Goal: Information Seeking & Learning: Learn about a topic

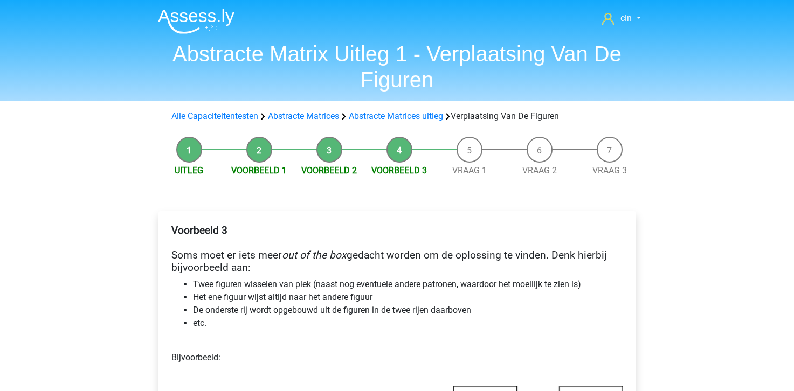
scroll to position [216, 0]
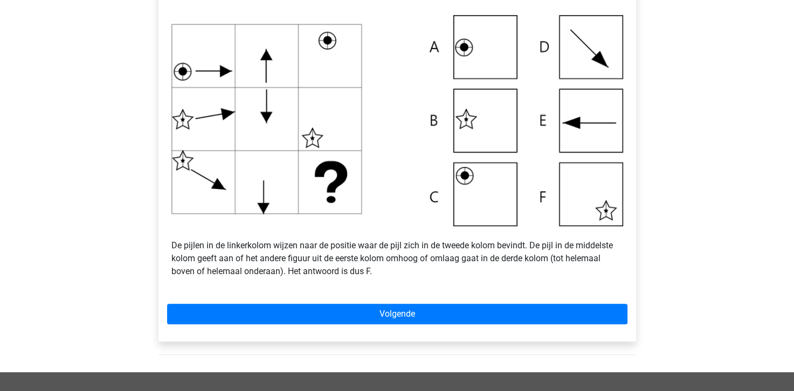
scroll to position [377, 0]
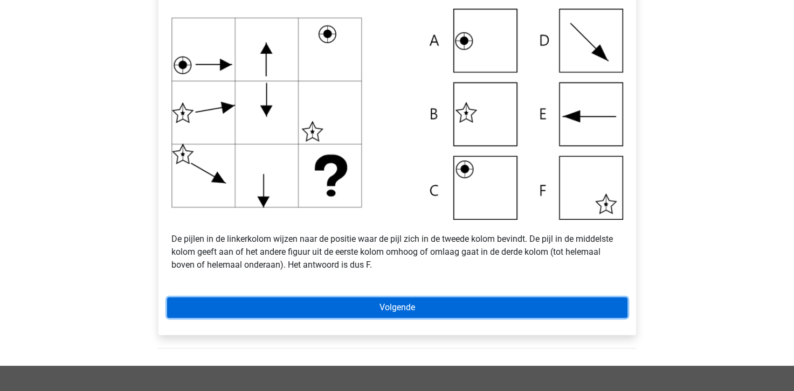
click at [409, 311] on link "Volgende" at bounding box center [397, 308] width 460 height 20
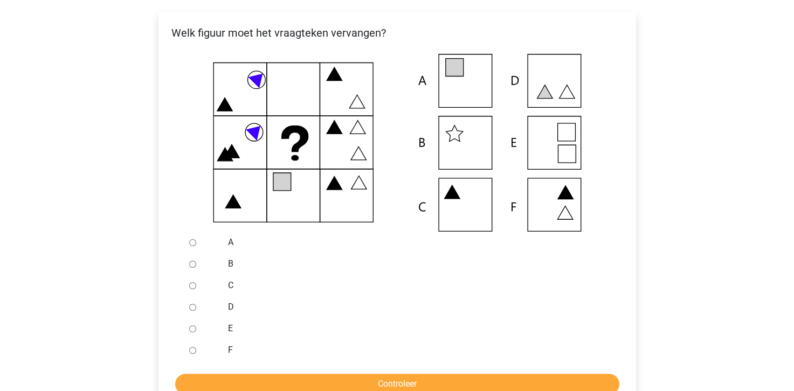
scroll to position [216, 0]
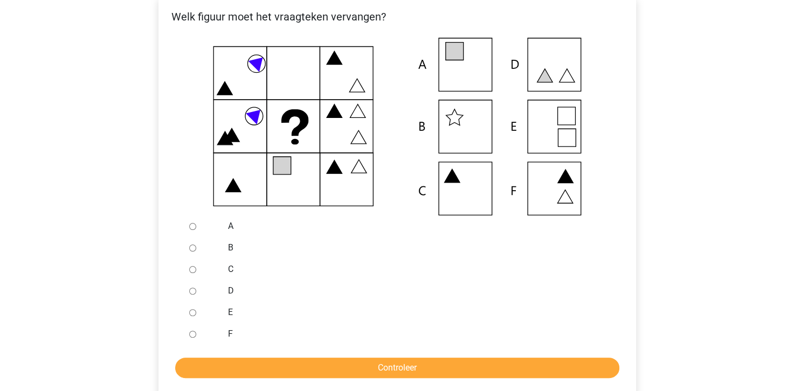
click at [210, 229] on div at bounding box center [203, 227] width 36 height 22
click at [193, 227] on input "A" at bounding box center [192, 226] width 7 height 7
radio input "true"
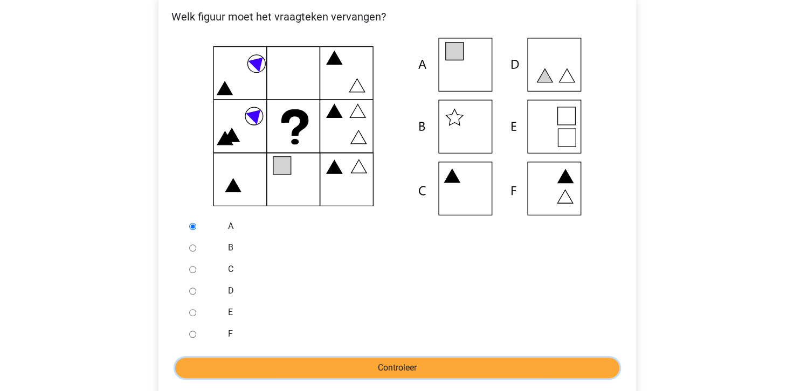
click at [416, 369] on input "Controleer" at bounding box center [397, 368] width 444 height 20
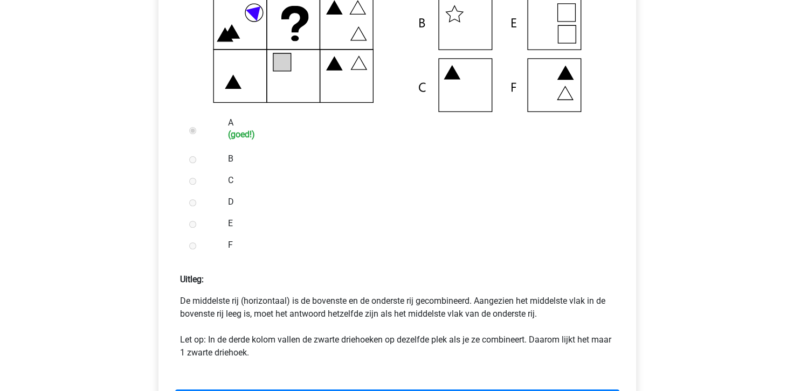
scroll to position [377, 0]
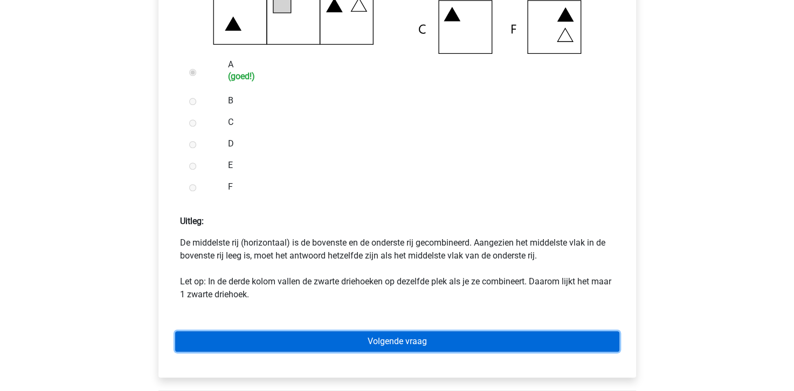
click at [412, 346] on link "Volgende vraag" at bounding box center [397, 342] width 444 height 20
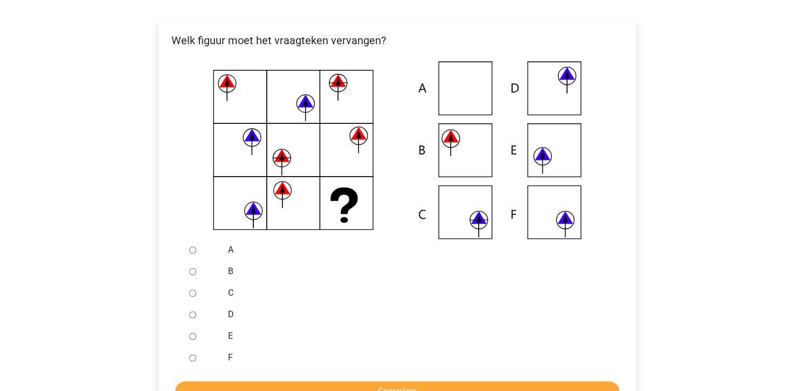
scroll to position [216, 0]
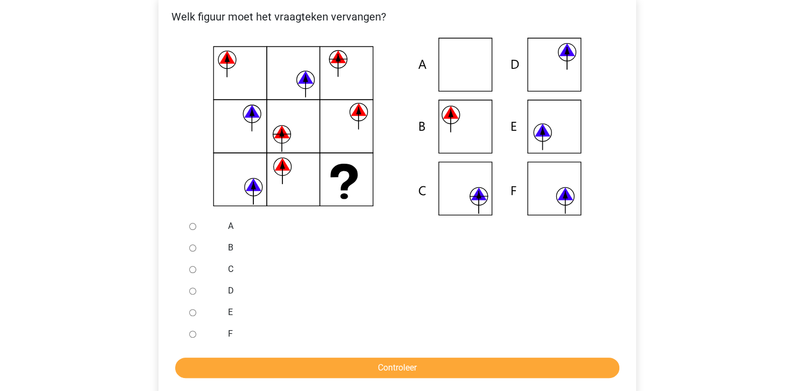
click at [185, 267] on div at bounding box center [203, 270] width 36 height 22
drag, startPoint x: 213, startPoint y: 270, endPoint x: 223, endPoint y: 273, distance: 10.4
click at [213, 270] on div at bounding box center [203, 270] width 36 height 22
click at [229, 270] on label "C" at bounding box center [414, 269] width 373 height 13
click at [196, 270] on input "C" at bounding box center [192, 269] width 7 height 7
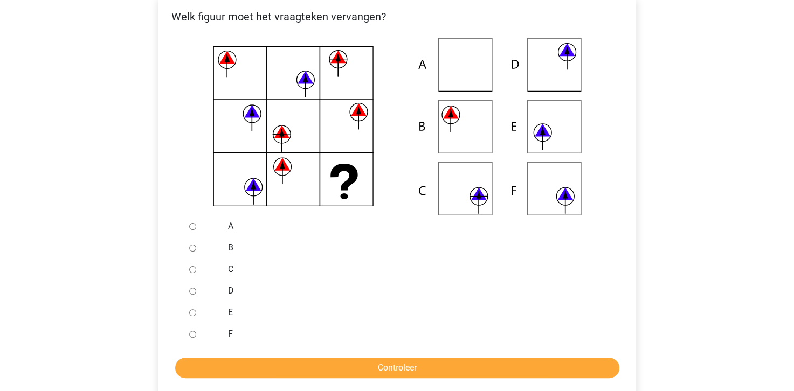
radio input "true"
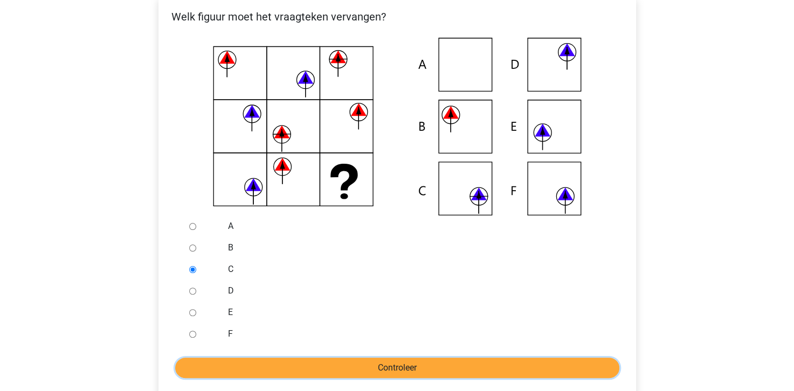
click at [280, 363] on input "Controleer" at bounding box center [397, 368] width 444 height 20
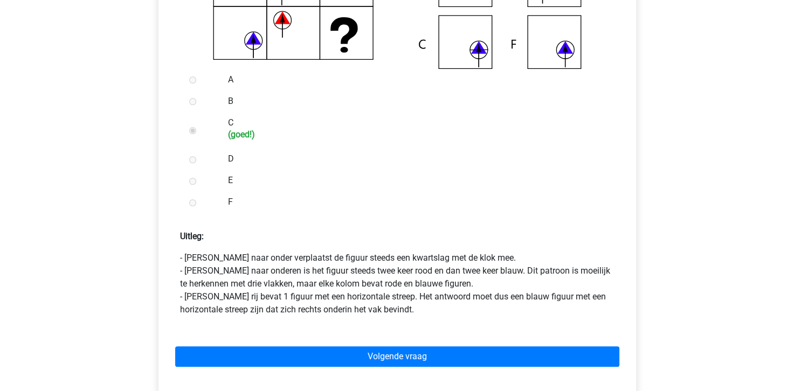
scroll to position [431, 0]
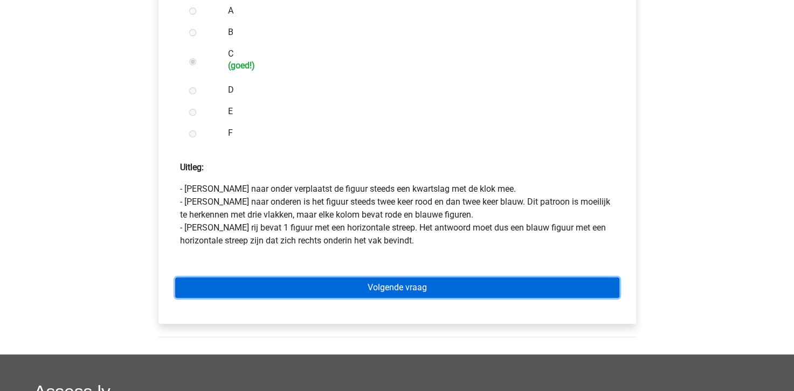
click at [515, 282] on link "Volgende vraag" at bounding box center [397, 288] width 444 height 20
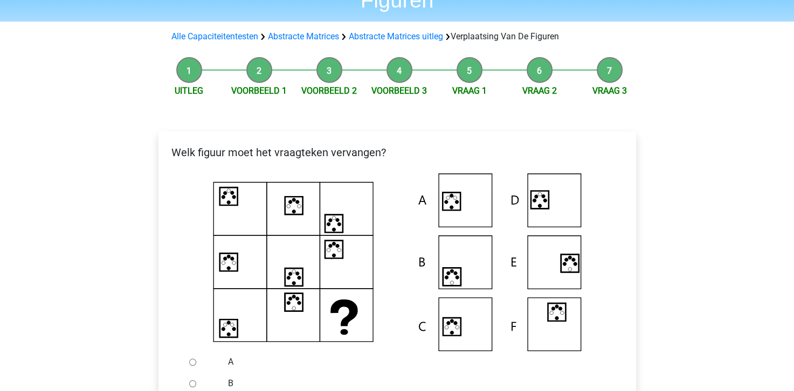
scroll to position [108, 0]
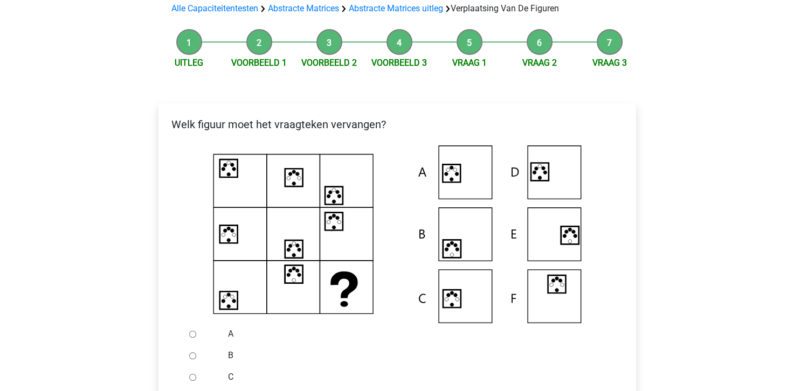
click at [196, 336] on input "A" at bounding box center [192, 334] width 7 height 7
radio input "true"
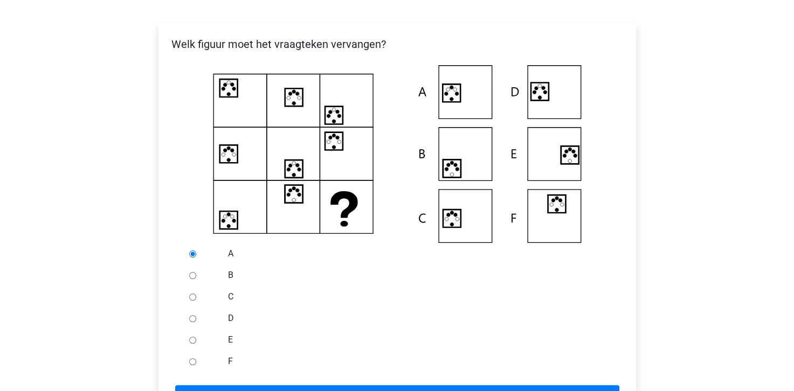
scroll to position [216, 0]
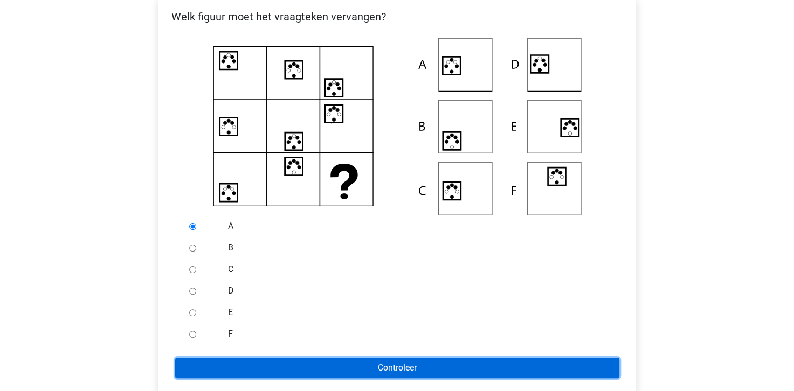
click at [389, 369] on input "Controleer" at bounding box center [397, 368] width 444 height 20
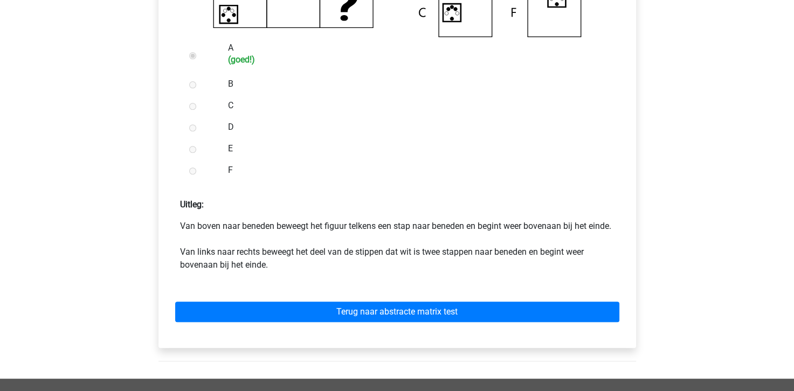
scroll to position [431, 0]
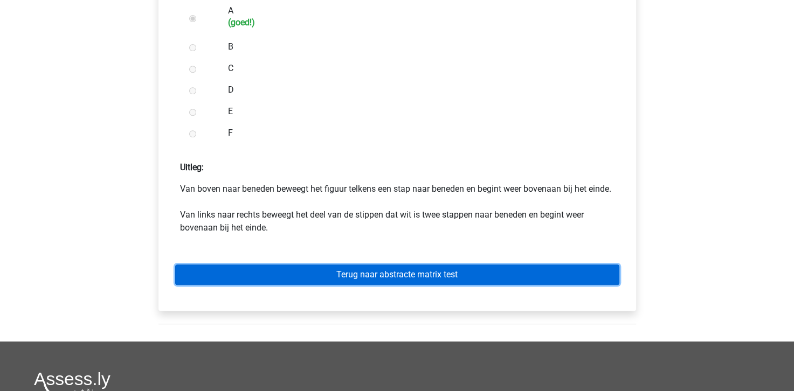
click at [397, 278] on link "Terug naar abstracte matrix test" at bounding box center [397, 275] width 444 height 20
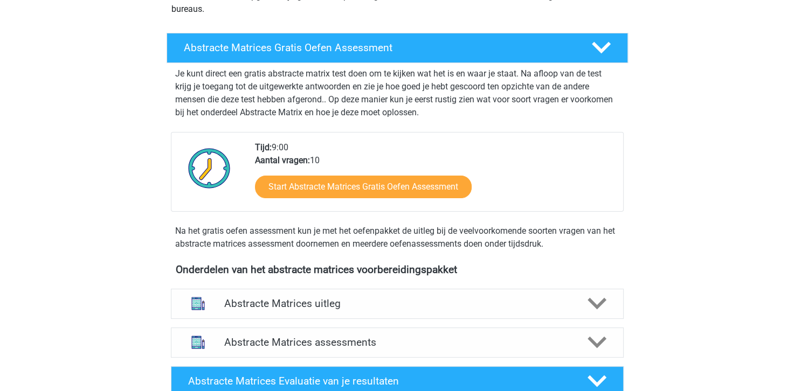
scroll to position [162, 0]
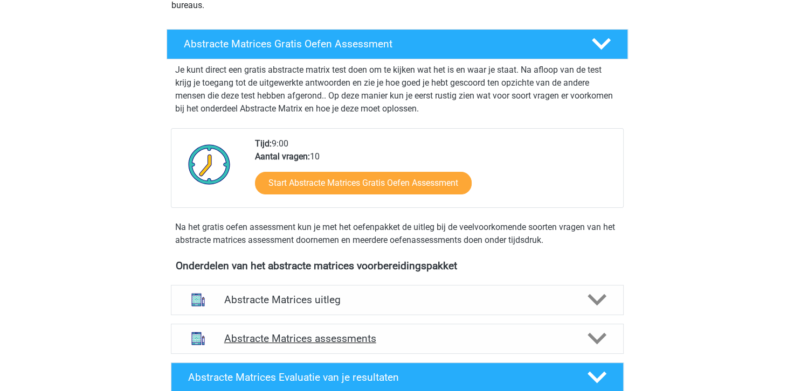
click at [317, 334] on h4 "Abstracte Matrices assessments" at bounding box center [397, 339] width 346 height 12
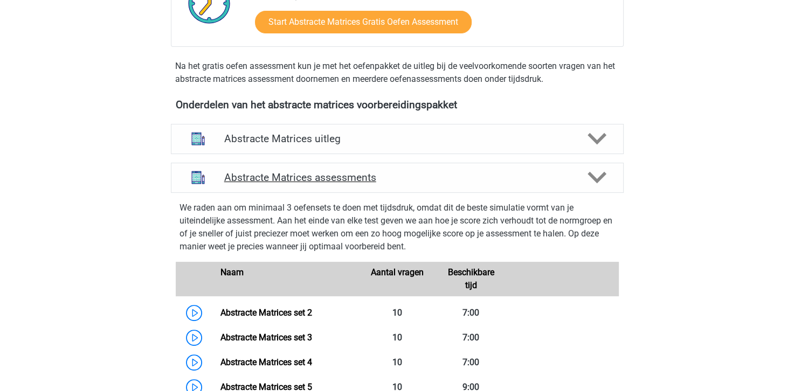
scroll to position [323, 0]
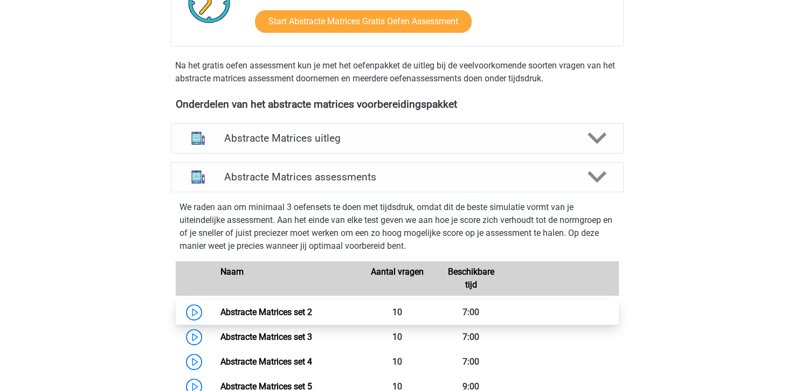
click at [250, 315] on link "Abstracte Matrices set 2" at bounding box center [266, 312] width 92 height 10
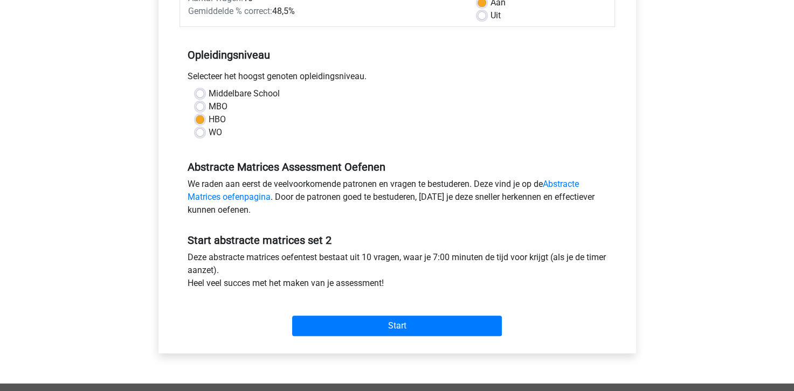
scroll to position [216, 0]
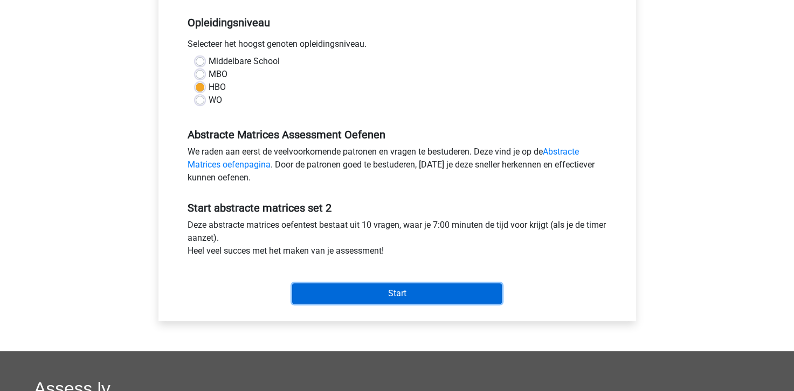
click at [407, 294] on input "Start" at bounding box center [397, 294] width 210 height 20
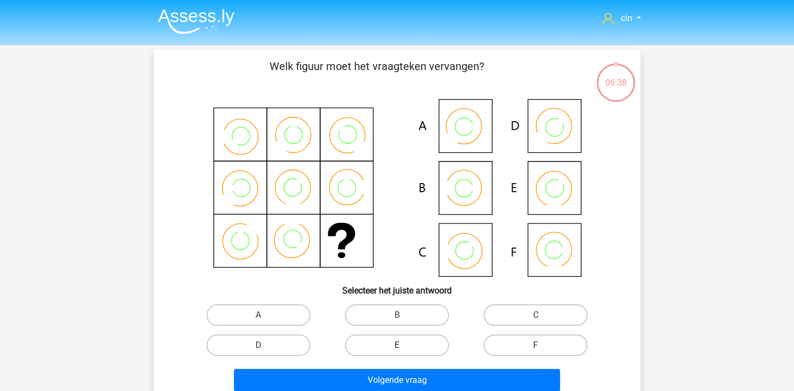
click at [420, 348] on label "E" at bounding box center [397, 346] width 104 height 22
click at [404, 348] on input "E" at bounding box center [400, 349] width 7 height 7
radio input "true"
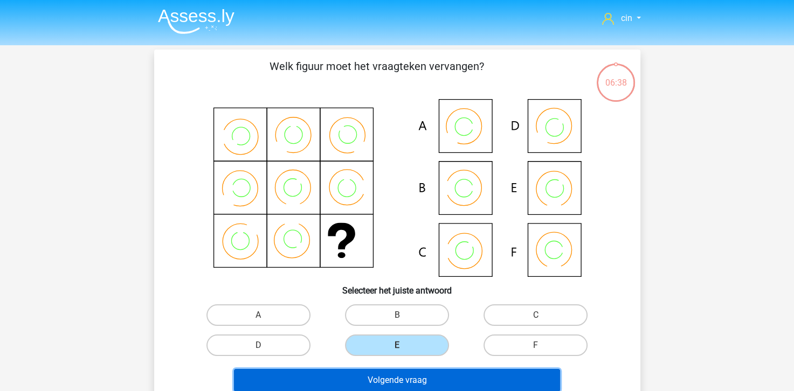
click at [427, 382] on button "Volgende vraag" at bounding box center [397, 380] width 326 height 23
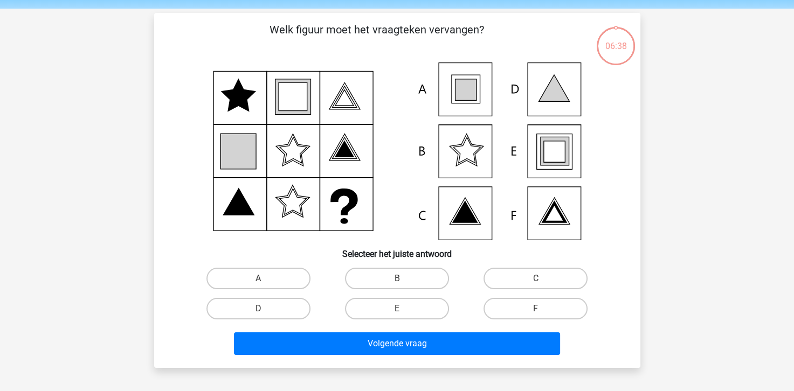
scroll to position [50, 0]
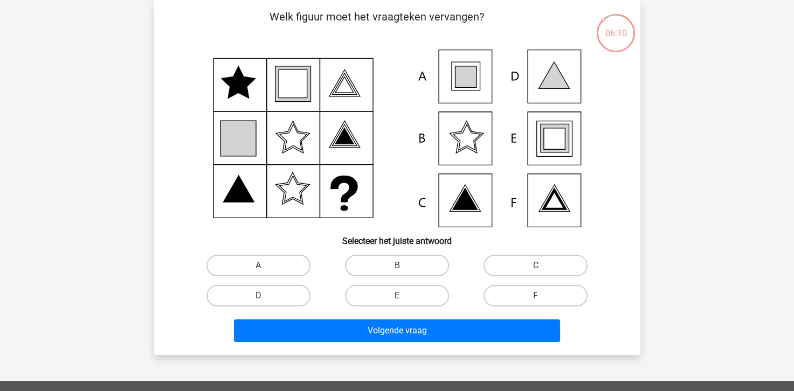
click at [546, 139] on icon at bounding box center [553, 138] width 21 height 21
click at [380, 293] on label "E" at bounding box center [397, 296] width 104 height 22
click at [397, 296] on input "E" at bounding box center [400, 299] width 7 height 7
radio input "true"
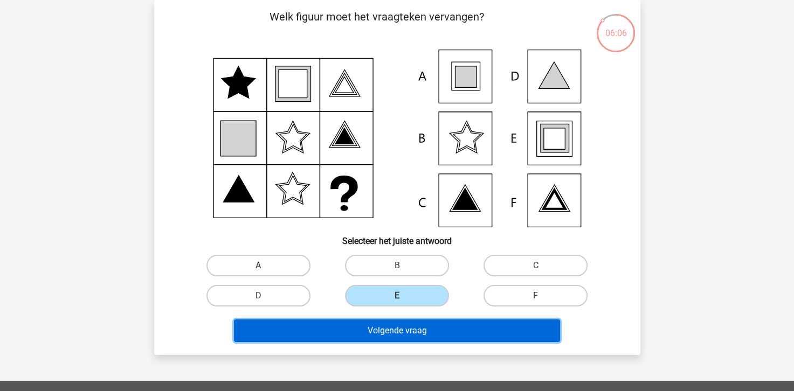
click at [404, 326] on button "Volgende vraag" at bounding box center [397, 331] width 326 height 23
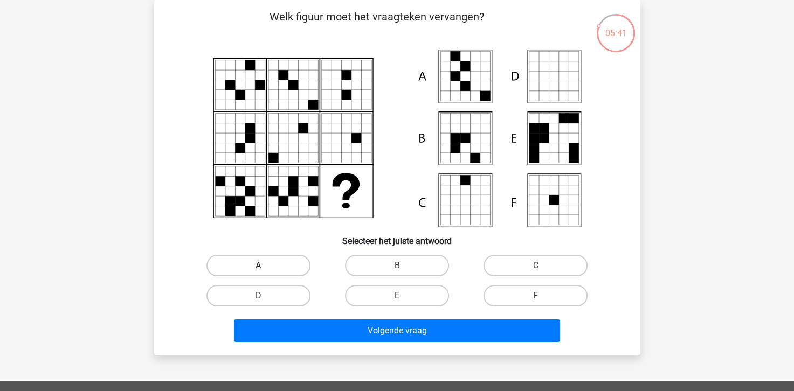
click at [273, 267] on label "A" at bounding box center [258, 266] width 104 height 22
click at [265, 267] on input "A" at bounding box center [261, 269] width 7 height 7
radio input "true"
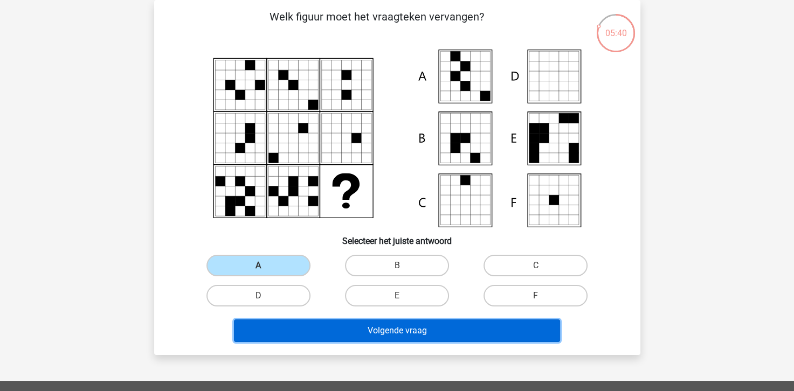
click at [367, 325] on button "Volgende vraag" at bounding box center [397, 331] width 326 height 23
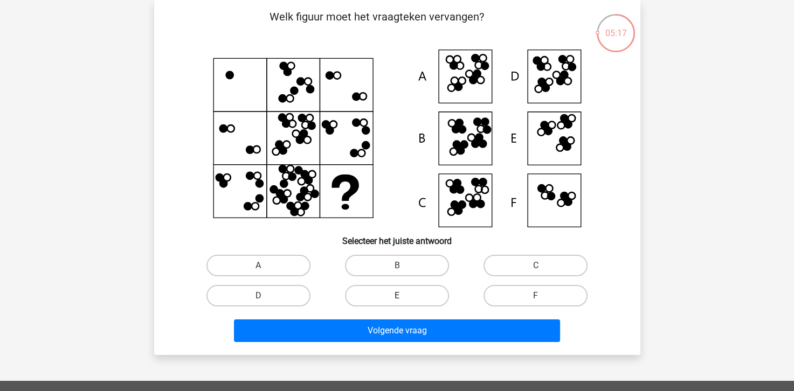
click at [414, 296] on label "E" at bounding box center [397, 296] width 104 height 22
click at [404, 296] on input "E" at bounding box center [400, 299] width 7 height 7
radio input "true"
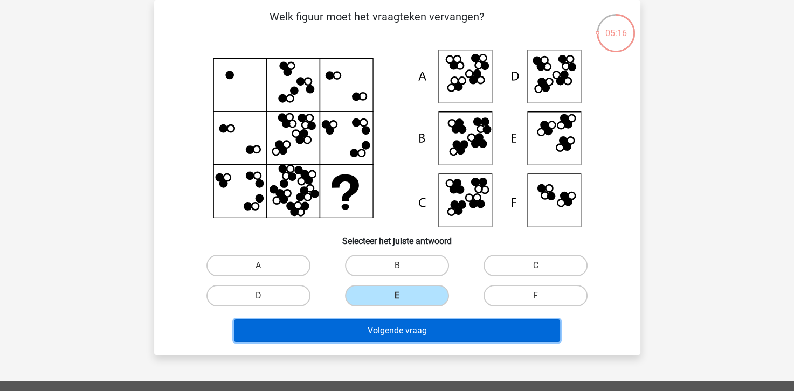
click at [410, 327] on button "Volgende vraag" at bounding box center [397, 331] width 326 height 23
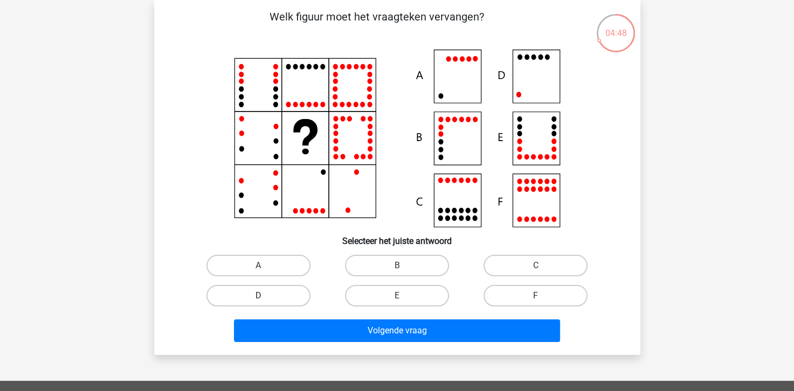
click at [268, 297] on label "D" at bounding box center [258, 296] width 104 height 22
click at [265, 297] on input "D" at bounding box center [261, 299] width 7 height 7
radio input "true"
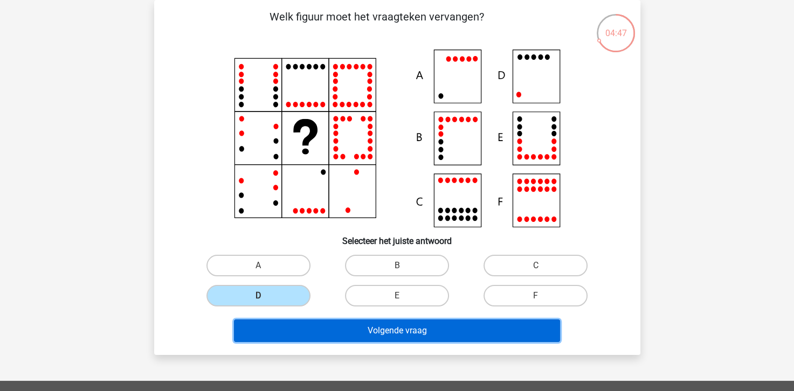
click at [338, 339] on button "Volgende vraag" at bounding box center [397, 331] width 326 height 23
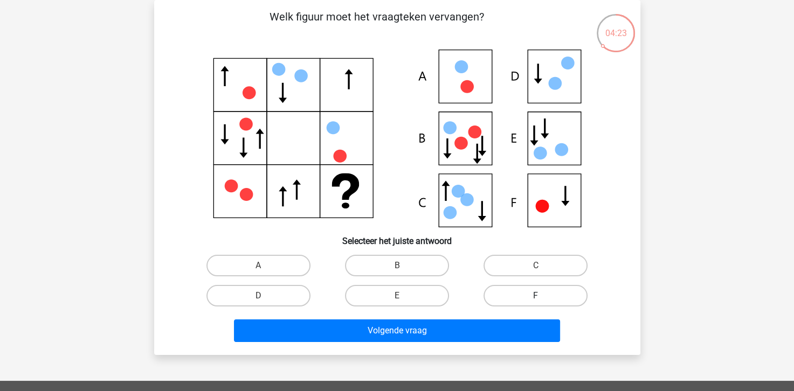
click at [512, 298] on label "F" at bounding box center [536, 296] width 104 height 22
click at [536, 298] on input "F" at bounding box center [539, 299] width 7 height 7
radio input "true"
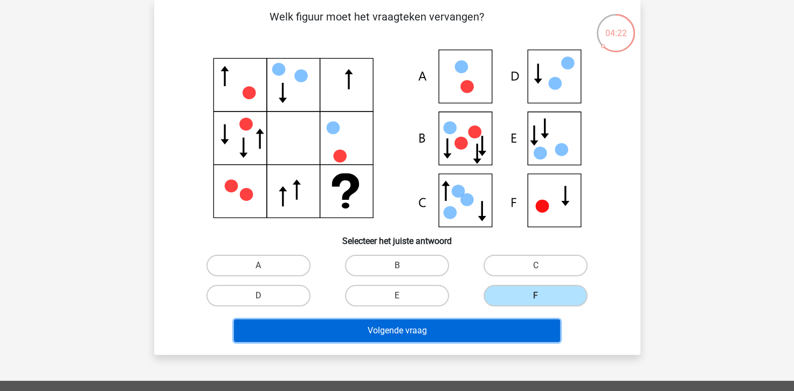
click at [494, 326] on button "Volgende vraag" at bounding box center [397, 331] width 326 height 23
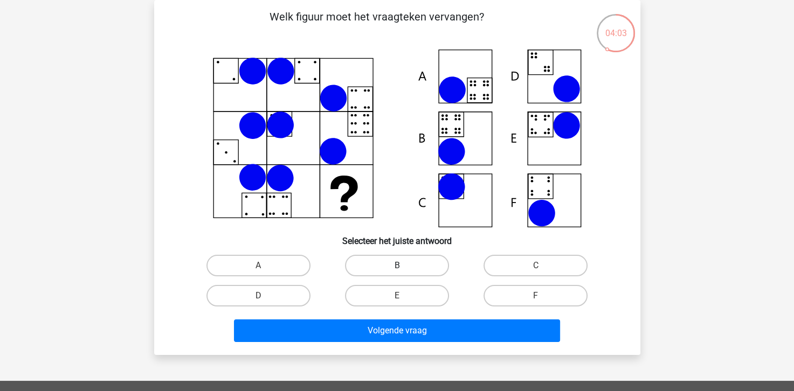
drag, startPoint x: 364, startPoint y: 268, endPoint x: 350, endPoint y: 294, distance: 29.7
click at [364, 269] on label "B" at bounding box center [397, 266] width 104 height 22
click at [397, 269] on input "B" at bounding box center [400, 269] width 7 height 7
radio input "true"
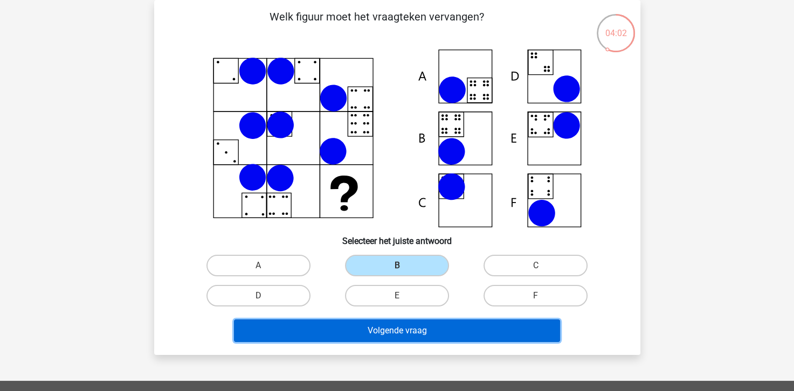
click at [372, 327] on button "Volgende vraag" at bounding box center [397, 331] width 326 height 23
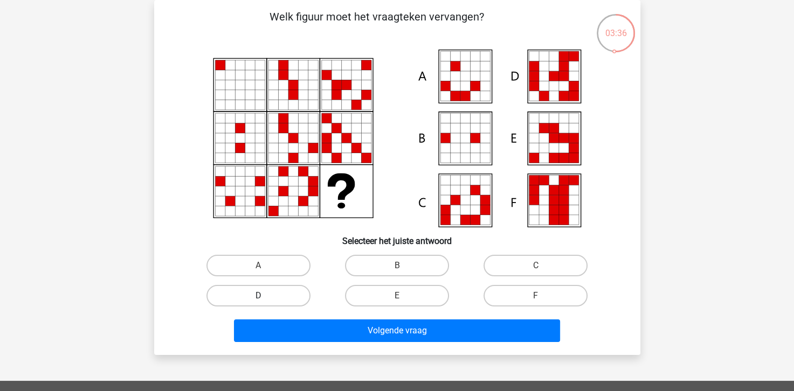
click at [245, 302] on label "D" at bounding box center [258, 296] width 104 height 22
click at [258, 302] on input "D" at bounding box center [261, 299] width 7 height 7
radio input "true"
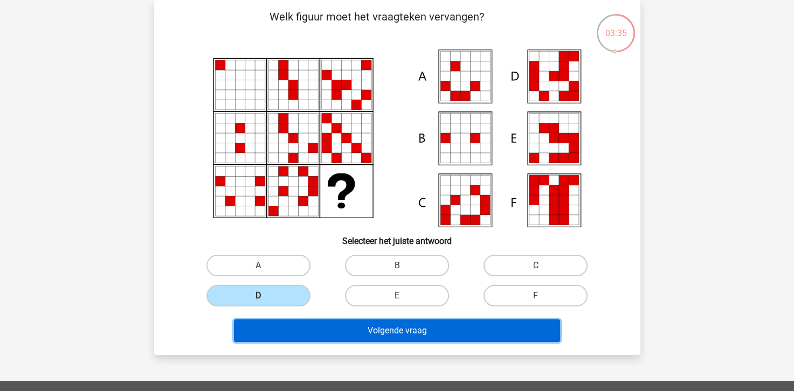
click at [384, 332] on button "Volgende vraag" at bounding box center [397, 331] width 326 height 23
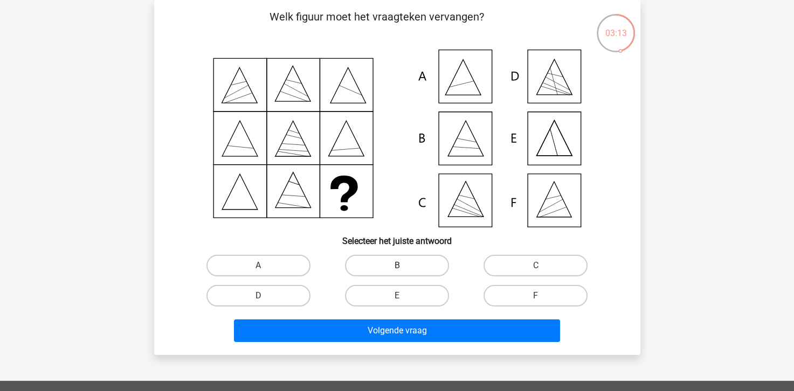
click at [378, 265] on label "B" at bounding box center [397, 266] width 104 height 22
click at [397, 266] on input "B" at bounding box center [400, 269] width 7 height 7
radio input "true"
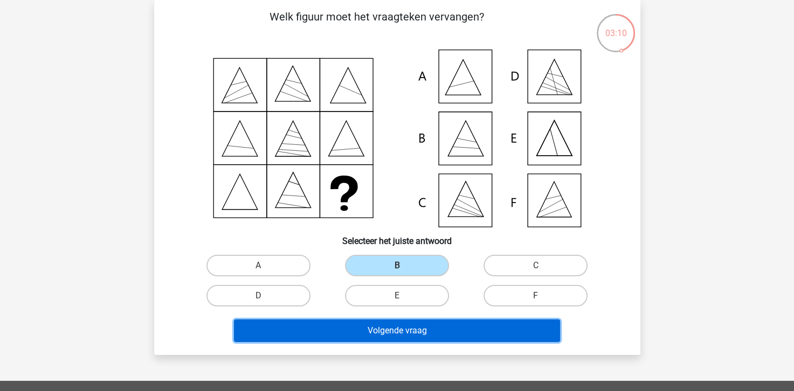
click at [417, 334] on button "Volgende vraag" at bounding box center [397, 331] width 326 height 23
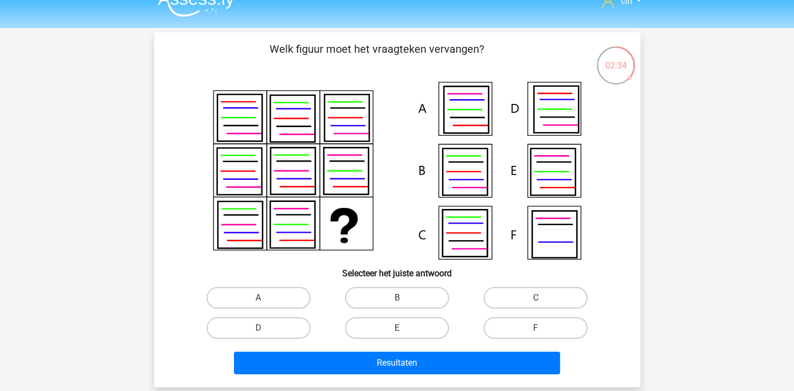
scroll to position [0, 0]
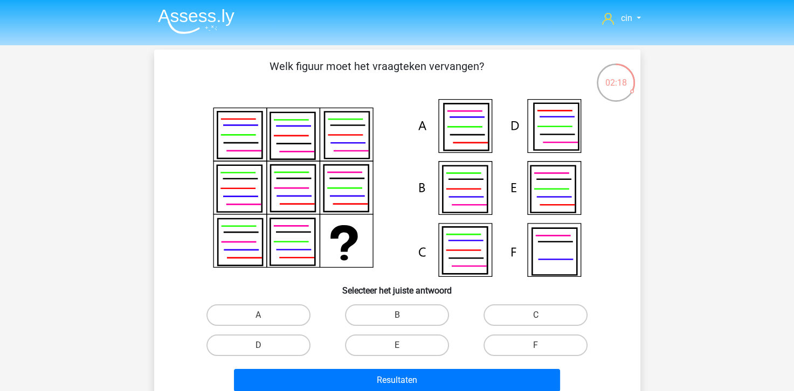
click at [397, 315] on input "B" at bounding box center [400, 318] width 7 height 7
radio input "true"
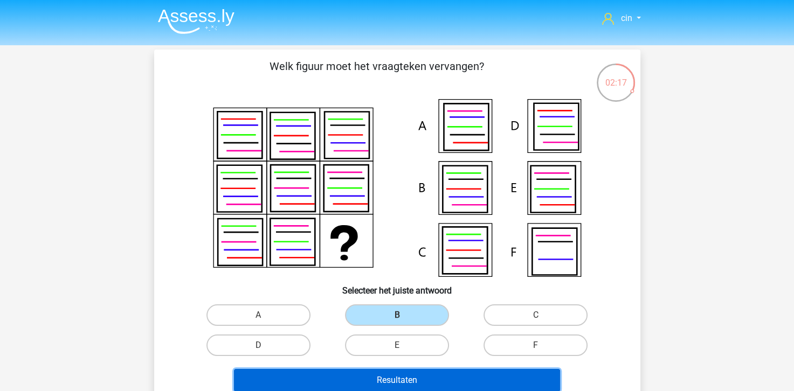
click at [381, 378] on button "Resultaten" at bounding box center [397, 380] width 326 height 23
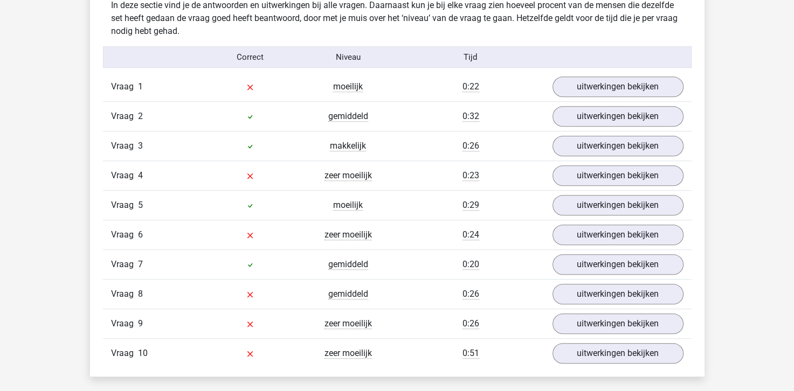
scroll to position [701, 0]
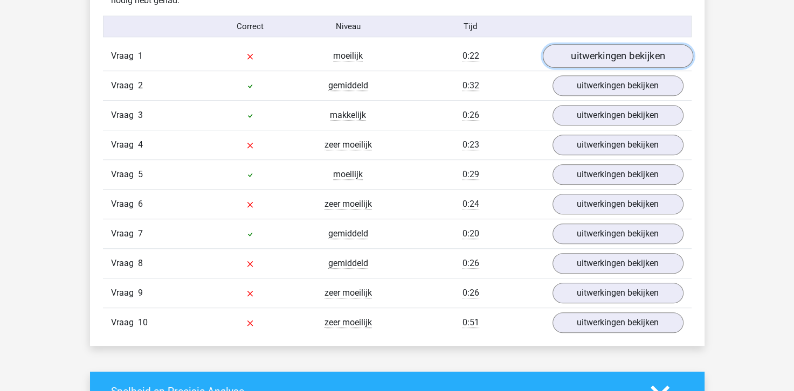
click at [576, 56] on link "uitwerkingen bekijken" at bounding box center [617, 57] width 150 height 24
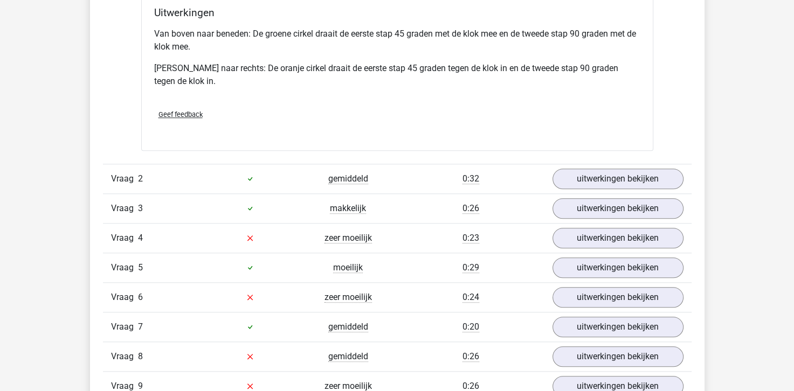
scroll to position [1078, 0]
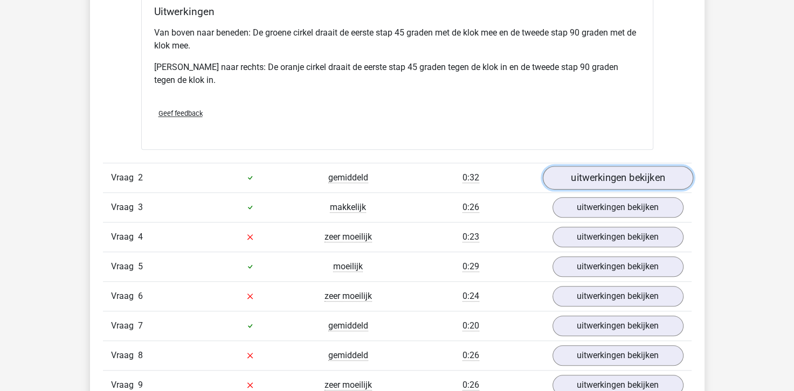
click at [588, 173] on link "uitwerkingen bekijken" at bounding box center [617, 178] width 150 height 24
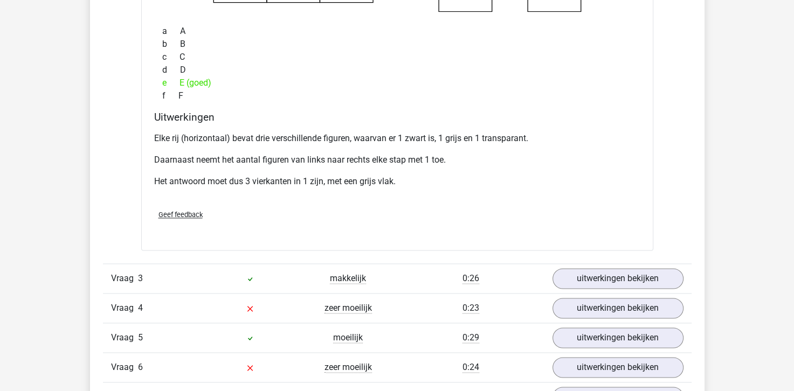
scroll to position [1509, 0]
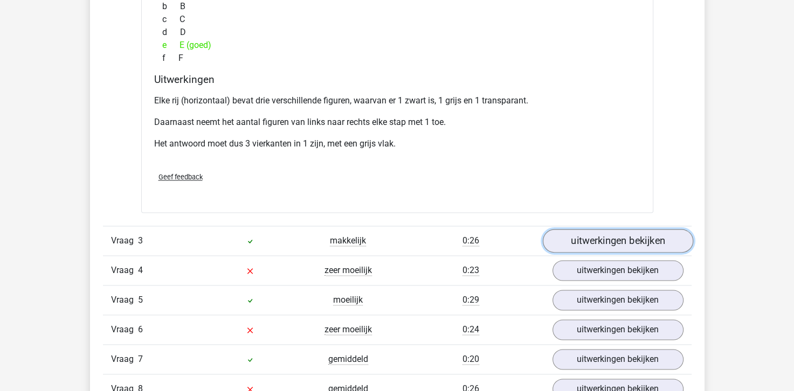
click at [640, 240] on link "uitwerkingen bekijken" at bounding box center [617, 241] width 150 height 24
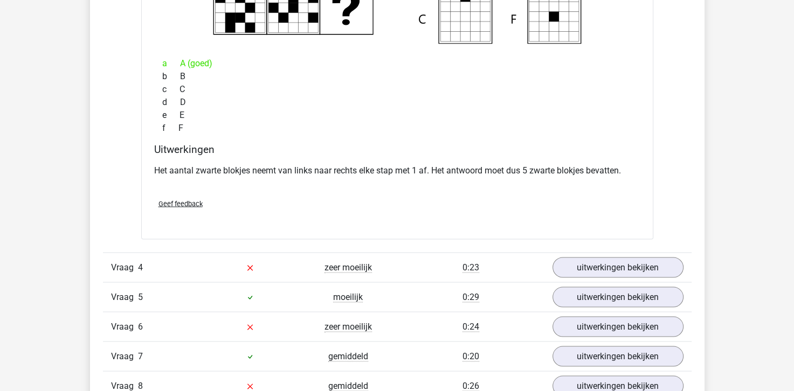
scroll to position [1941, 0]
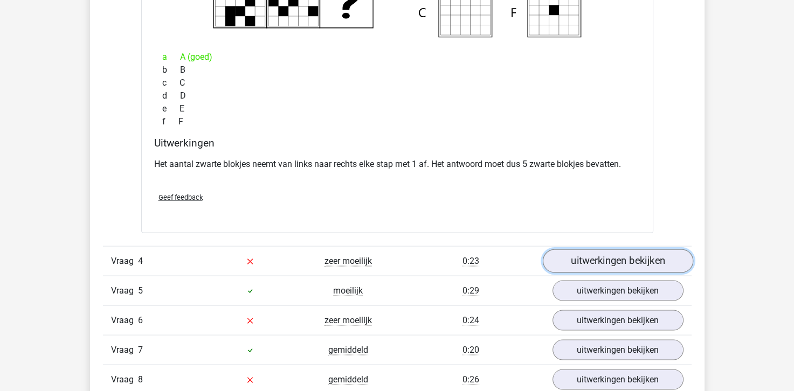
click at [579, 253] on link "uitwerkingen bekijken" at bounding box center [617, 261] width 150 height 24
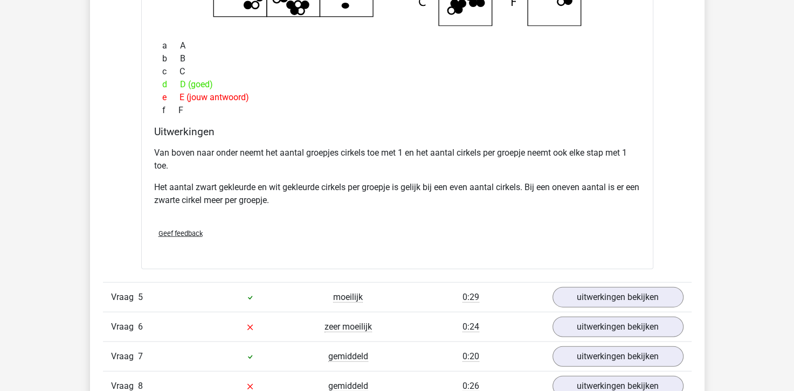
scroll to position [2426, 0]
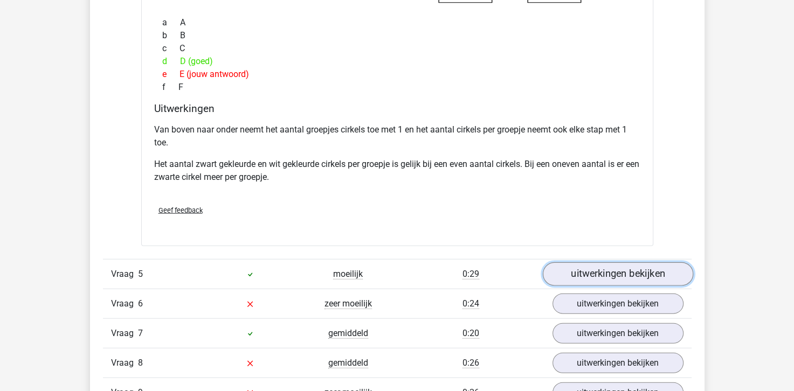
drag, startPoint x: 594, startPoint y: 269, endPoint x: 571, endPoint y: 246, distance: 31.6
click at [594, 269] on link "uitwerkingen bekijken" at bounding box center [617, 275] width 150 height 24
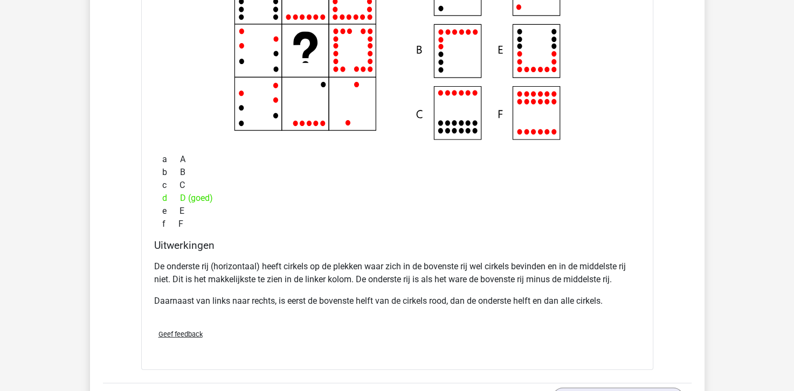
scroll to position [2965, 0]
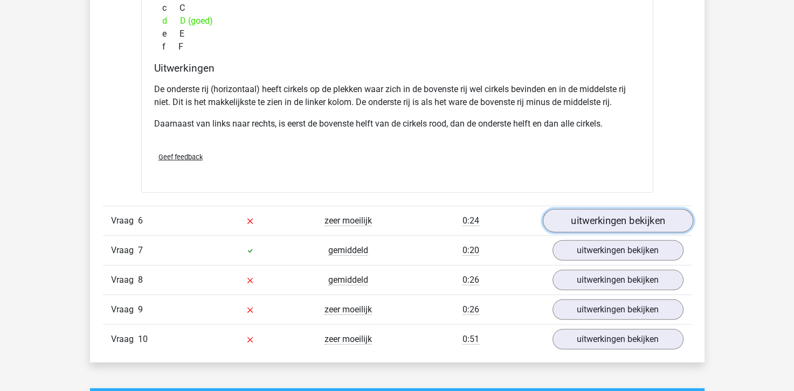
click at [610, 219] on link "uitwerkingen bekijken" at bounding box center [617, 222] width 150 height 24
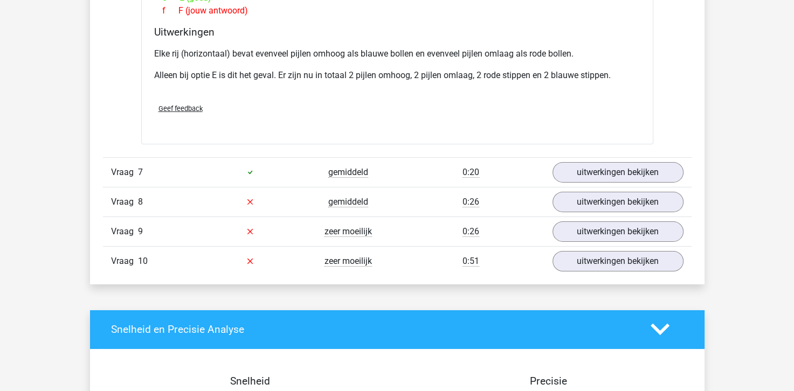
scroll to position [3504, 0]
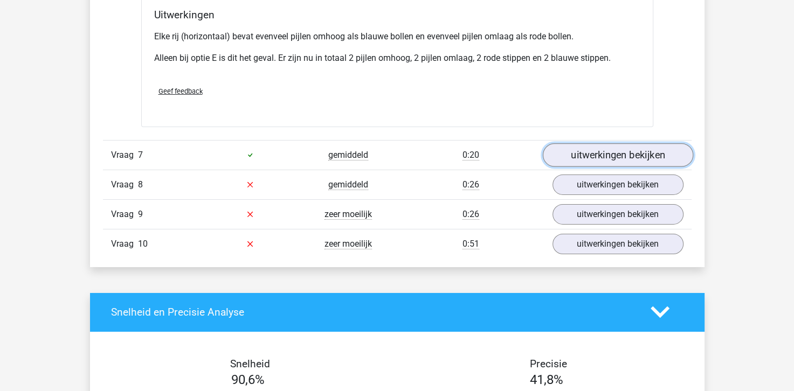
click at [640, 147] on link "uitwerkingen bekijken" at bounding box center [617, 155] width 150 height 24
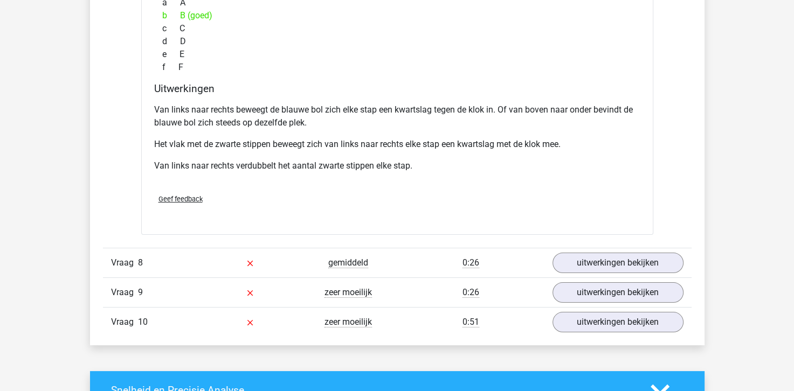
scroll to position [3935, 0]
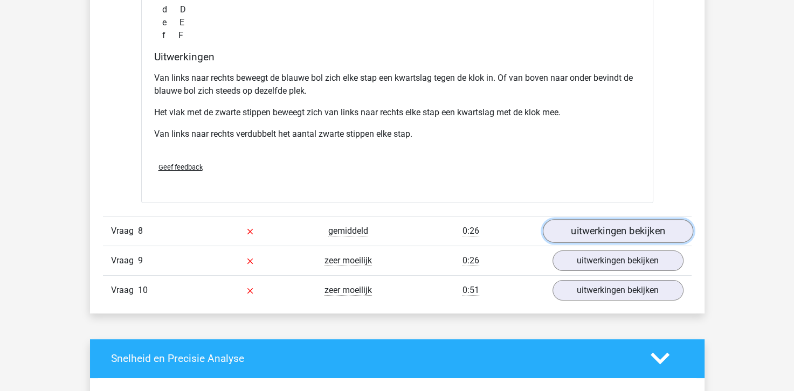
click at [631, 222] on link "uitwerkingen bekijken" at bounding box center [617, 231] width 150 height 24
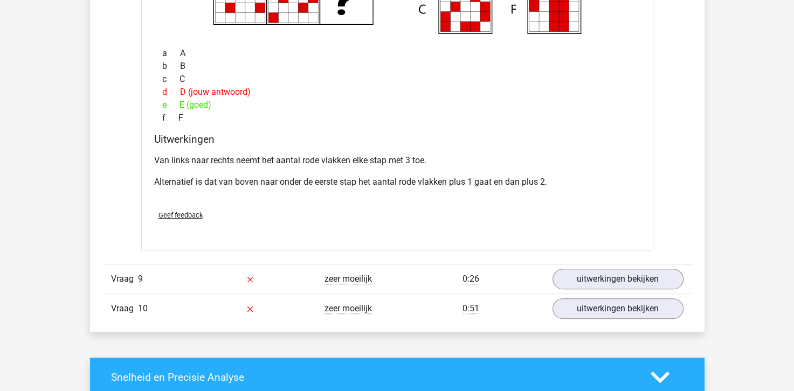
scroll to position [4366, 0]
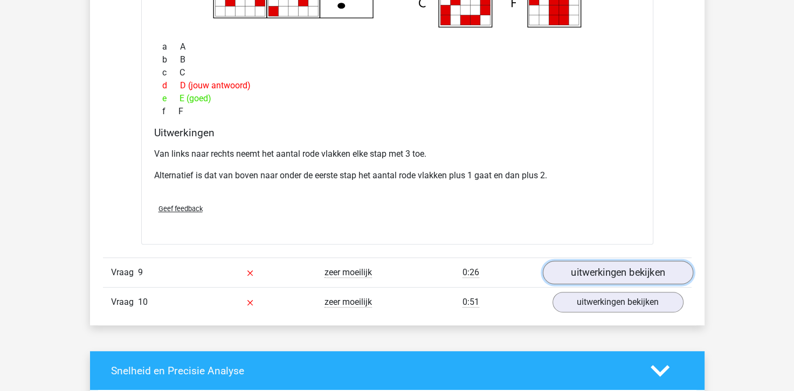
click at [625, 263] on link "uitwerkingen bekijken" at bounding box center [617, 273] width 150 height 24
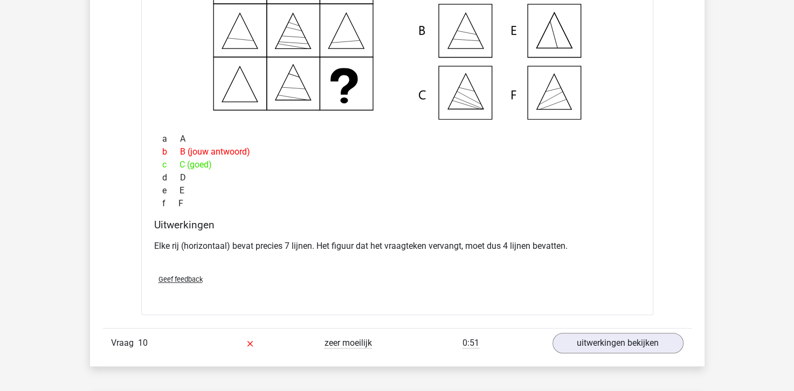
scroll to position [4798, 0]
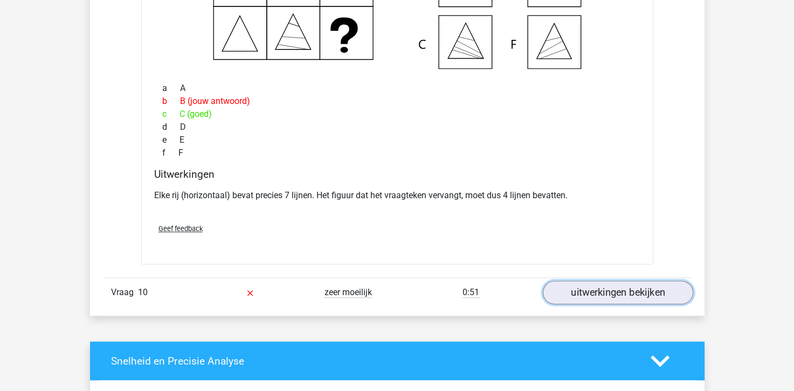
click at [640, 285] on link "uitwerkingen bekijken" at bounding box center [617, 293] width 150 height 24
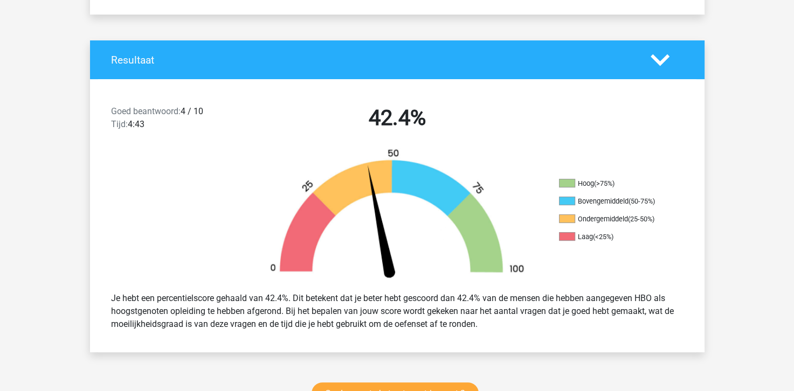
scroll to position [216, 0]
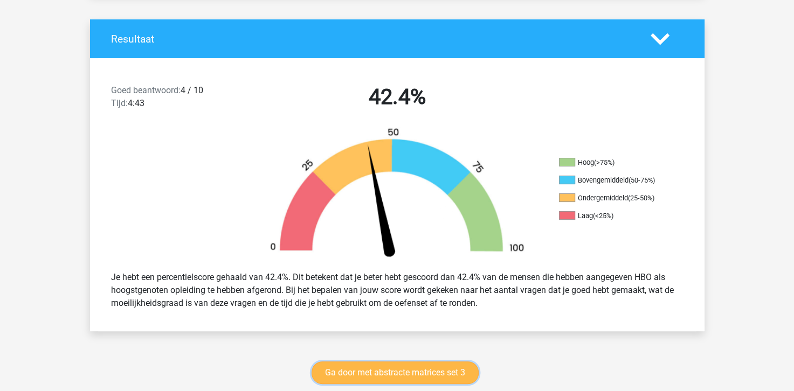
click at [396, 375] on link "Ga door met abstracte matrices set 3" at bounding box center [395, 373] width 167 height 23
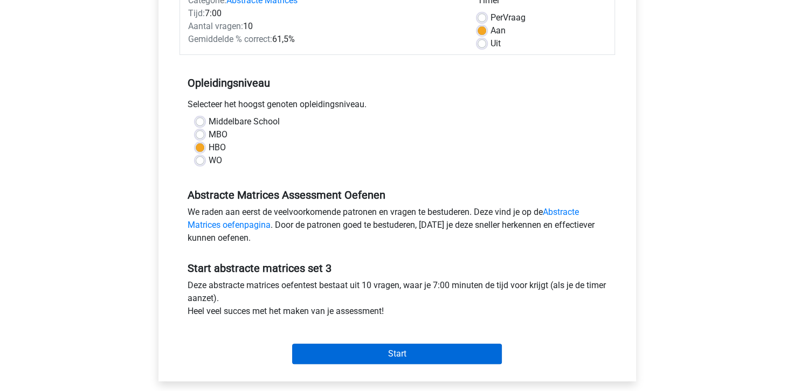
scroll to position [216, 0]
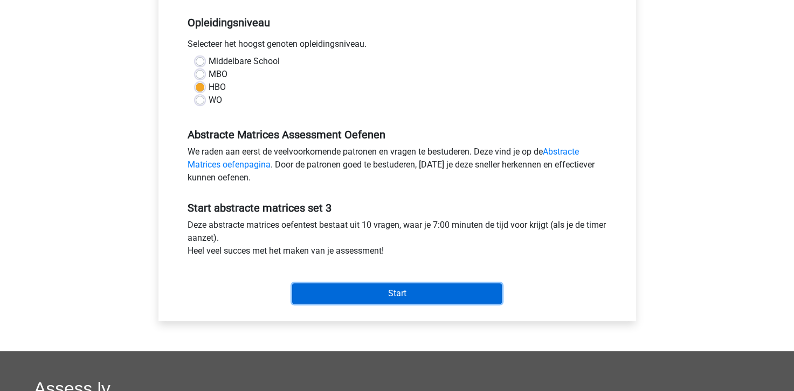
click at [410, 300] on input "Start" at bounding box center [397, 294] width 210 height 20
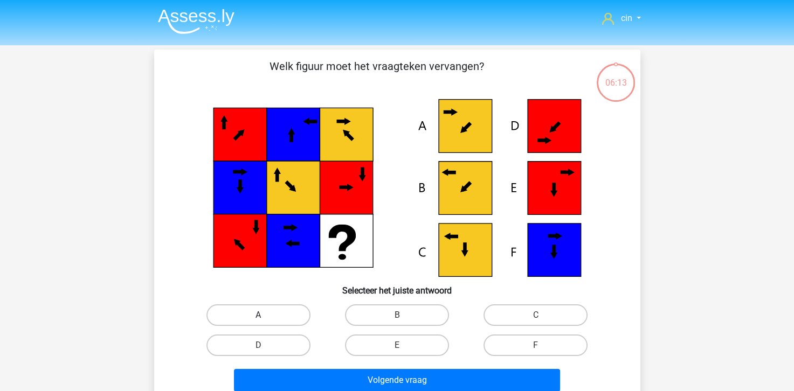
click at [285, 313] on label "A" at bounding box center [258, 316] width 104 height 22
click at [265, 315] on input "A" at bounding box center [261, 318] width 7 height 7
radio input "true"
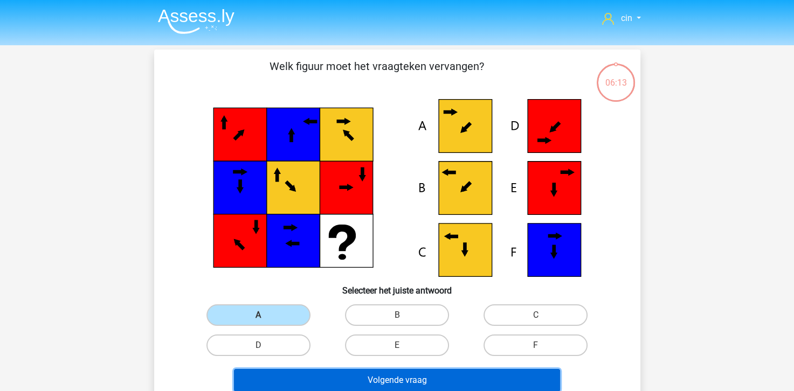
click at [341, 380] on button "Volgende vraag" at bounding box center [397, 380] width 326 height 23
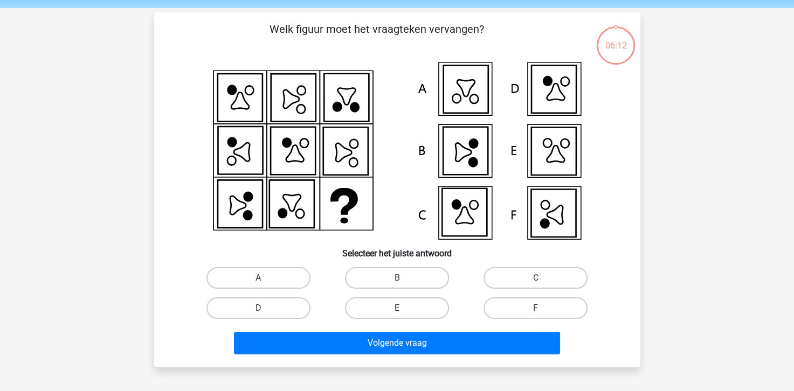
scroll to position [50, 0]
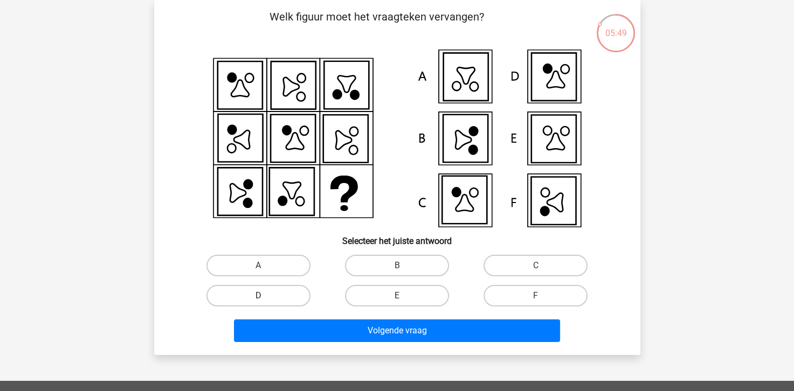
click at [281, 294] on label "D" at bounding box center [258, 296] width 104 height 22
click at [265, 296] on input "D" at bounding box center [261, 299] width 7 height 7
radio input "true"
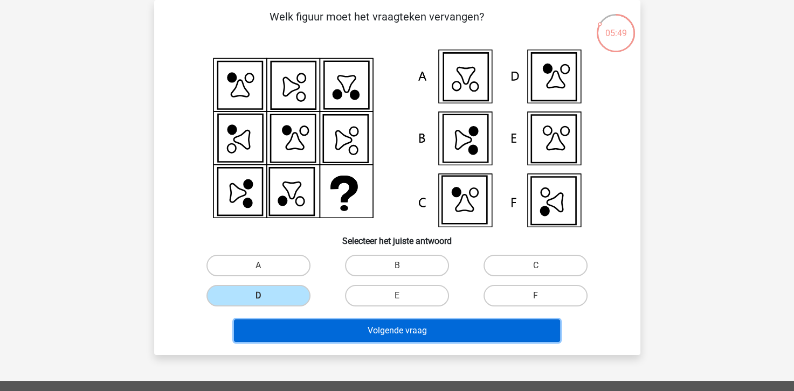
click at [368, 323] on button "Volgende vraag" at bounding box center [397, 331] width 326 height 23
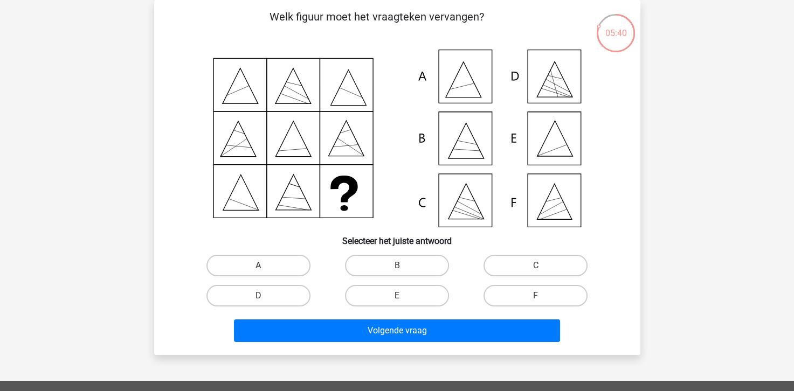
drag, startPoint x: 426, startPoint y: 296, endPoint x: 410, endPoint y: 320, distance: 28.7
click at [425, 297] on label "E" at bounding box center [397, 296] width 104 height 22
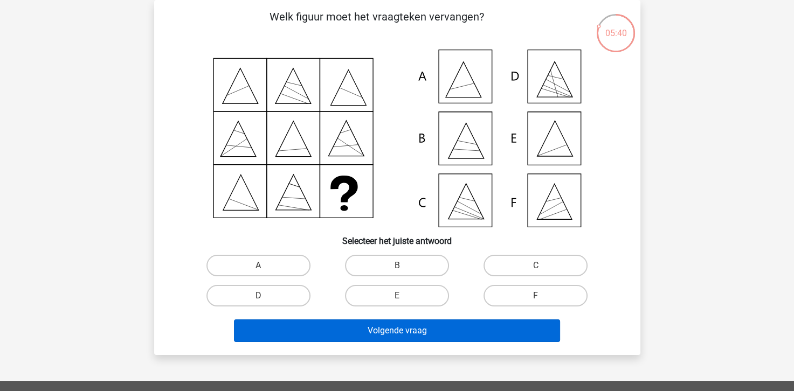
click at [404, 297] on input "E" at bounding box center [400, 299] width 7 height 7
radio input "true"
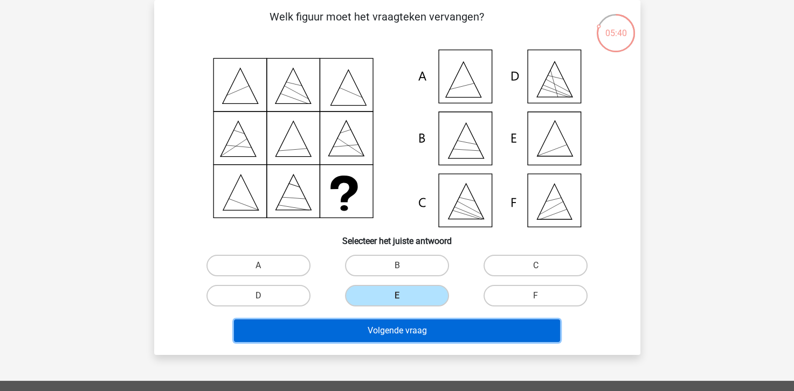
click at [406, 328] on button "Volgende vraag" at bounding box center [397, 331] width 326 height 23
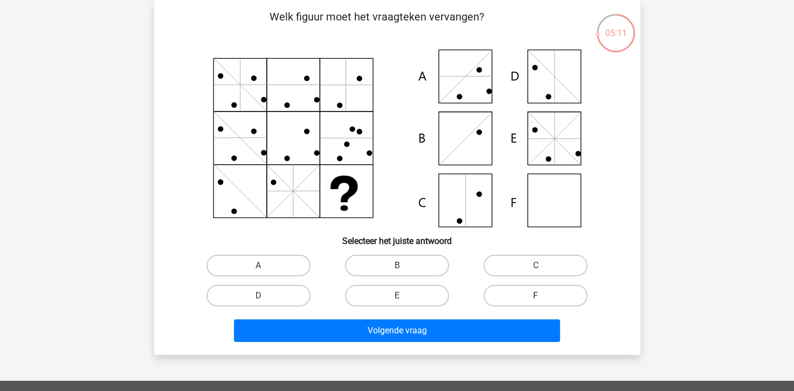
click at [500, 293] on label "F" at bounding box center [536, 296] width 104 height 22
click at [536, 296] on input "F" at bounding box center [539, 299] width 7 height 7
radio input "true"
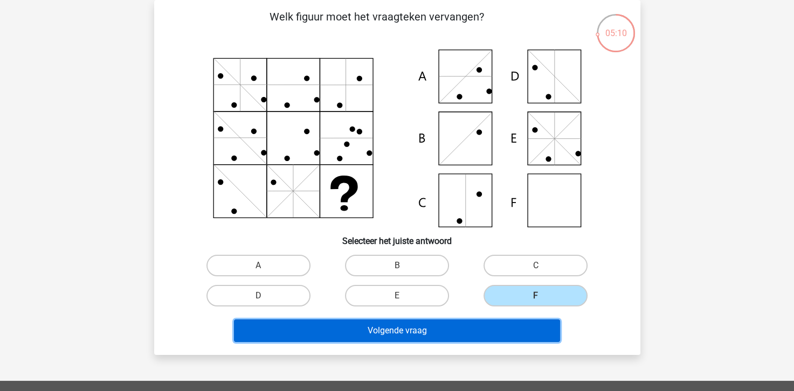
click at [440, 335] on button "Volgende vraag" at bounding box center [397, 331] width 326 height 23
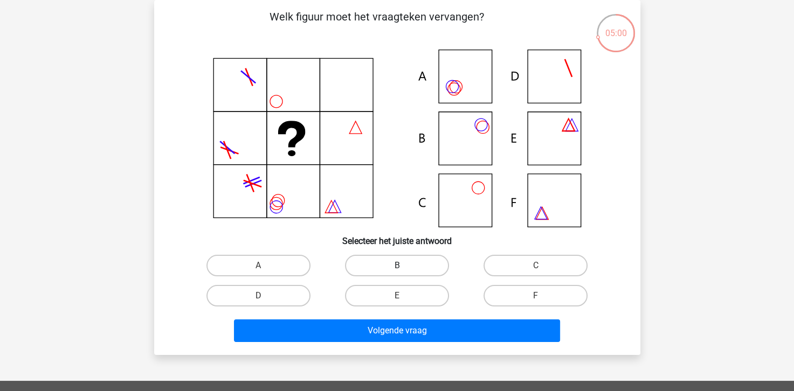
click at [365, 265] on label "B" at bounding box center [397, 266] width 104 height 22
click at [397, 266] on input "B" at bounding box center [400, 269] width 7 height 7
radio input "true"
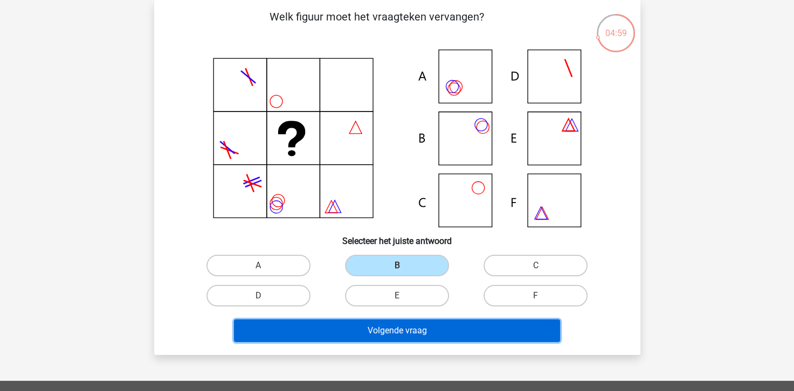
click at [392, 337] on button "Volgende vraag" at bounding box center [397, 331] width 326 height 23
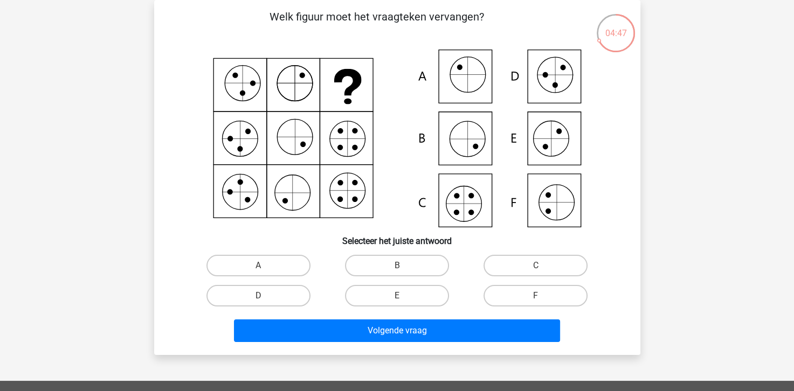
drag, startPoint x: 496, startPoint y: 267, endPoint x: 485, endPoint y: 280, distance: 17.2
click at [495, 269] on label "C" at bounding box center [536, 266] width 104 height 22
click at [536, 269] on input "C" at bounding box center [539, 269] width 7 height 7
radio input "true"
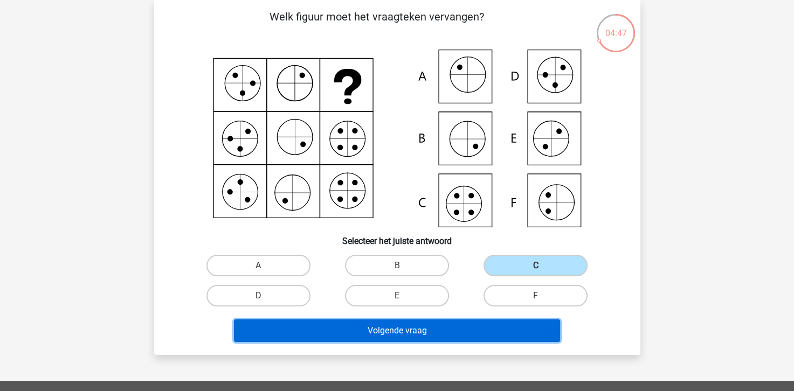
click at [447, 324] on button "Volgende vraag" at bounding box center [397, 331] width 326 height 23
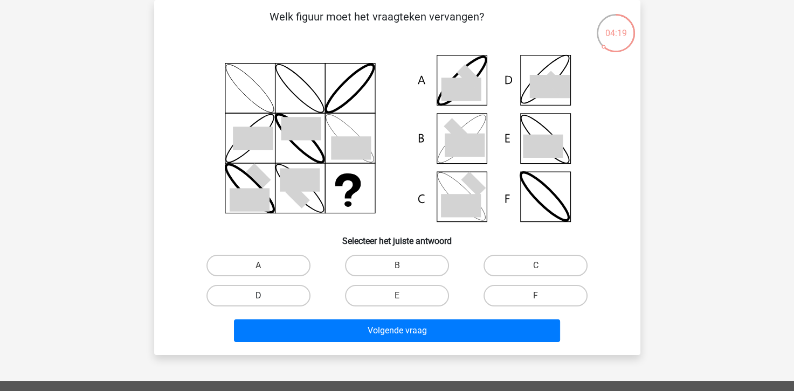
click at [272, 295] on label "D" at bounding box center [258, 296] width 104 height 22
click at [265, 296] on input "D" at bounding box center [261, 299] width 7 height 7
radio input "true"
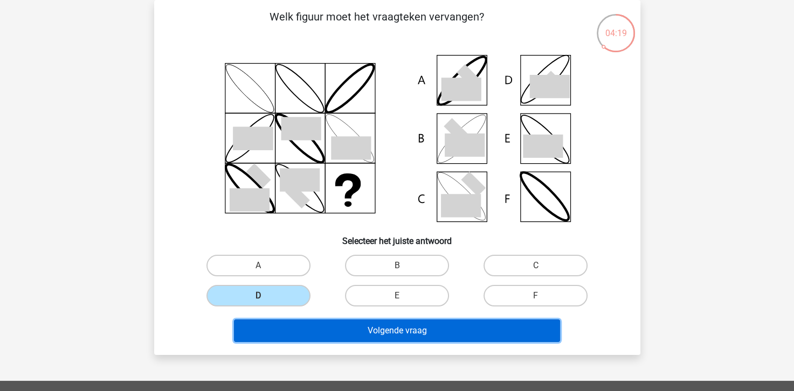
click at [341, 335] on button "Volgende vraag" at bounding box center [397, 331] width 326 height 23
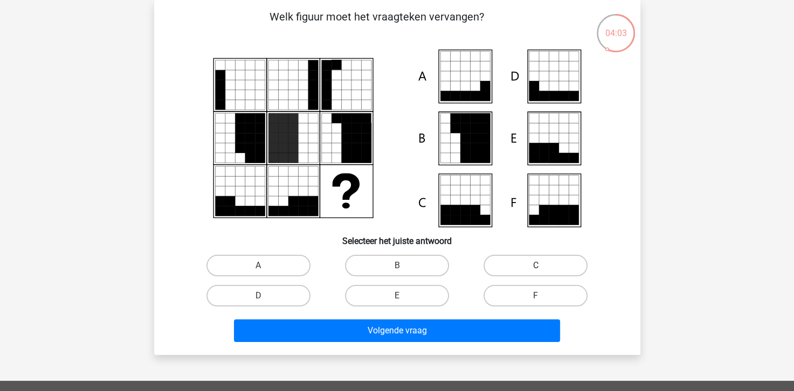
click at [500, 264] on label "C" at bounding box center [536, 266] width 104 height 22
click at [536, 266] on input "C" at bounding box center [539, 269] width 7 height 7
radio input "true"
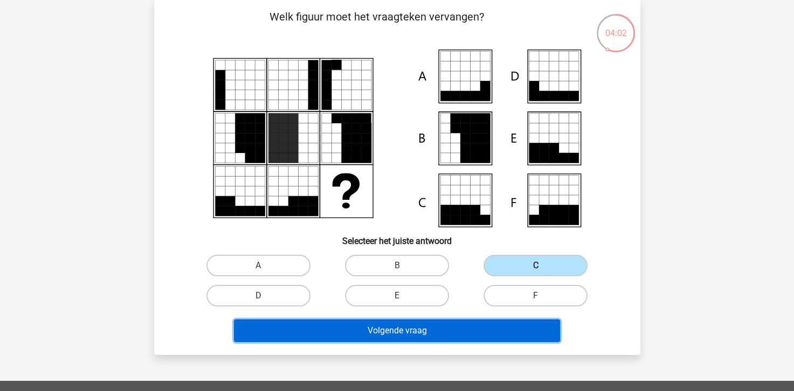
click at [419, 332] on button "Volgende vraag" at bounding box center [397, 331] width 326 height 23
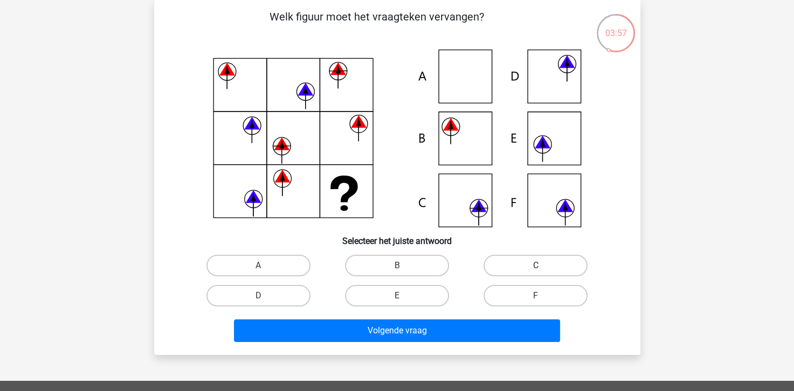
click at [528, 261] on label "C" at bounding box center [536, 266] width 104 height 22
click at [536, 266] on input "C" at bounding box center [539, 269] width 7 height 7
radio input "true"
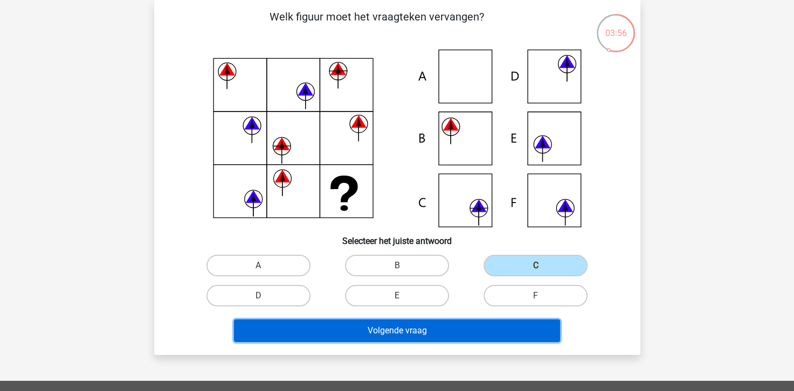
click at [452, 326] on button "Volgende vraag" at bounding box center [397, 331] width 326 height 23
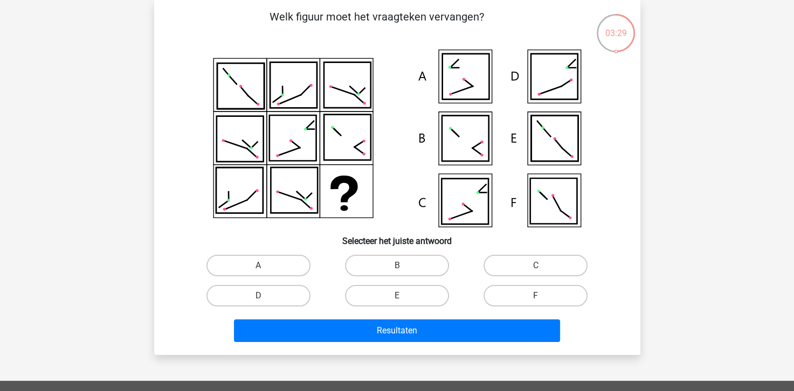
drag, startPoint x: 520, startPoint y: 302, endPoint x: 518, endPoint y: 311, distance: 8.8
click at [520, 307] on div "F" at bounding box center [535, 296] width 139 height 30
click at [530, 300] on label "F" at bounding box center [536, 296] width 104 height 22
click at [536, 300] on input "F" at bounding box center [539, 299] width 7 height 7
radio input "true"
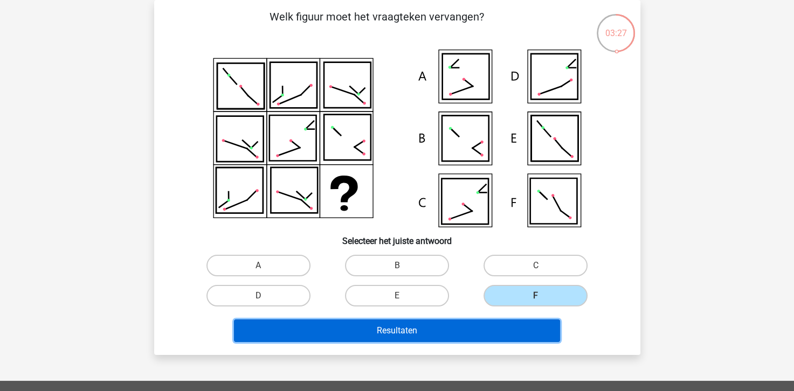
click at [376, 333] on button "Resultaten" at bounding box center [397, 331] width 326 height 23
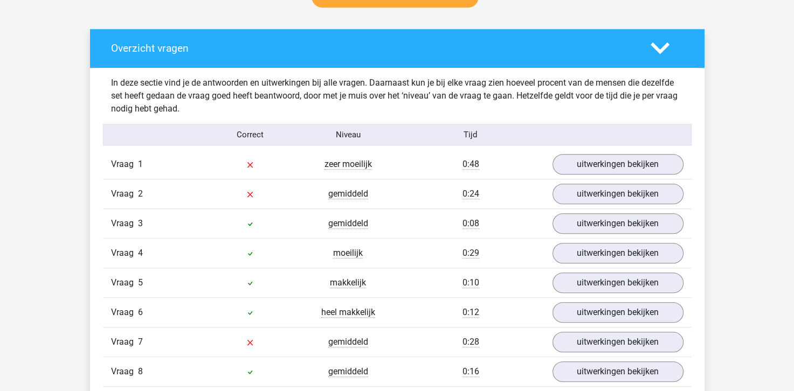
scroll to position [593, 0]
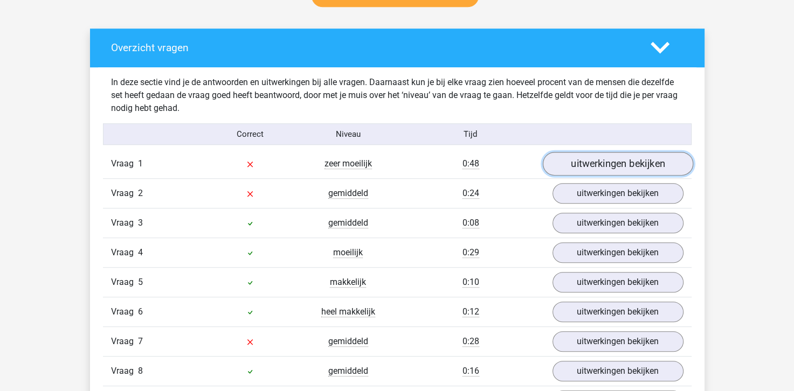
click at [617, 167] on link "uitwerkingen bekijken" at bounding box center [617, 165] width 150 height 24
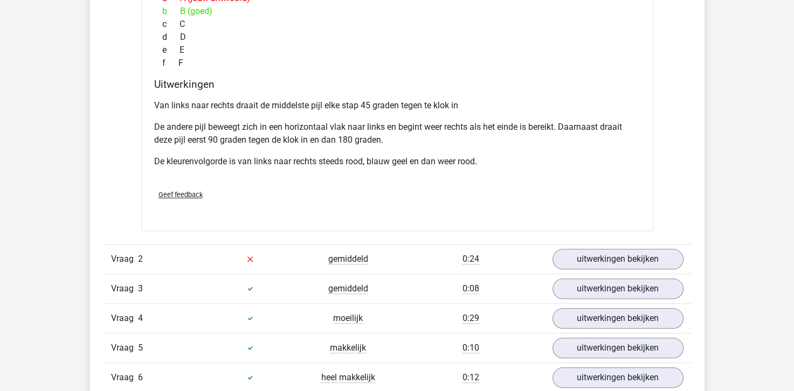
scroll to position [1024, 0]
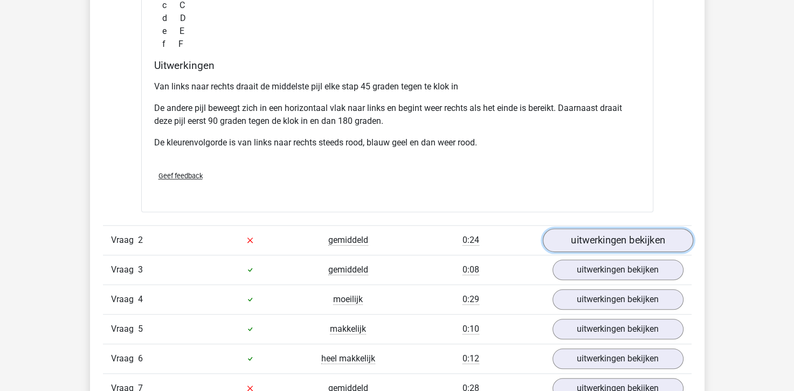
click at [649, 238] on link "uitwerkingen bekijken" at bounding box center [617, 241] width 150 height 24
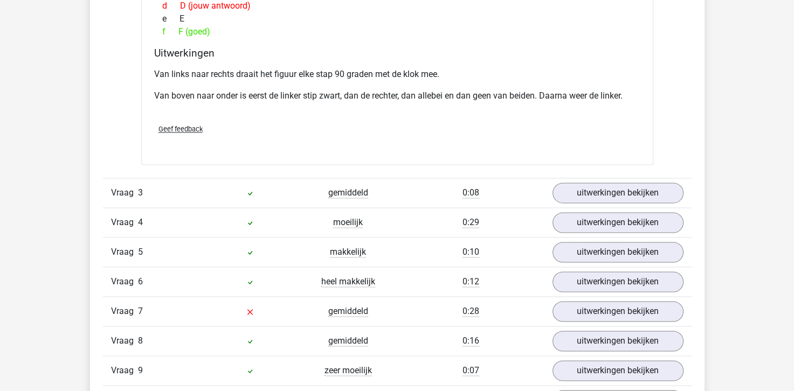
scroll to position [1563, 0]
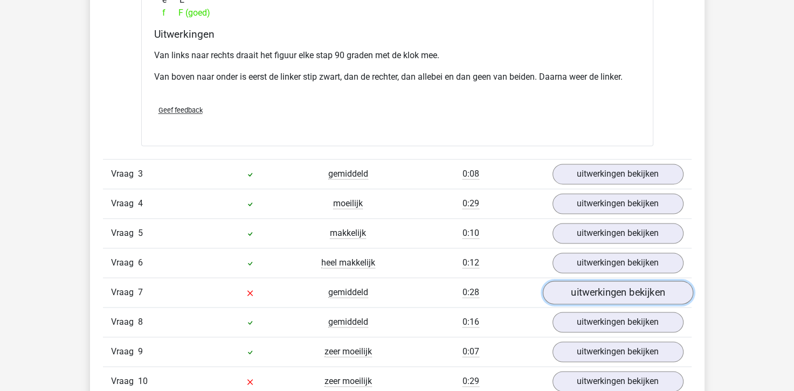
click at [578, 287] on link "uitwerkingen bekijken" at bounding box center [617, 293] width 150 height 24
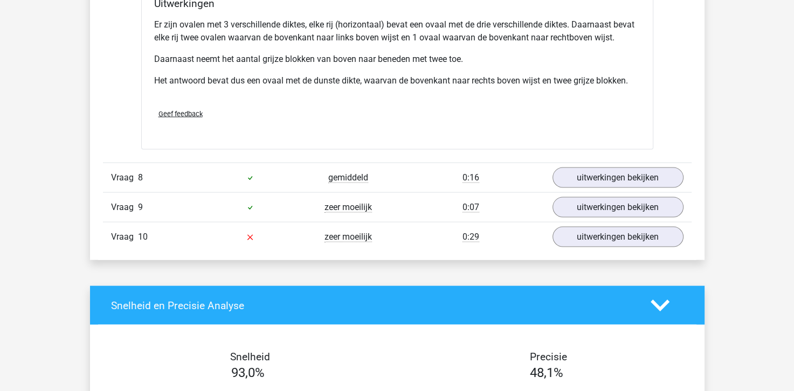
scroll to position [2210, 0]
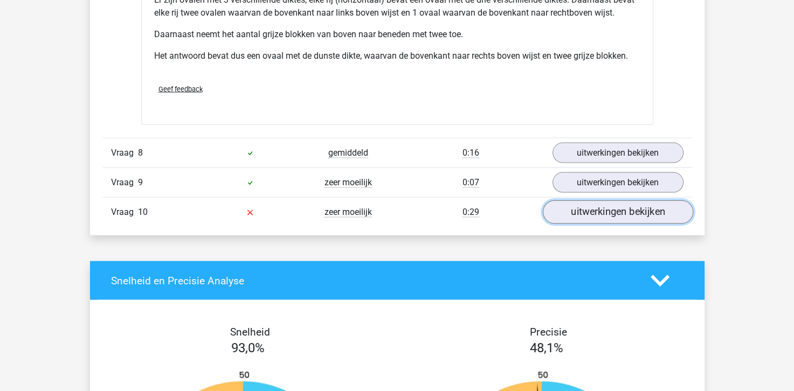
click at [571, 212] on link "uitwerkingen bekijken" at bounding box center [617, 213] width 150 height 24
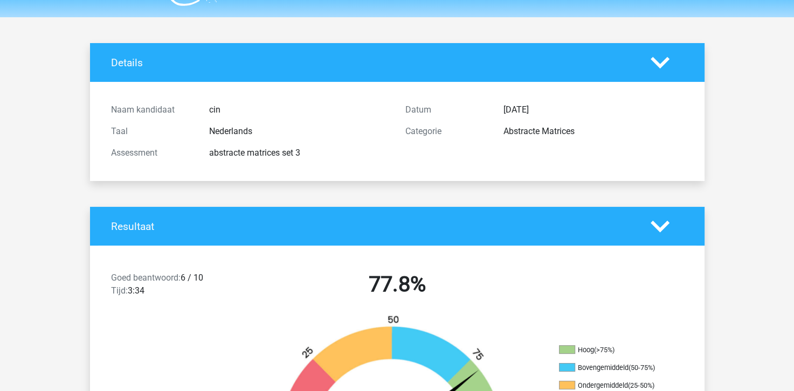
scroll to position [0, 0]
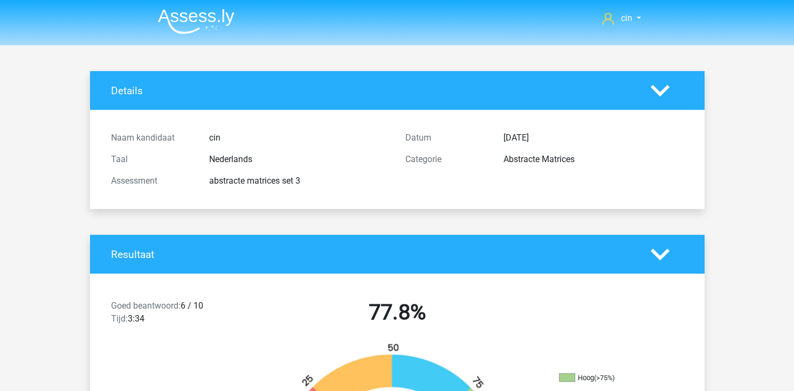
click at [181, 16] on img at bounding box center [196, 21] width 77 height 25
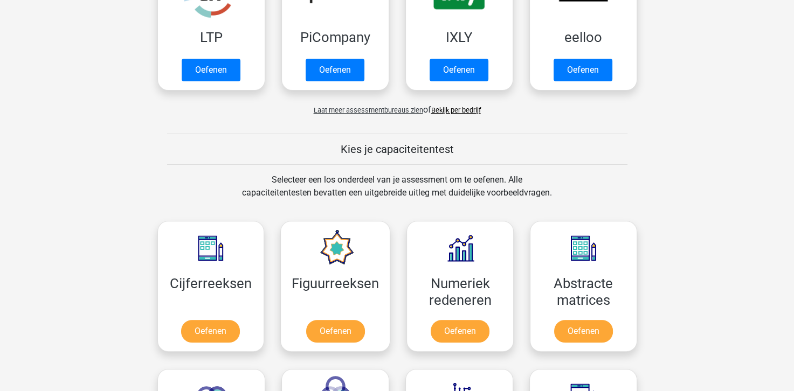
scroll to position [377, 0]
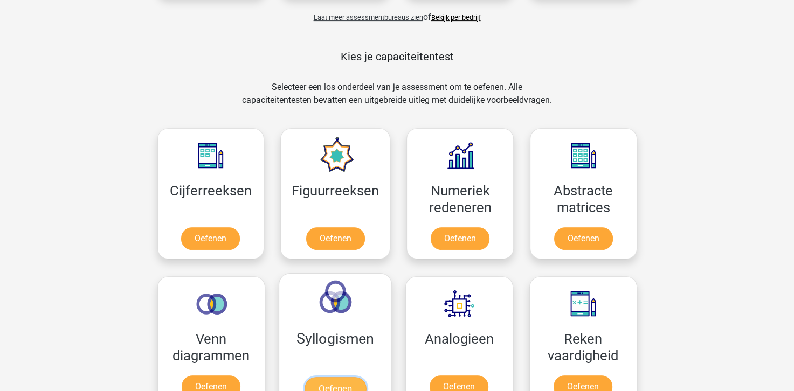
click at [343, 377] on link "Oefenen" at bounding box center [334, 389] width 61 height 24
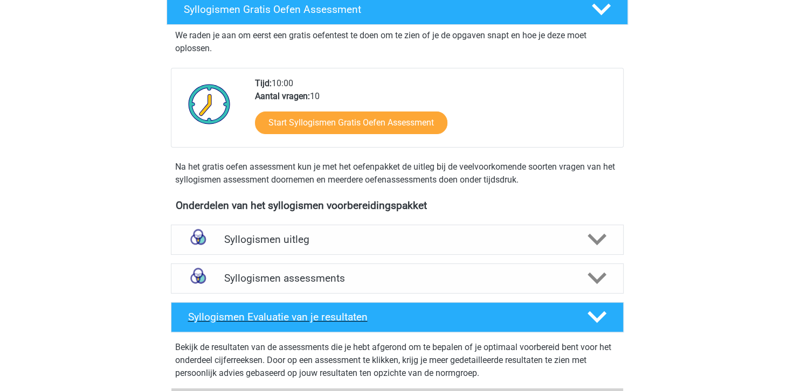
scroll to position [216, 0]
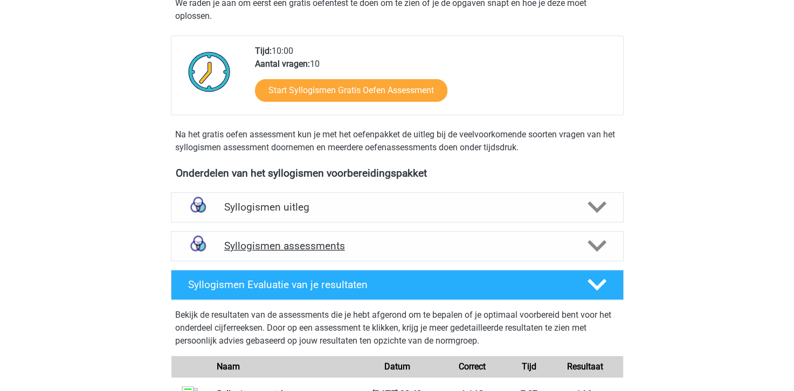
click at [300, 246] on h4 "Syllogismen assessments" at bounding box center [397, 246] width 346 height 12
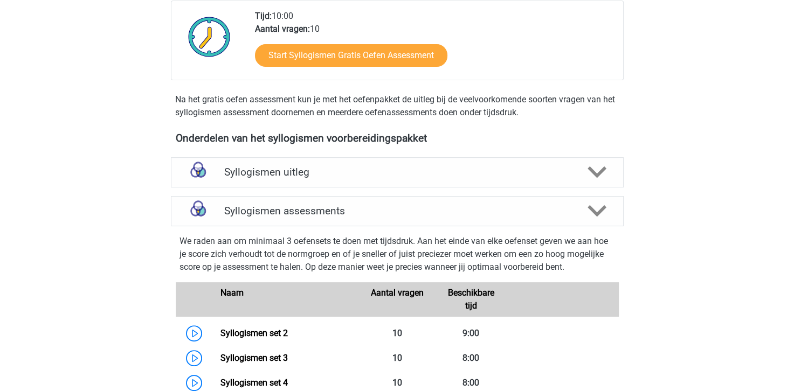
scroll to position [270, 0]
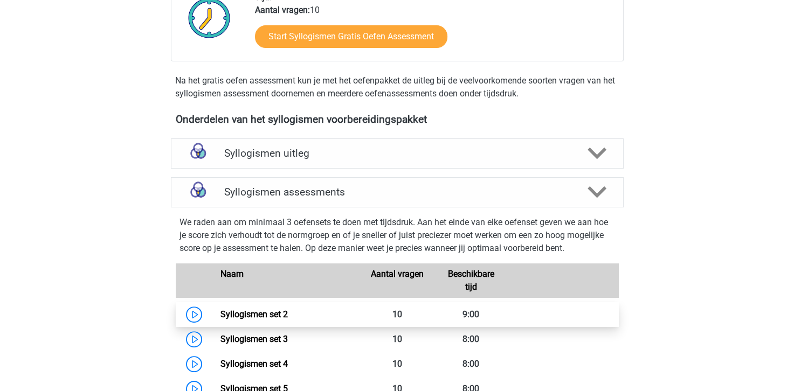
click at [246, 312] on link "Syllogismen set 2" at bounding box center [253, 314] width 67 height 10
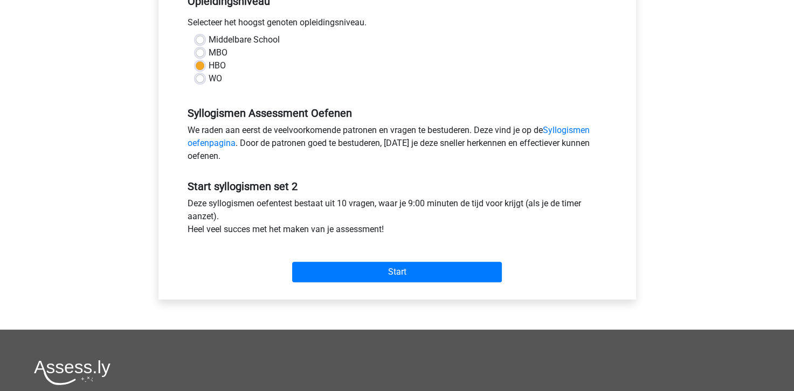
scroll to position [270, 0]
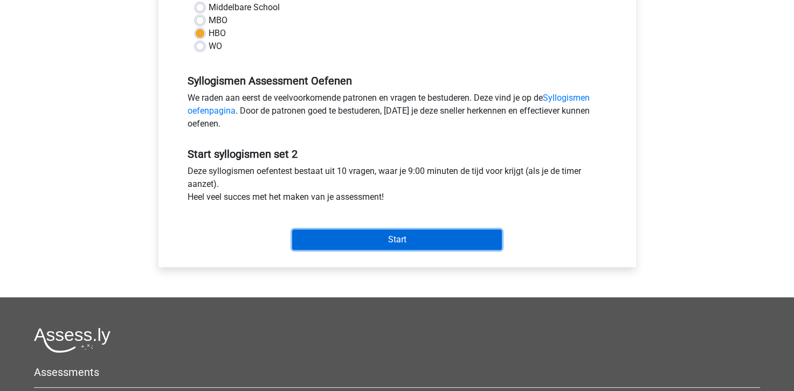
click at [395, 243] on input "Start" at bounding box center [397, 240] width 210 height 20
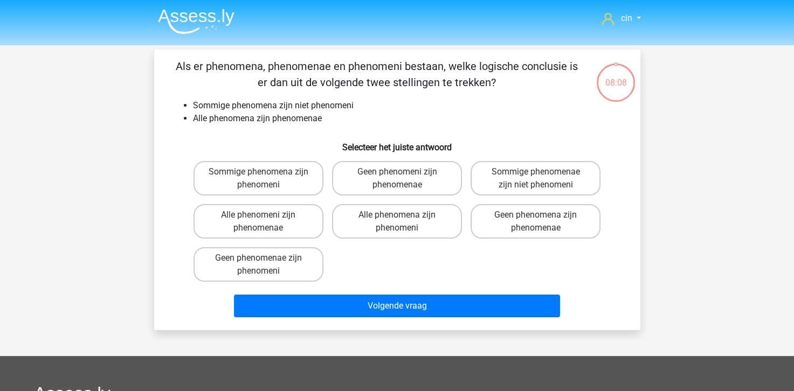
click at [538, 173] on div "Sommige phenomenae zijn niet phenomeni" at bounding box center [536, 178] width 130 height 35
click at [512, 182] on label "Sommige phenomenae zijn niet phenomeni" at bounding box center [536, 178] width 130 height 35
click at [536, 179] on input "Sommige phenomenae zijn niet phenomeni" at bounding box center [539, 175] width 7 height 7
radio input "true"
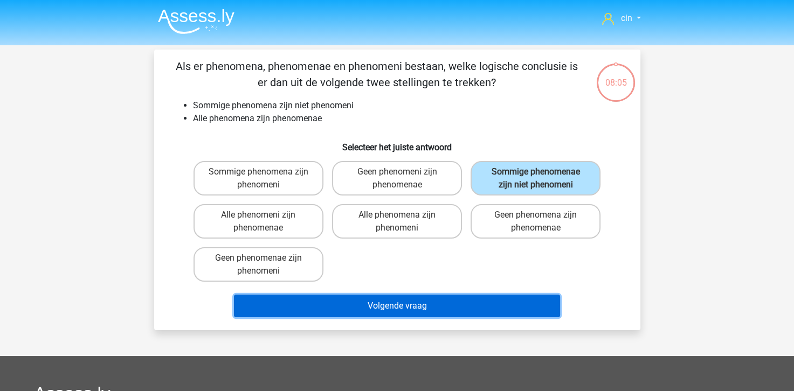
click at [408, 301] on button "Volgende vraag" at bounding box center [397, 306] width 326 height 23
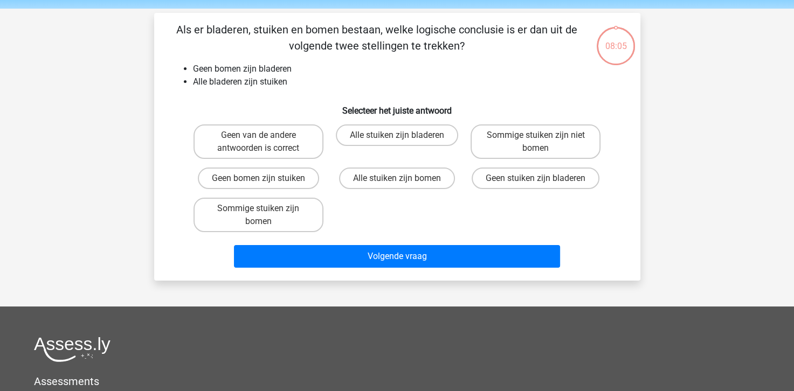
scroll to position [50, 0]
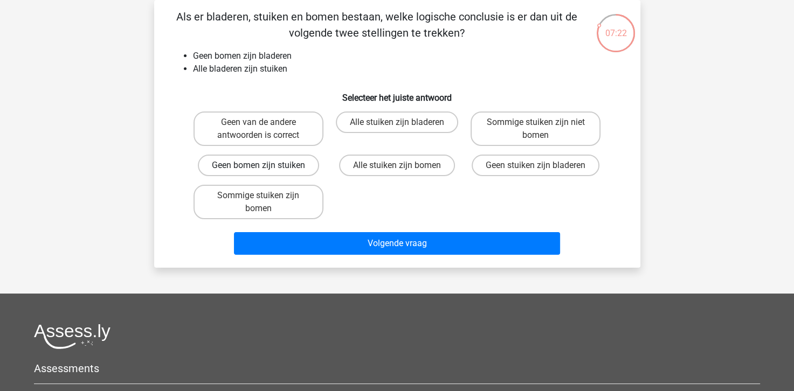
click at [299, 166] on label "Geen bomen zijn stuiken" at bounding box center [258, 166] width 121 height 22
click at [265, 166] on input "Geen bomen zijn stuiken" at bounding box center [261, 168] width 7 height 7
radio input "true"
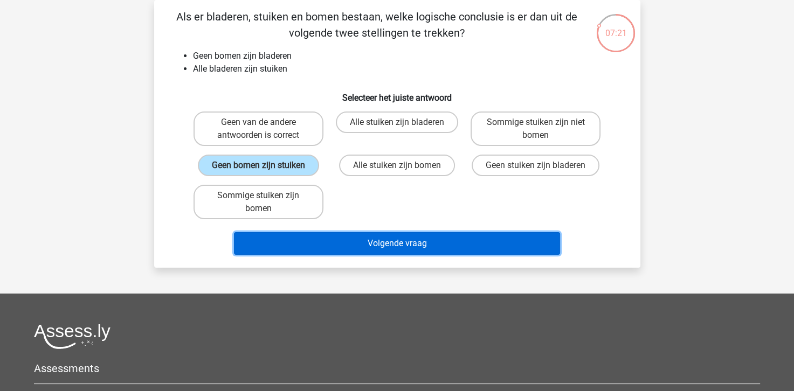
click at [347, 234] on button "Volgende vraag" at bounding box center [397, 243] width 326 height 23
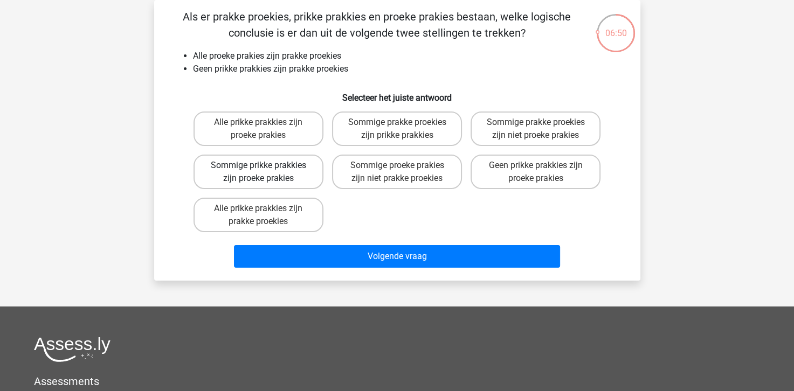
click at [234, 173] on label "Sommige prikke prakkies zijn proeke prakies" at bounding box center [259, 172] width 130 height 35
click at [258, 173] on input "Sommige prikke prakkies zijn proeke prakies" at bounding box center [261, 168] width 7 height 7
radio input "true"
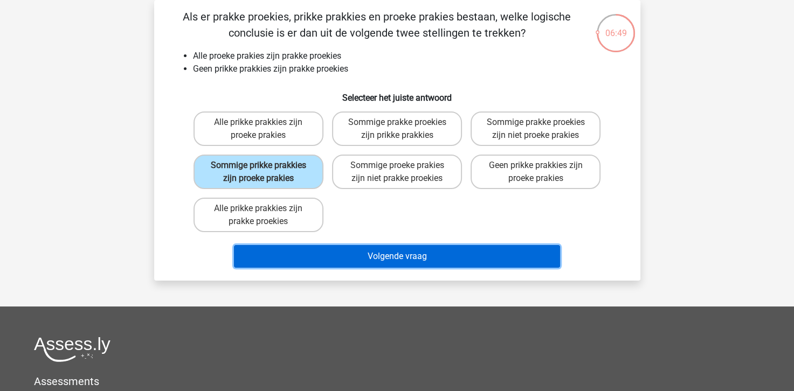
click at [336, 256] on button "Volgende vraag" at bounding box center [397, 256] width 326 height 23
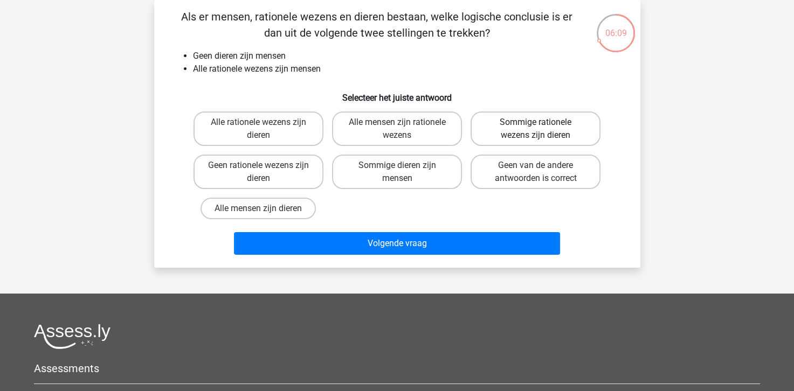
click at [502, 129] on label "Sommige rationele wezens zijn dieren" at bounding box center [536, 129] width 130 height 35
click at [536, 129] on input "Sommige rationele wezens zijn dieren" at bounding box center [539, 125] width 7 height 7
radio input "true"
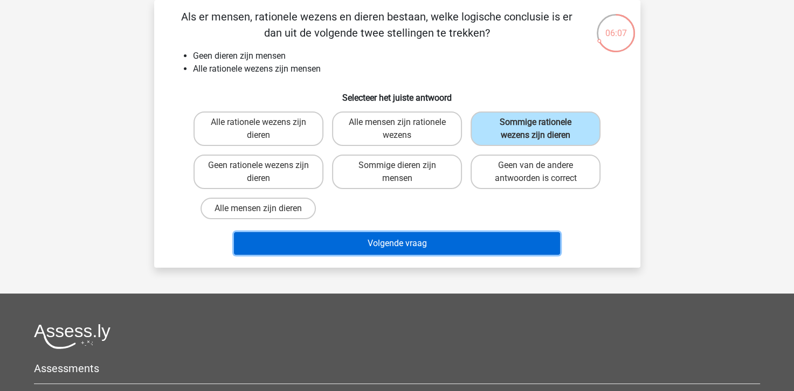
click at [383, 237] on button "Volgende vraag" at bounding box center [397, 243] width 326 height 23
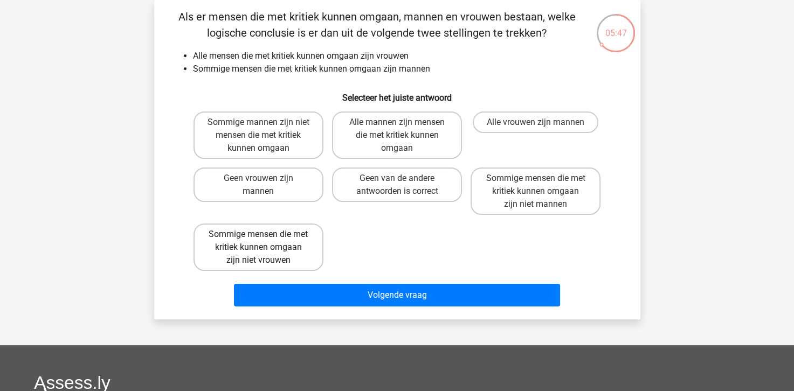
click at [270, 249] on label "Sommige mensen die met kritiek kunnen omgaan zijn niet vrouwen" at bounding box center [259, 247] width 130 height 47
click at [265, 242] on input "Sommige mensen die met kritiek kunnen omgaan zijn niet vrouwen" at bounding box center [261, 237] width 7 height 7
radio input "true"
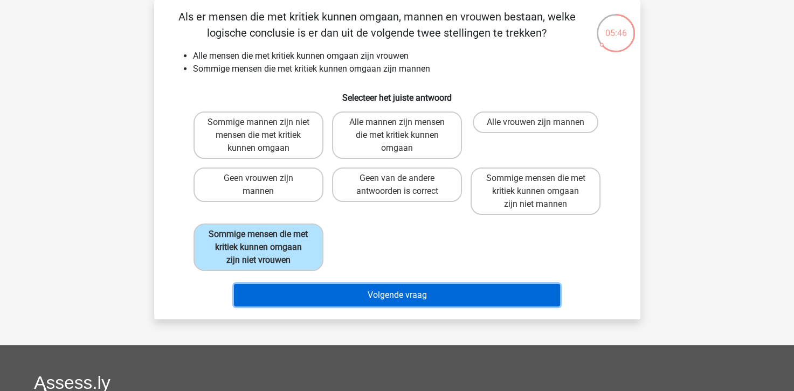
click at [387, 300] on button "Volgende vraag" at bounding box center [397, 295] width 326 height 23
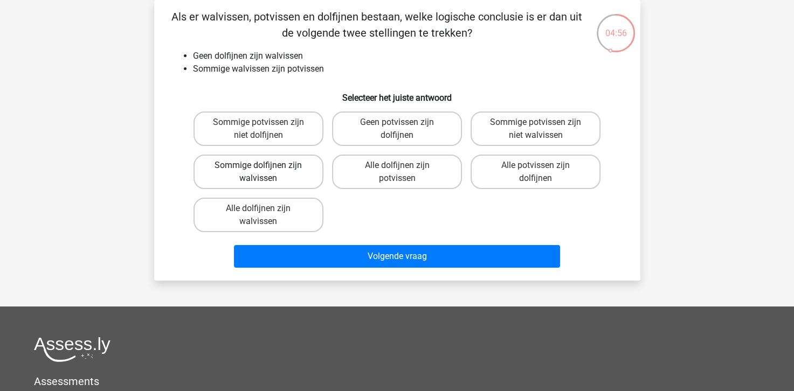
click at [237, 166] on label "Sommige dolfijnen zijn walvissen" at bounding box center [259, 172] width 130 height 35
click at [258, 166] on input "Sommige dolfijnen zijn walvissen" at bounding box center [261, 168] width 7 height 7
radio input "true"
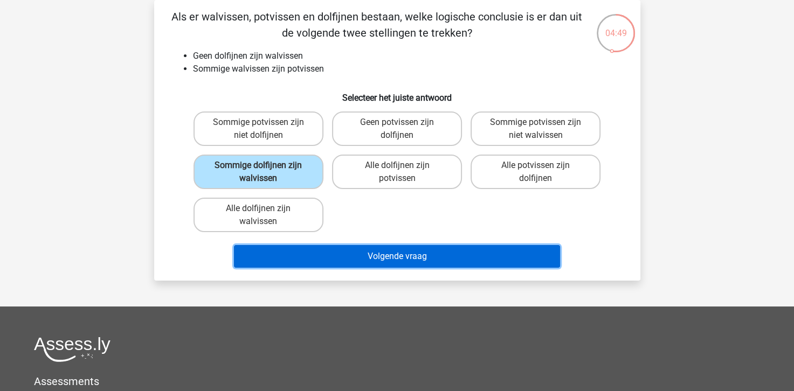
click at [408, 258] on button "Volgende vraag" at bounding box center [397, 256] width 326 height 23
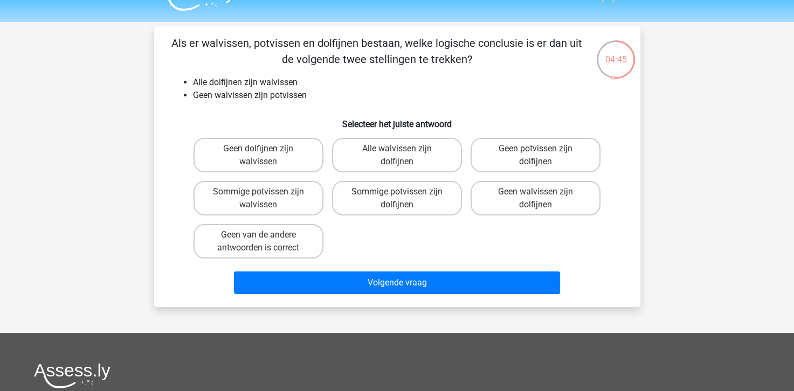
scroll to position [0, 0]
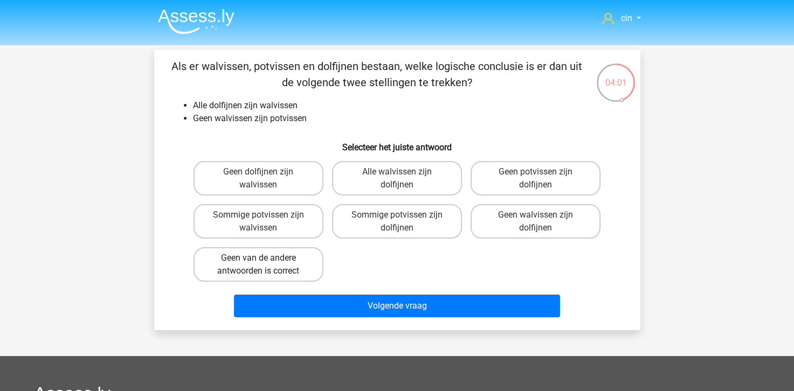
drag, startPoint x: 245, startPoint y: 261, endPoint x: 292, endPoint y: 278, distance: 50.3
click at [246, 261] on label "Geen van de andere antwoorden is correct" at bounding box center [259, 264] width 130 height 35
click at [258, 261] on input "Geen van de andere antwoorden is correct" at bounding box center [261, 261] width 7 height 7
radio input "true"
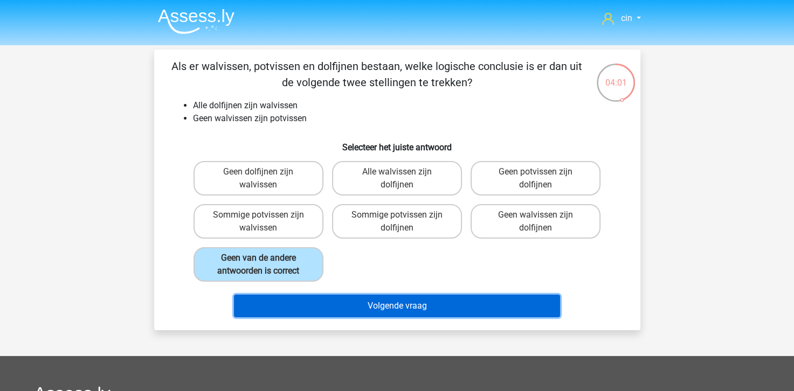
click at [341, 302] on button "Volgende vraag" at bounding box center [397, 306] width 326 height 23
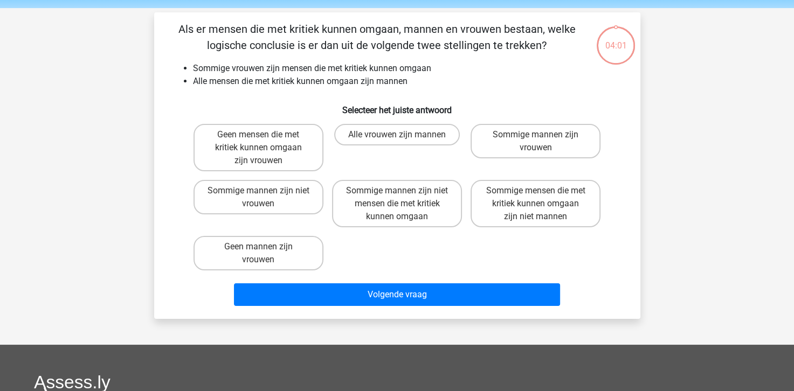
scroll to position [50, 0]
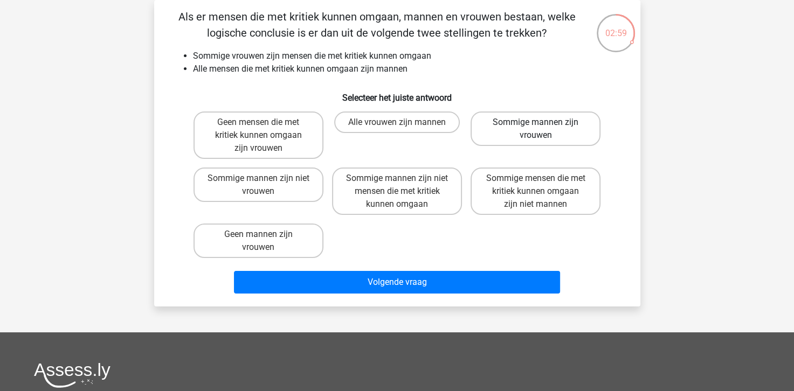
click at [544, 127] on label "Sommige mannen zijn vrouwen" at bounding box center [536, 129] width 130 height 35
click at [543, 127] on input "Sommige mannen zijn vrouwen" at bounding box center [539, 125] width 7 height 7
radio input "true"
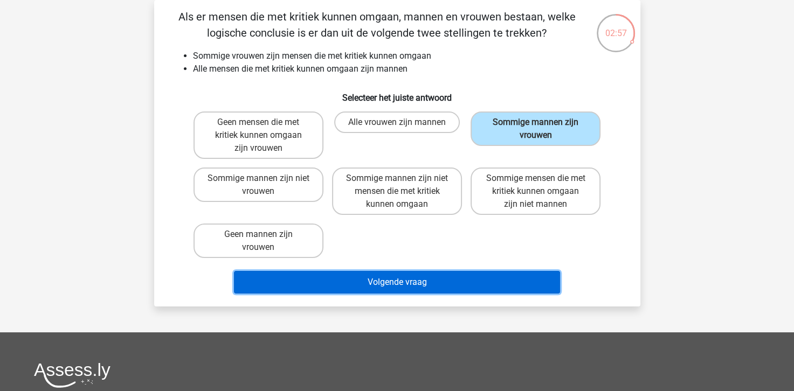
click at [404, 287] on button "Volgende vraag" at bounding box center [397, 282] width 326 height 23
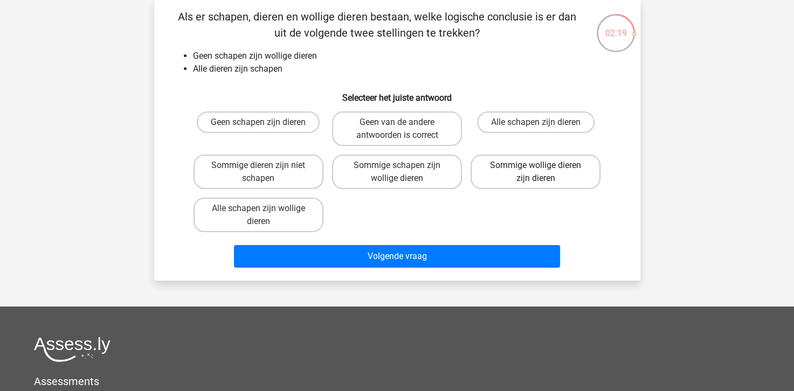
click at [557, 168] on label "Sommige wollige dieren zijn dieren" at bounding box center [536, 172] width 130 height 35
click at [543, 168] on input "Sommige wollige dieren zijn dieren" at bounding box center [539, 168] width 7 height 7
radio input "true"
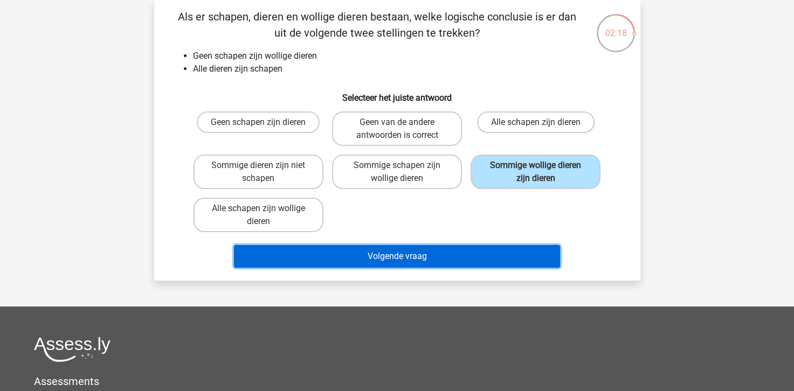
click at [412, 258] on button "Volgende vraag" at bounding box center [397, 256] width 326 height 23
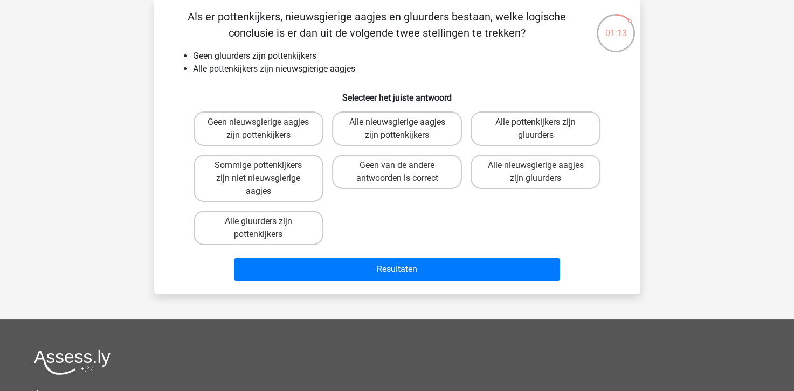
drag, startPoint x: 575, startPoint y: 126, endPoint x: 472, endPoint y: 189, distance: 121.0
click at [575, 127] on label "Alle pottenkijkers zijn gluurders" at bounding box center [536, 129] width 130 height 35
click at [543, 127] on input "Alle pottenkijkers zijn gluurders" at bounding box center [539, 125] width 7 height 7
radio input "true"
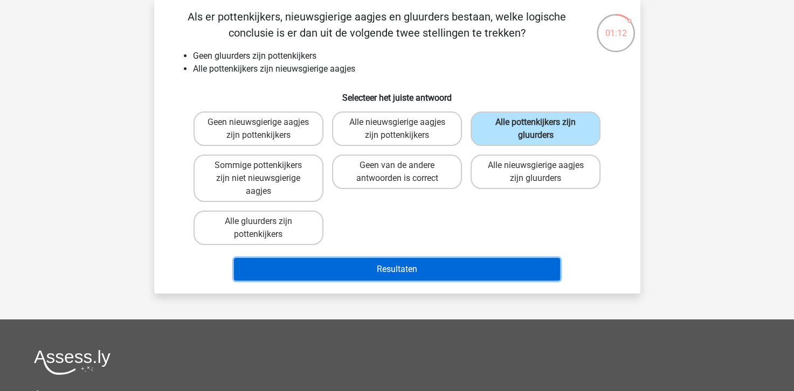
click at [379, 273] on button "Resultaten" at bounding box center [397, 269] width 326 height 23
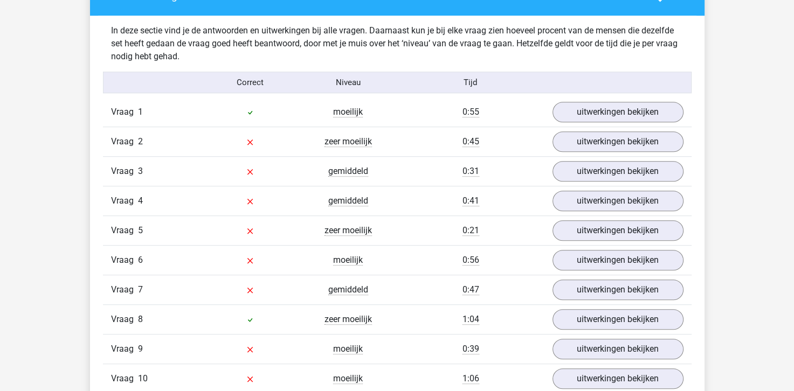
scroll to position [647, 0]
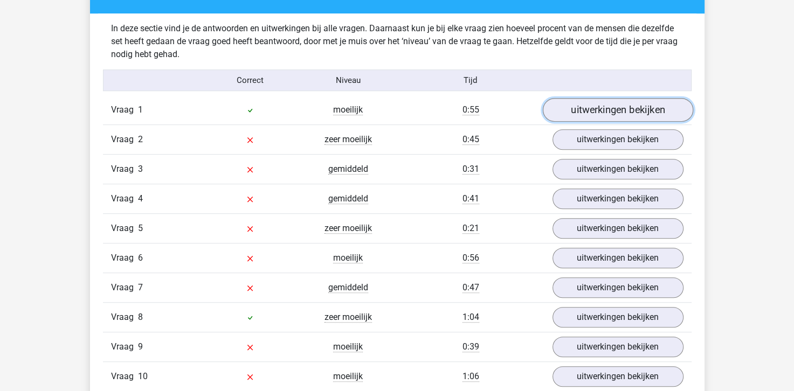
click at [582, 112] on link "uitwerkingen bekijken" at bounding box center [617, 111] width 150 height 24
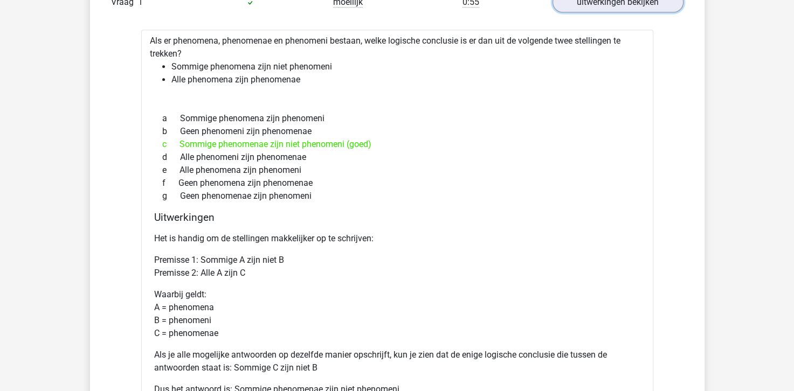
scroll to position [809, 0]
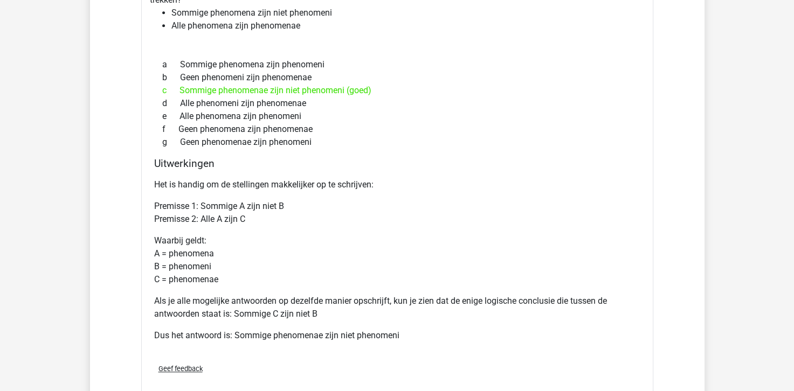
click at [194, 175] on div "Het is handig om de stellingen makkelijker op te schrijven: Premisse 1: Sommige…" at bounding box center [397, 264] width 486 height 181
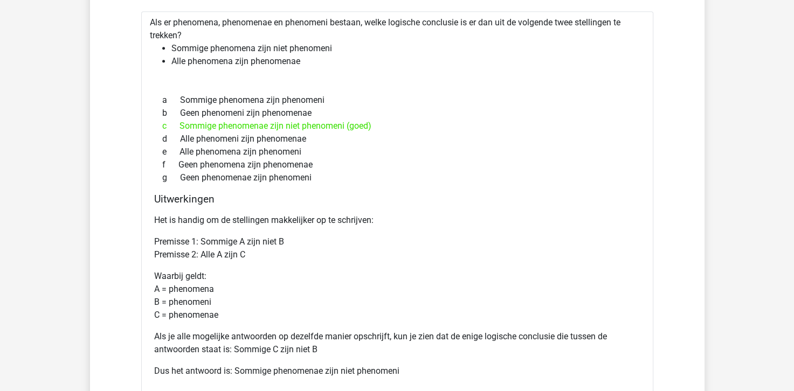
scroll to position [755, 0]
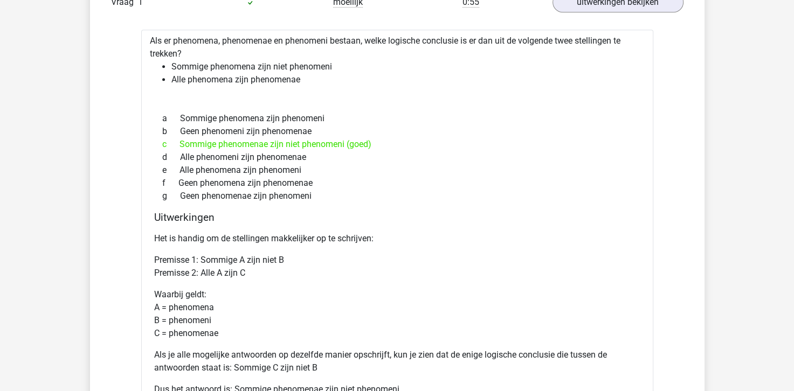
click at [175, 63] on li "Sommige phenomena zijn niet phenomeni" at bounding box center [407, 66] width 473 height 13
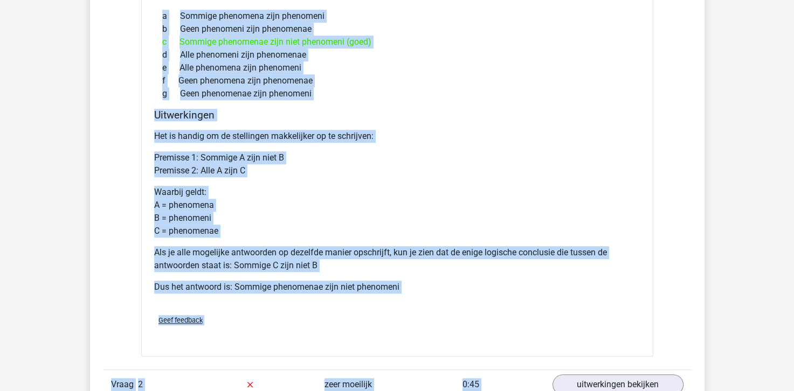
scroll to position [888, 0]
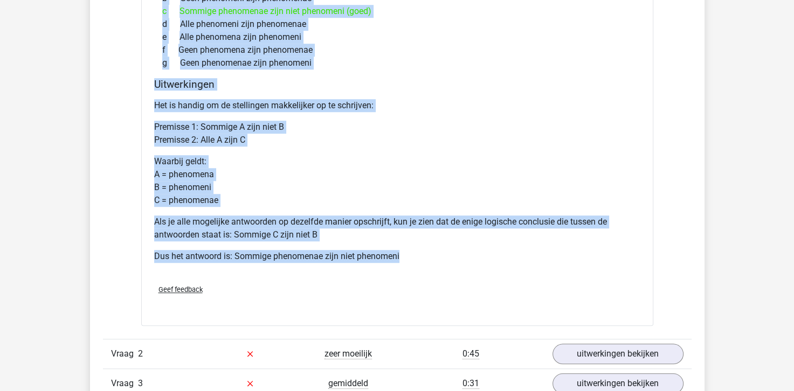
drag, startPoint x: 150, startPoint y: 37, endPoint x: 412, endPoint y: 257, distance: 342.1
click at [412, 257] on div "Als er phenomena, phenomenae en phenomeni bestaan, welke logische conclusie is …" at bounding box center [397, 110] width 512 height 429
copy div "Als er phenomena, phenomenae en phenomeni bestaan, welke logische conclusie is …"
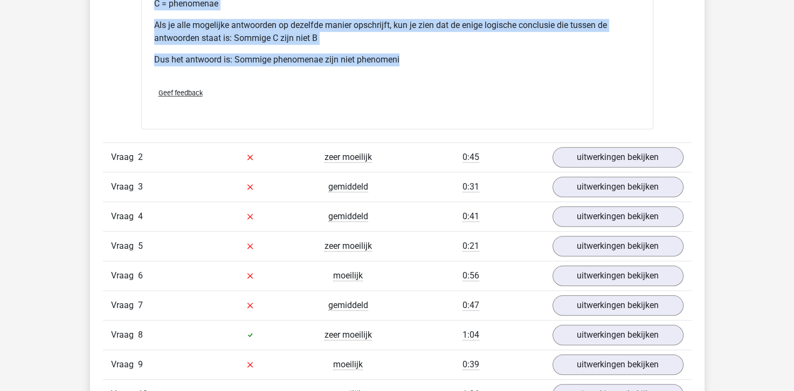
scroll to position [1103, 0]
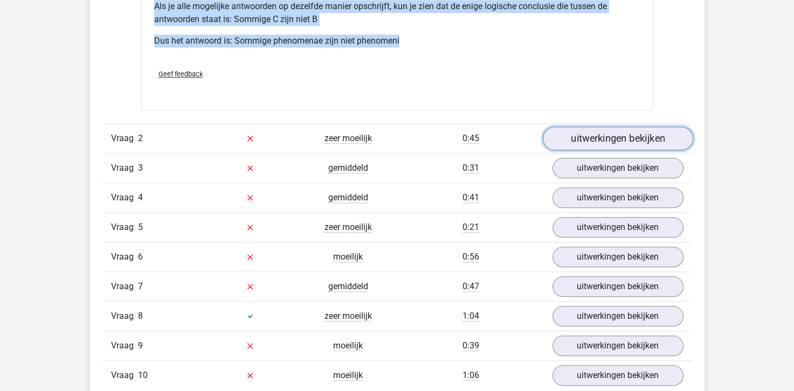
click at [577, 137] on link "uitwerkingen bekijken" at bounding box center [617, 139] width 150 height 24
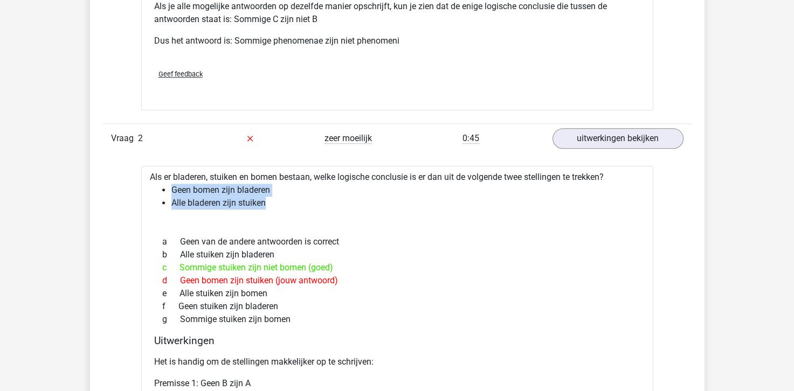
drag, startPoint x: 270, startPoint y: 204, endPoint x: 160, endPoint y: 187, distance: 111.3
click at [160, 187] on ul "Geen bomen zijn bladeren Alle bladeren zijn stuiken" at bounding box center [397, 197] width 495 height 26
copy ul "Geen bomen zijn bladeren Alle bladeren zijn stuiken"
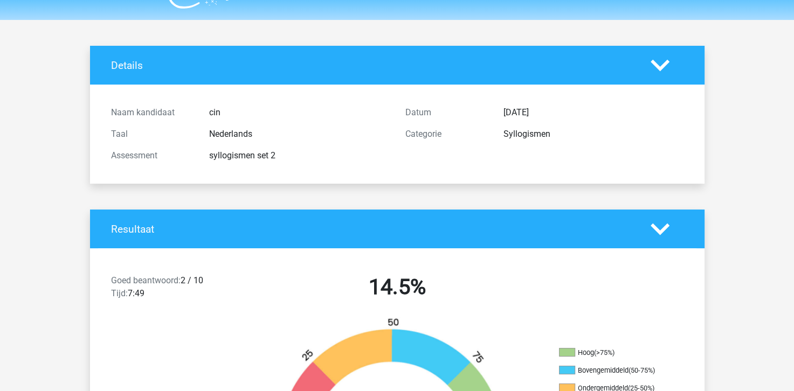
scroll to position [0, 0]
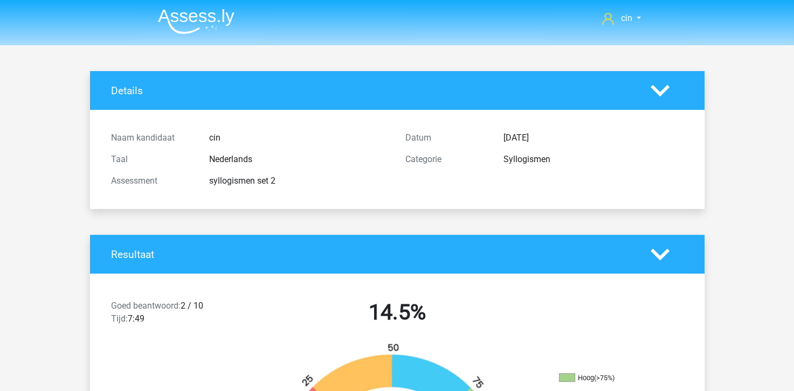
click at [173, 16] on img at bounding box center [196, 21] width 77 height 25
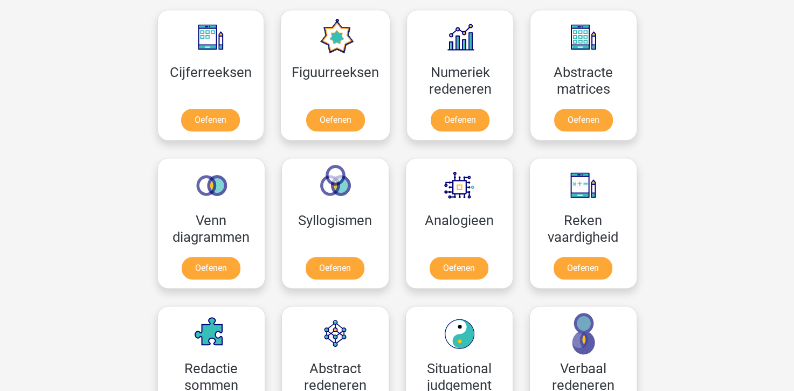
scroll to position [647, 0]
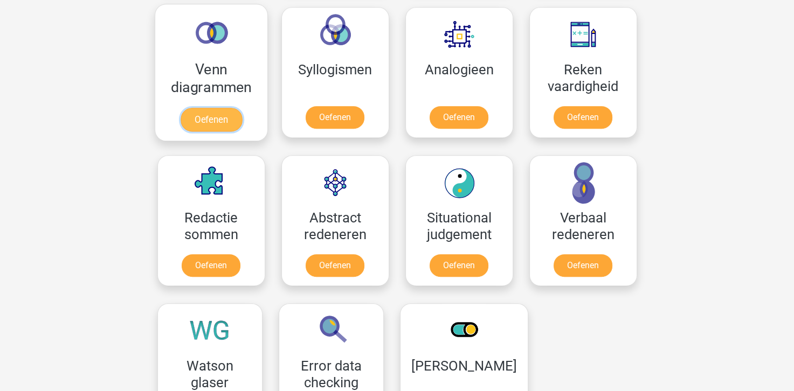
click at [194, 108] on link "Oefenen" at bounding box center [210, 120] width 61 height 24
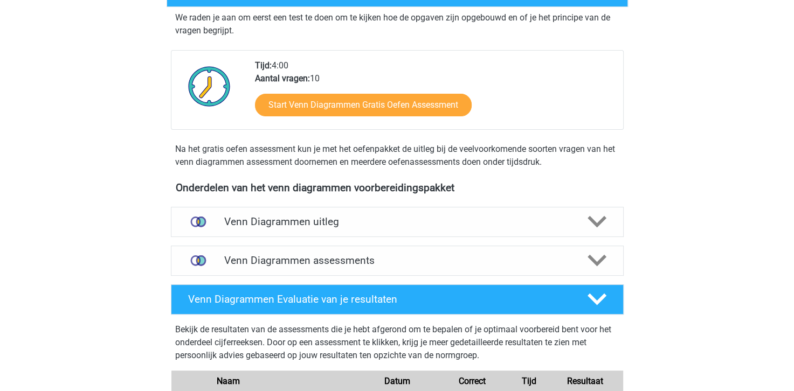
scroll to position [216, 0]
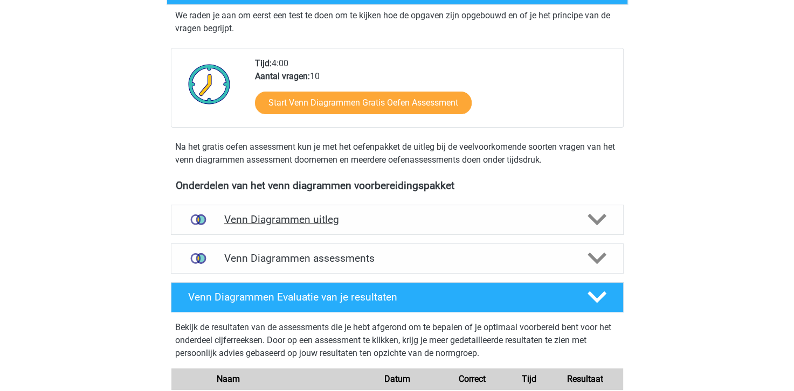
click at [302, 220] on h4 "Venn Diagrammen uitleg" at bounding box center [397, 219] width 346 height 12
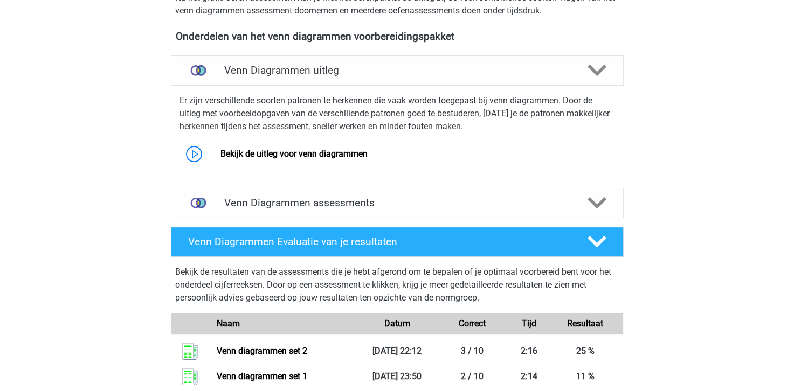
scroll to position [377, 0]
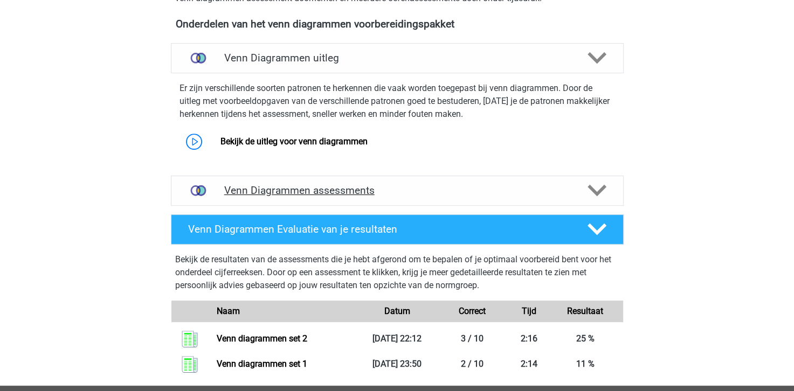
click at [308, 191] on h4 "Venn Diagrammen assessments" at bounding box center [397, 190] width 346 height 12
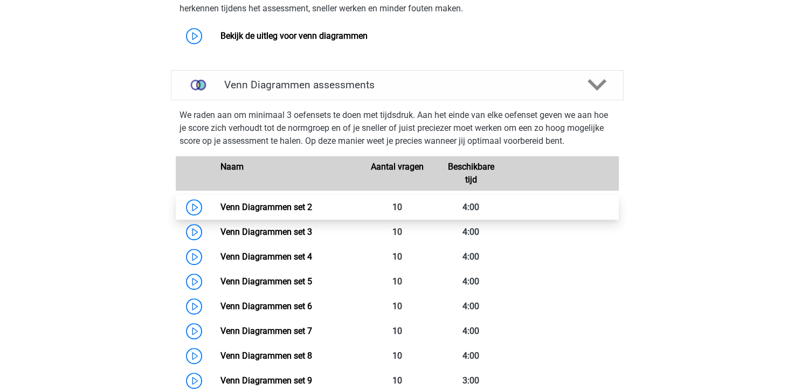
scroll to position [485, 0]
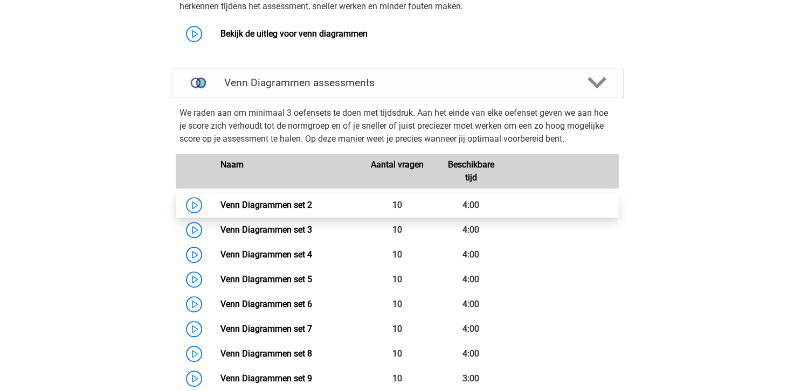
click at [263, 204] on link "Venn Diagrammen set 2" at bounding box center [266, 205] width 92 height 10
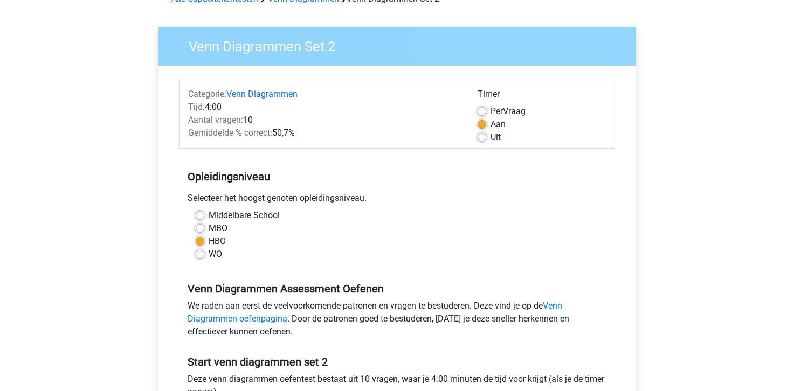
scroll to position [108, 0]
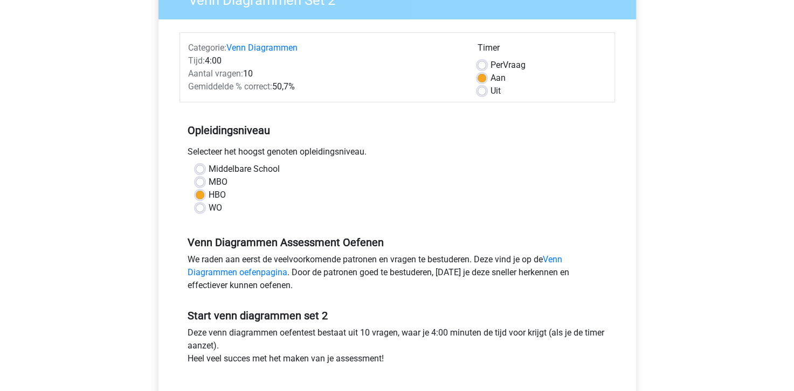
click at [481, 59] on div "Per Vraag" at bounding box center [542, 65] width 129 height 13
click at [491, 67] on label "Per Vraag" at bounding box center [508, 65] width 35 height 13
click at [481, 67] on input "Per Vraag" at bounding box center [482, 64] width 9 height 11
radio input "true"
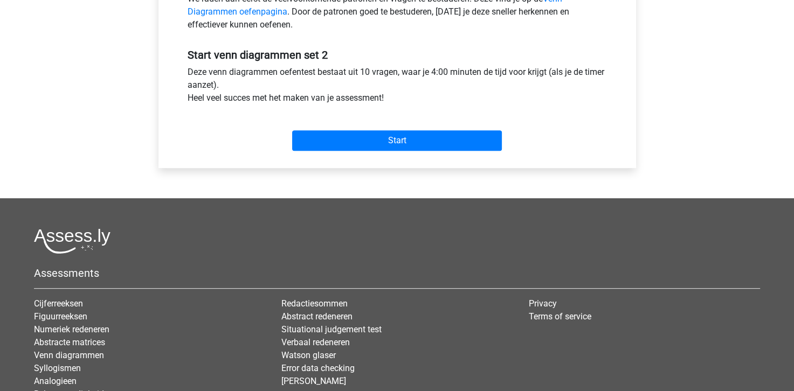
scroll to position [377, 0]
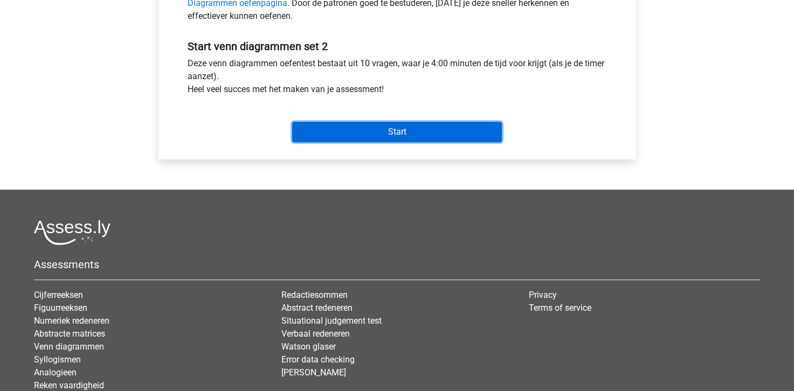
click at [376, 131] on input "Start" at bounding box center [397, 132] width 210 height 20
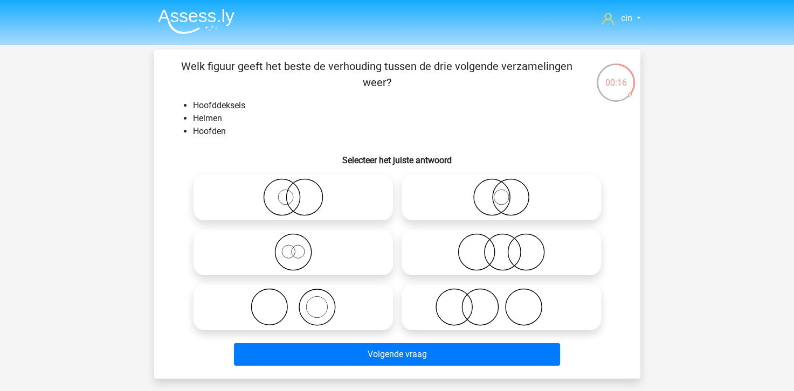
click at [301, 247] on icon at bounding box center [293, 252] width 191 height 38
click at [300, 247] on input "radio" at bounding box center [296, 243] width 7 height 7
radio input "true"
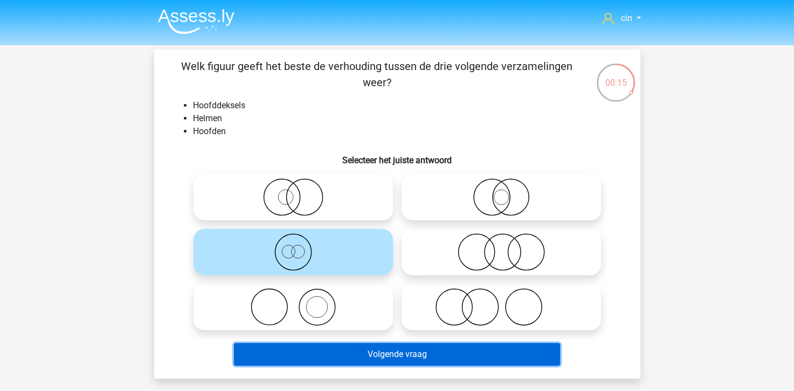
click at [402, 357] on button "Volgende vraag" at bounding box center [397, 354] width 326 height 23
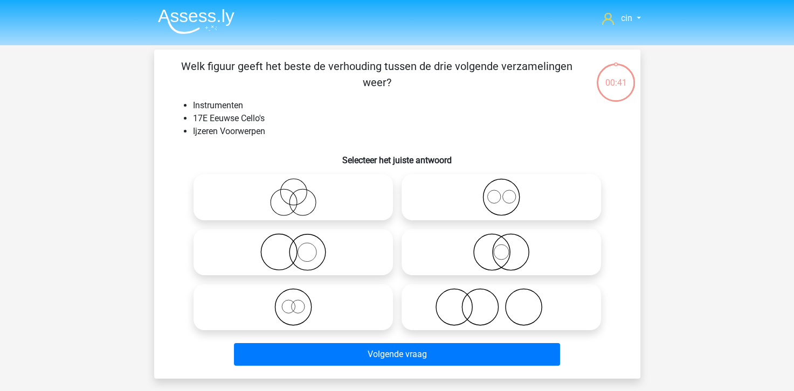
scroll to position [50, 0]
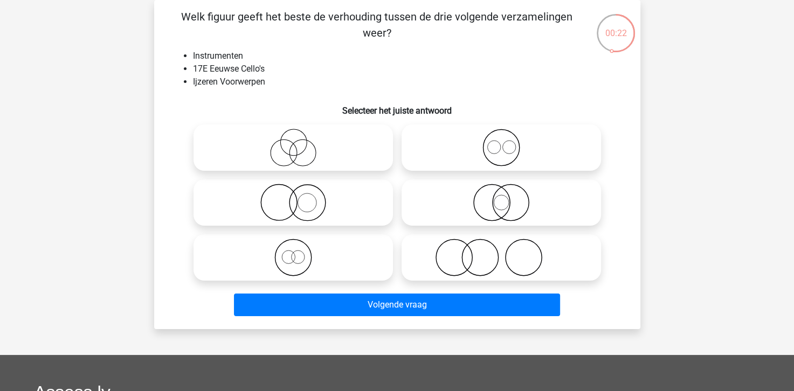
click at [289, 155] on circle at bounding box center [293, 142] width 26 height 26
click at [293, 142] on input "radio" at bounding box center [296, 138] width 7 height 7
radio input "true"
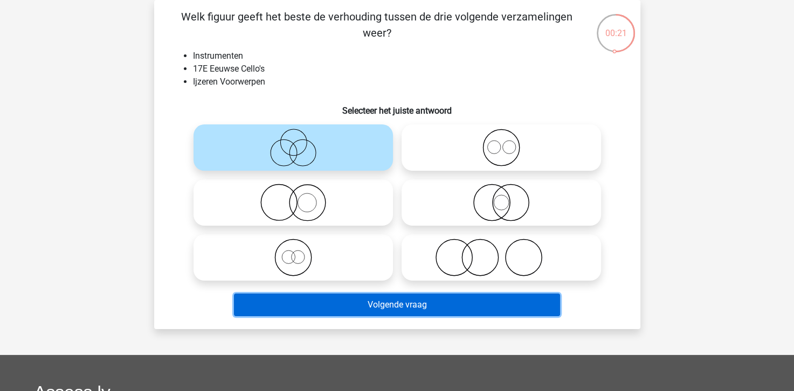
click at [383, 308] on button "Volgende vraag" at bounding box center [397, 305] width 326 height 23
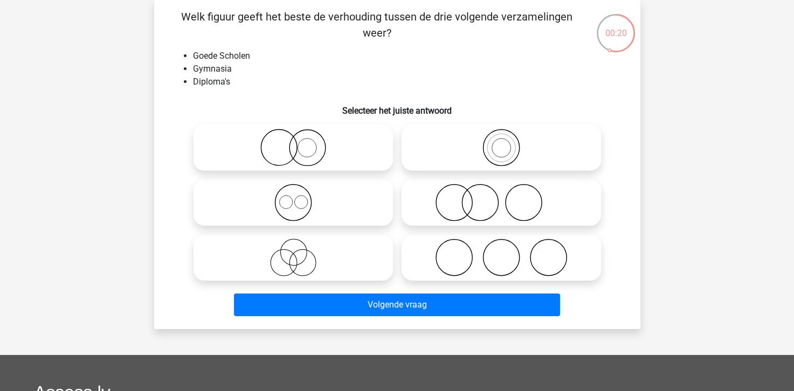
click at [295, 147] on icon at bounding box center [293, 148] width 191 height 38
click at [295, 142] on input "radio" at bounding box center [296, 138] width 7 height 7
radio input "true"
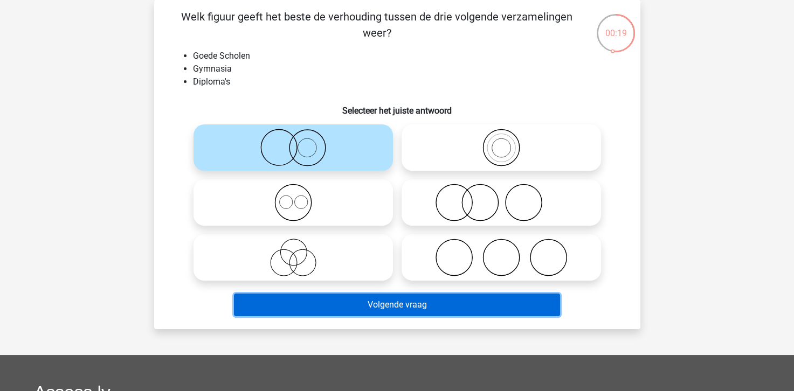
click at [388, 305] on button "Volgende vraag" at bounding box center [397, 305] width 326 height 23
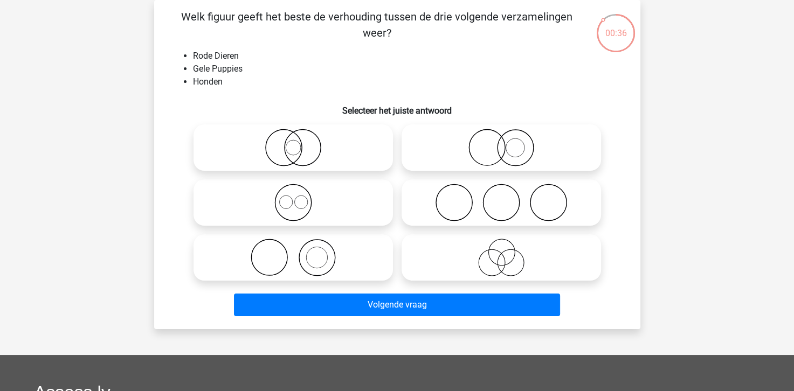
click at [285, 199] on icon at bounding box center [293, 203] width 191 height 38
click at [293, 197] on input "radio" at bounding box center [296, 193] width 7 height 7
radio input "true"
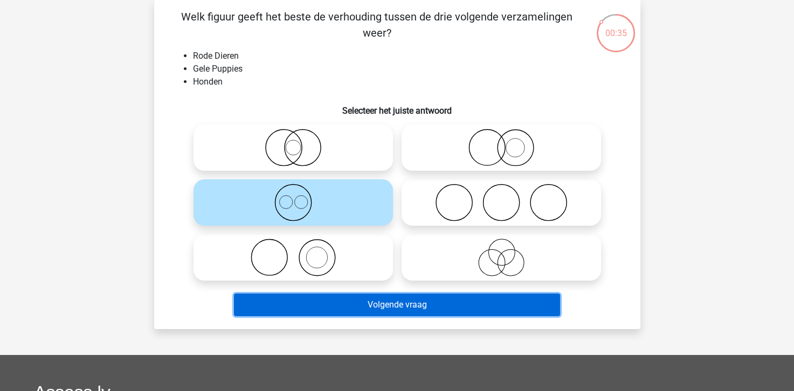
click at [342, 312] on button "Volgende vraag" at bounding box center [397, 305] width 326 height 23
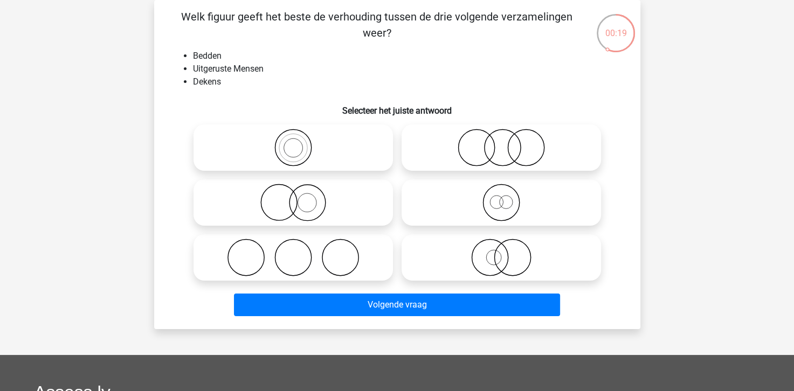
click at [496, 205] on icon at bounding box center [501, 203] width 191 height 38
click at [501, 197] on input "radio" at bounding box center [504, 193] width 7 height 7
radio input "true"
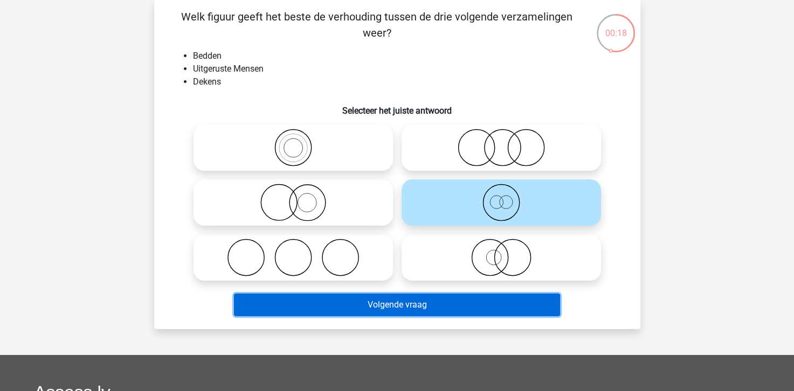
click at [401, 310] on button "Volgende vraag" at bounding box center [397, 305] width 326 height 23
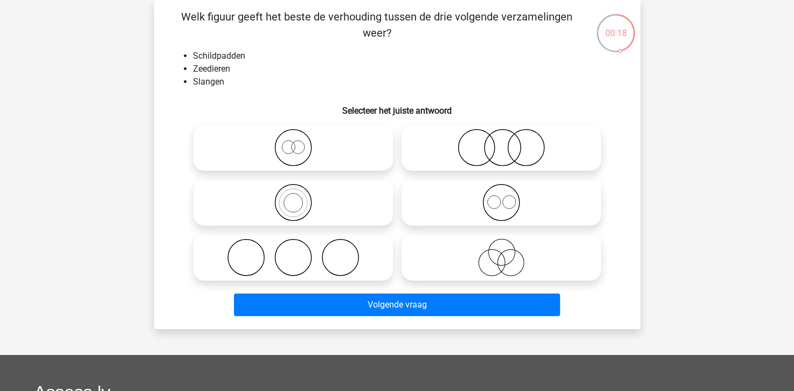
click at [495, 151] on icon at bounding box center [501, 148] width 191 height 38
click at [501, 142] on input "radio" at bounding box center [504, 138] width 7 height 7
radio input "true"
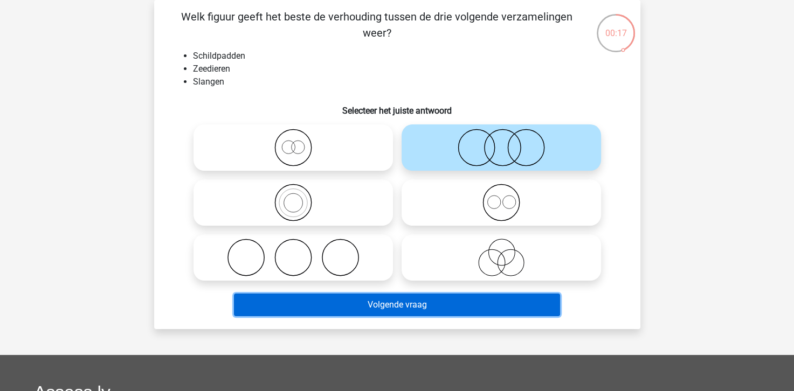
click at [399, 308] on button "Volgende vraag" at bounding box center [397, 305] width 326 height 23
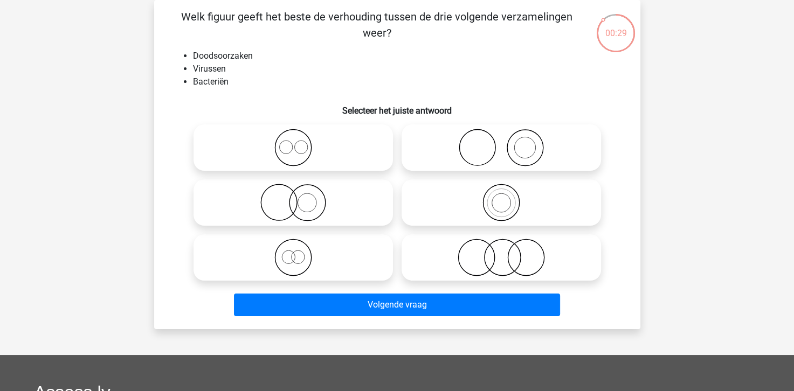
click at [278, 153] on icon at bounding box center [293, 148] width 191 height 38
click at [293, 142] on input "radio" at bounding box center [296, 138] width 7 height 7
radio input "true"
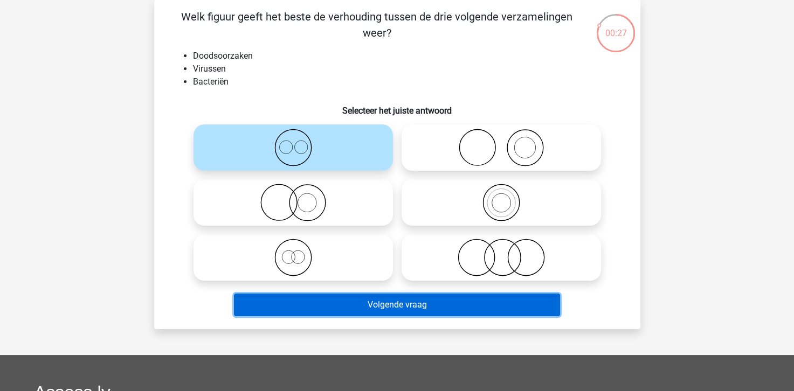
click at [392, 305] on button "Volgende vraag" at bounding box center [397, 305] width 326 height 23
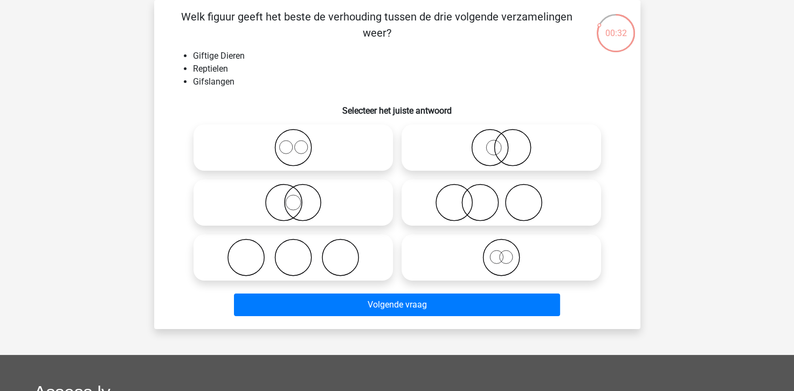
click at [298, 206] on icon at bounding box center [293, 203] width 191 height 38
click at [298, 197] on input "radio" at bounding box center [296, 193] width 7 height 7
radio input "true"
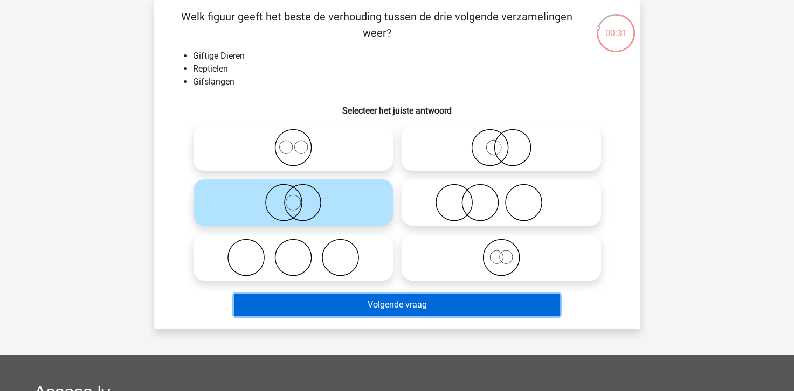
click at [336, 300] on button "Volgende vraag" at bounding box center [397, 305] width 326 height 23
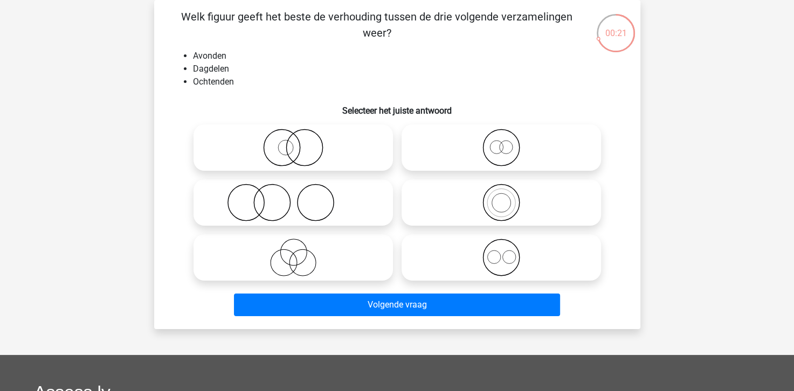
click at [504, 259] on icon at bounding box center [501, 258] width 191 height 38
click at [504, 252] on input "radio" at bounding box center [504, 248] width 7 height 7
radio input "true"
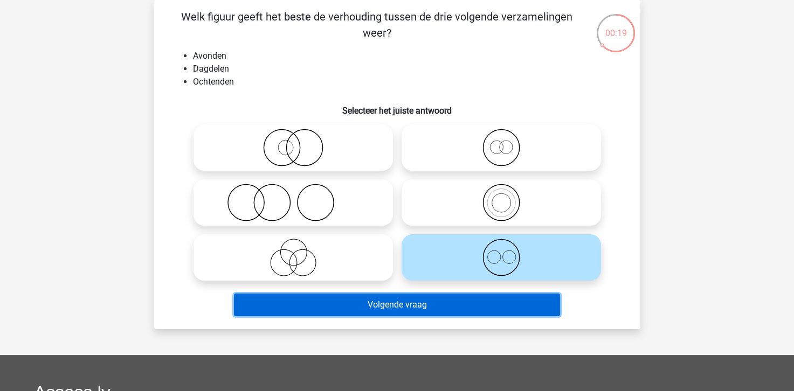
click at [380, 305] on button "Volgende vraag" at bounding box center [397, 305] width 326 height 23
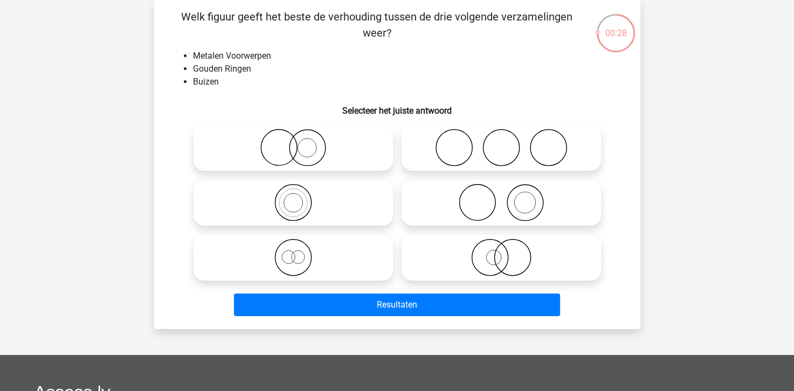
click at [482, 169] on label at bounding box center [501, 148] width 199 height 46
click at [501, 142] on input "radio" at bounding box center [504, 138] width 7 height 7
radio input "true"
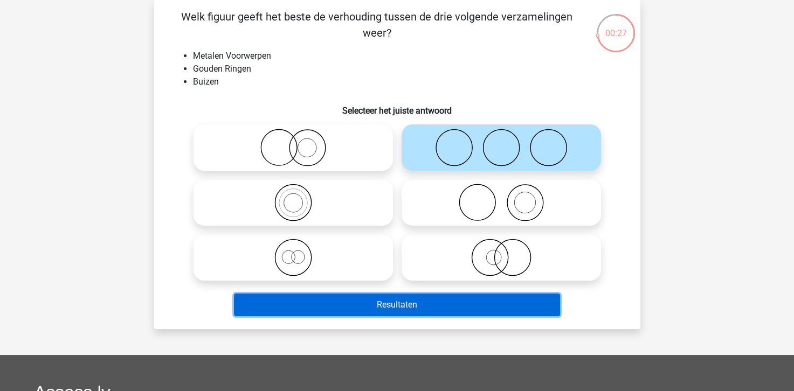
click at [394, 305] on button "Resultaten" at bounding box center [397, 305] width 326 height 23
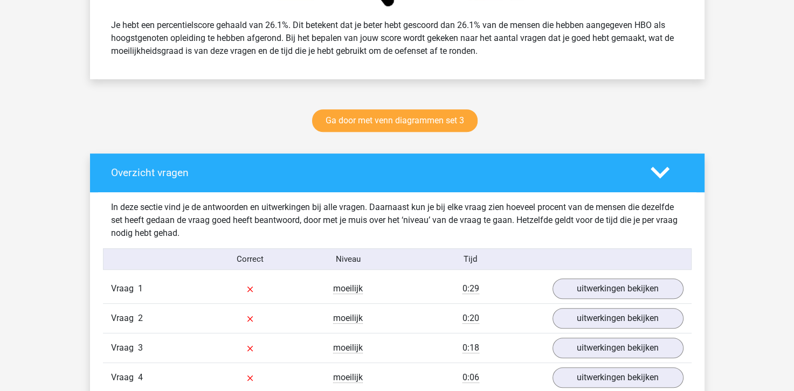
scroll to position [593, 0]
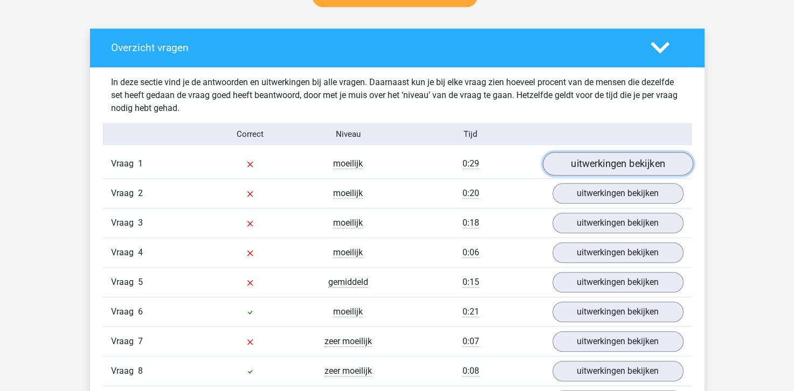
click at [590, 171] on link "uitwerkingen bekijken" at bounding box center [617, 165] width 150 height 24
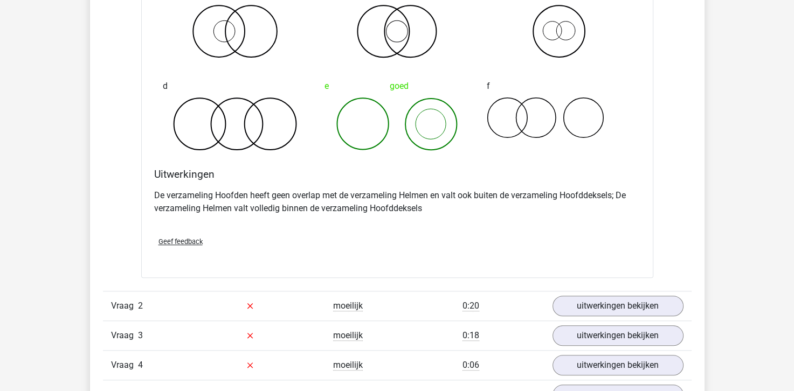
scroll to position [916, 0]
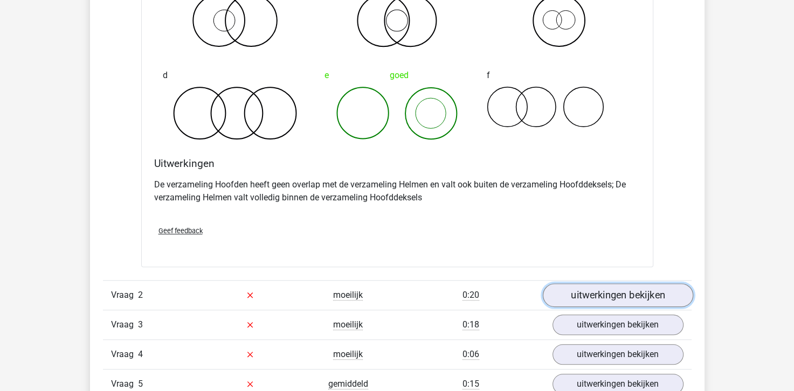
click at [636, 295] on link "uitwerkingen bekijken" at bounding box center [617, 296] width 150 height 24
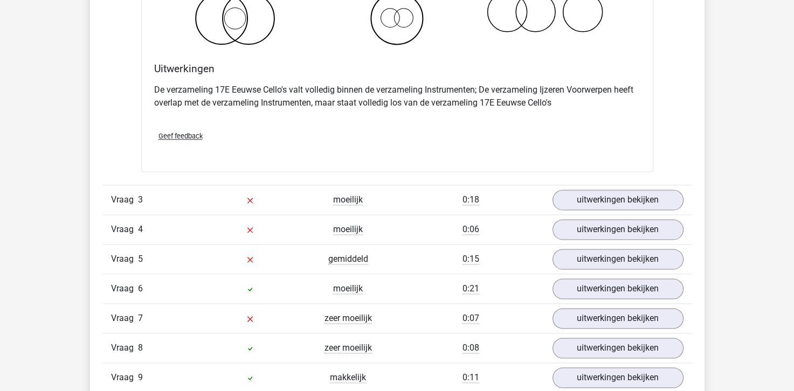
scroll to position [1455, 0]
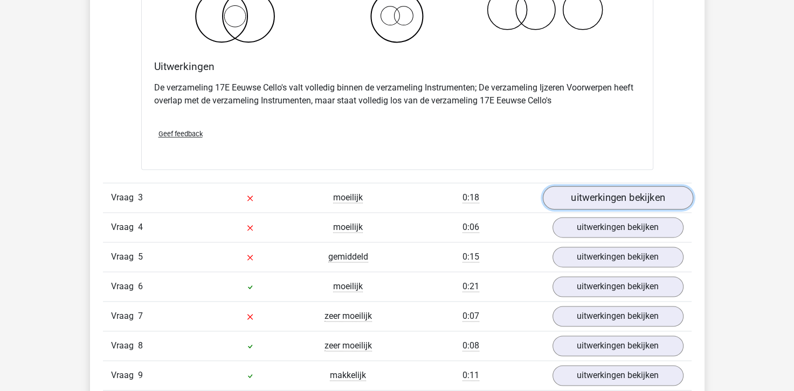
click at [581, 199] on link "uitwerkingen bekijken" at bounding box center [617, 198] width 150 height 24
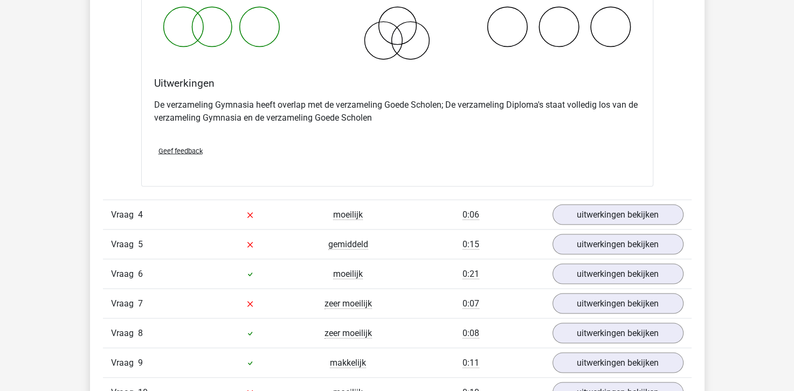
scroll to position [1887, 0]
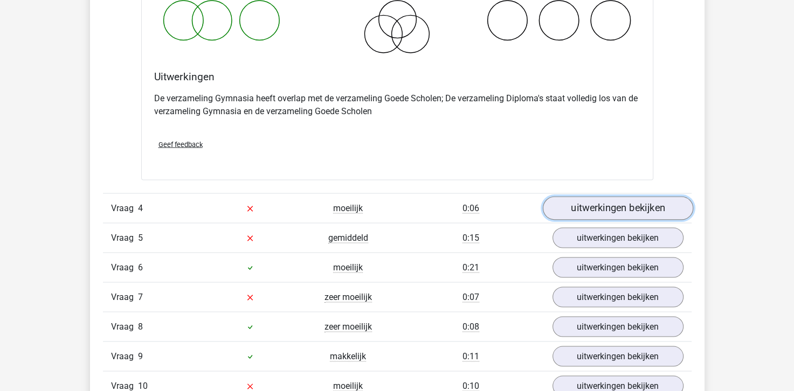
click at [576, 203] on link "uitwerkingen bekijken" at bounding box center [617, 208] width 150 height 24
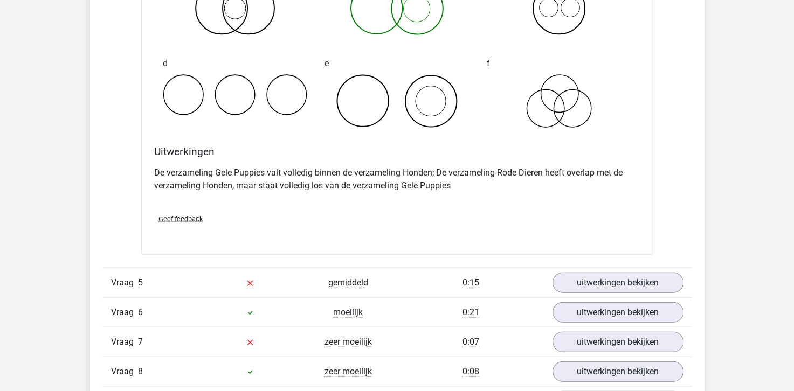
scroll to position [2264, 0]
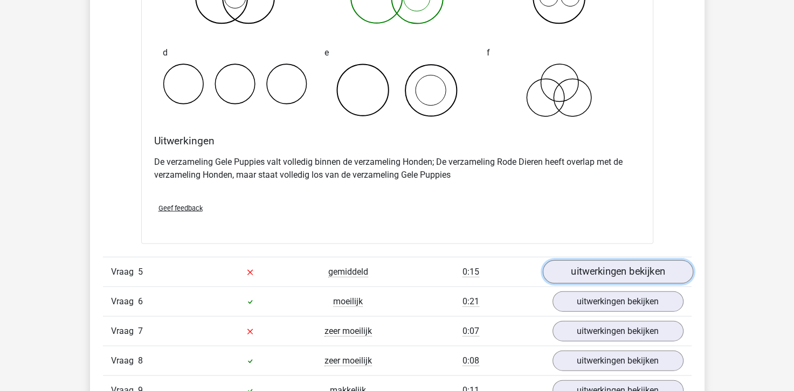
click at [575, 269] on link "uitwerkingen bekijken" at bounding box center [617, 272] width 150 height 24
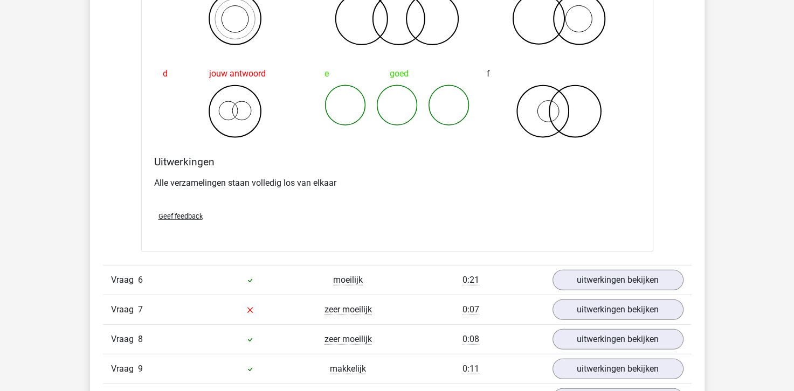
scroll to position [2695, 0]
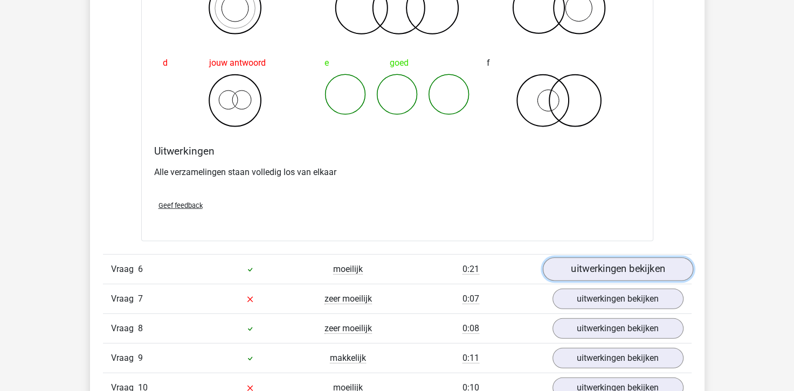
click at [601, 267] on link "uitwerkingen bekijken" at bounding box center [617, 270] width 150 height 24
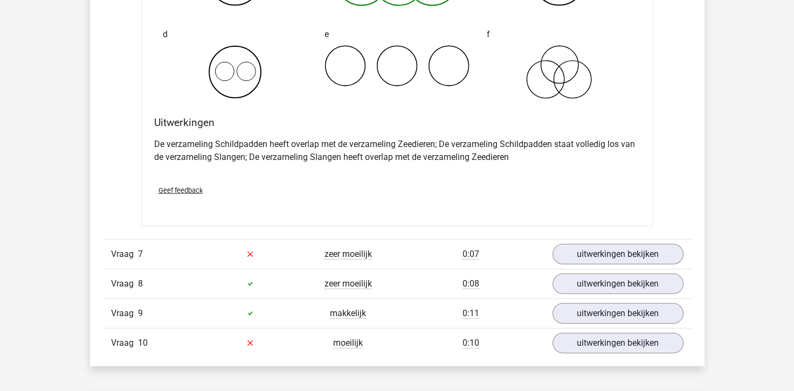
scroll to position [3181, 0]
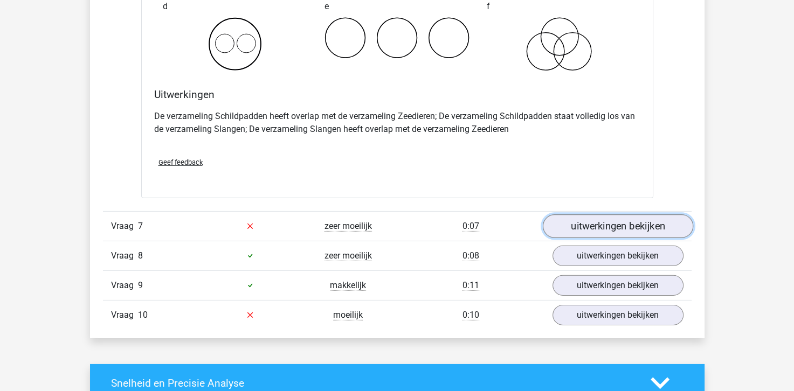
click at [589, 217] on link "uitwerkingen bekijken" at bounding box center [617, 227] width 150 height 24
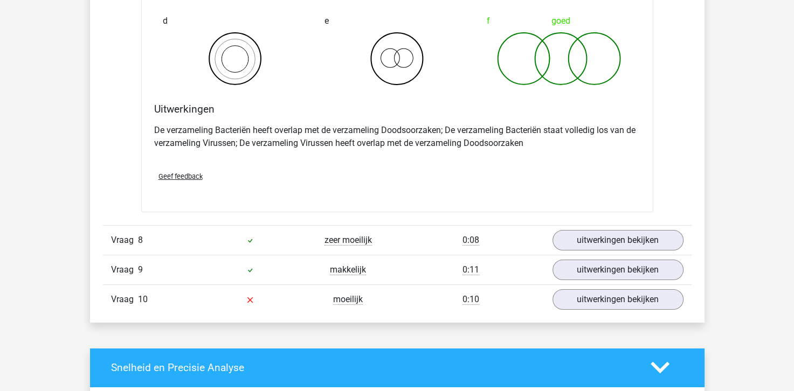
scroll to position [3612, 0]
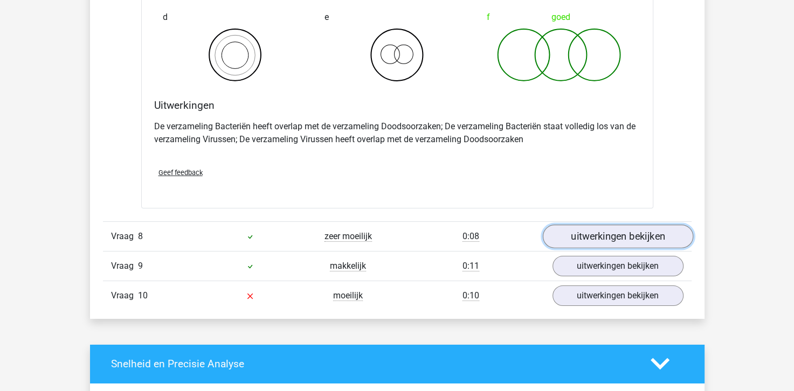
click at [575, 236] on link "uitwerkingen bekijken" at bounding box center [617, 237] width 150 height 24
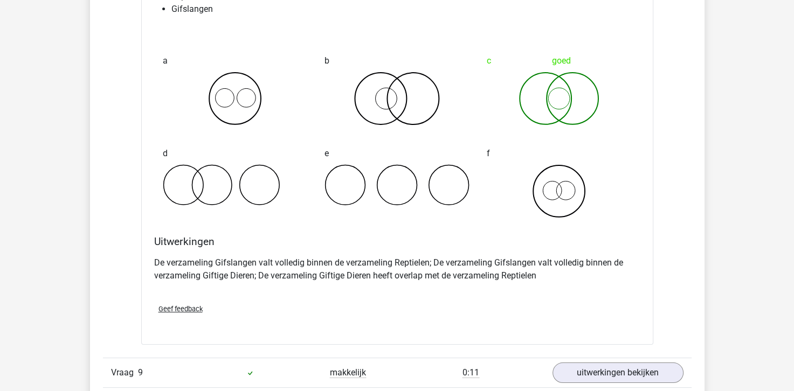
scroll to position [3989, 0]
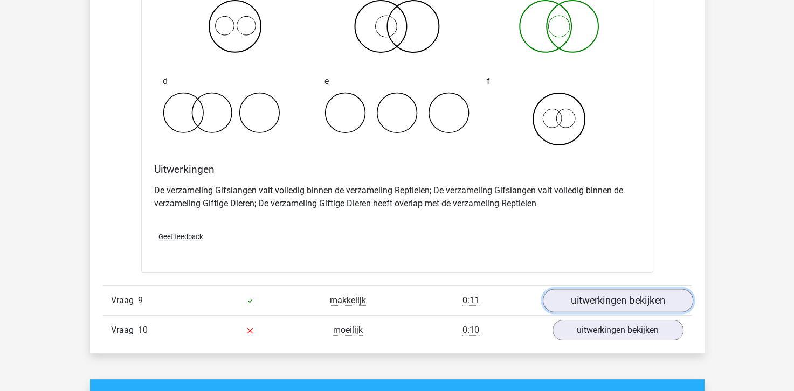
click at [595, 291] on link "uitwerkingen bekijken" at bounding box center [617, 301] width 150 height 24
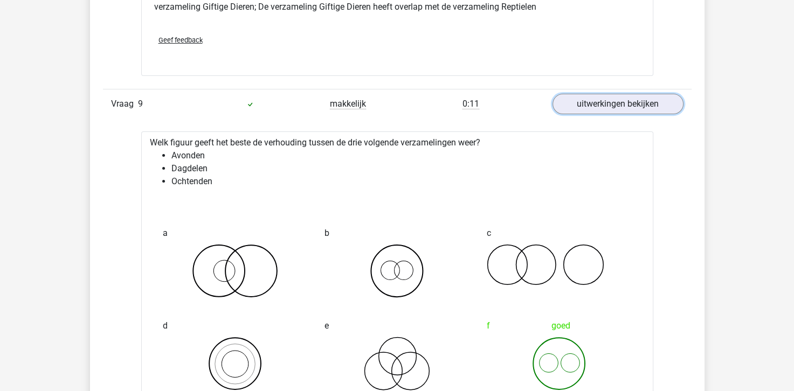
scroll to position [4205, 0]
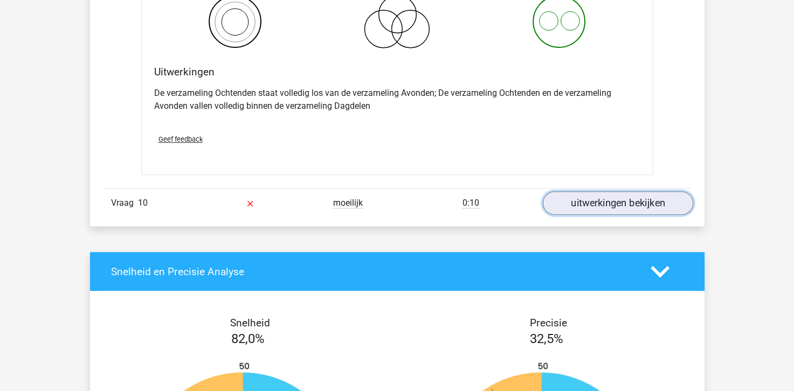
click at [611, 194] on link "uitwerkingen bekijken" at bounding box center [617, 203] width 150 height 24
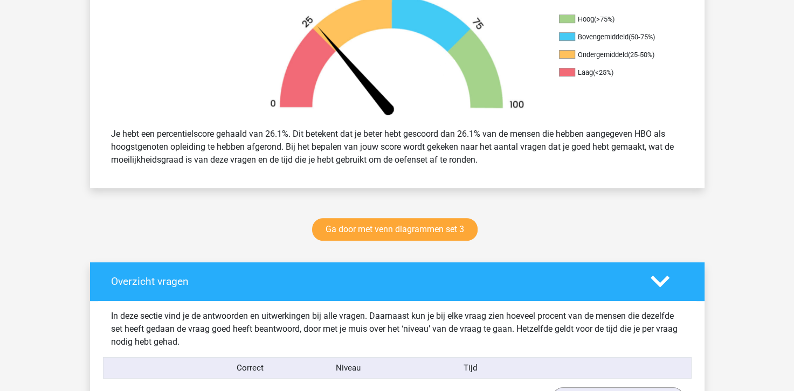
scroll to position [377, 0]
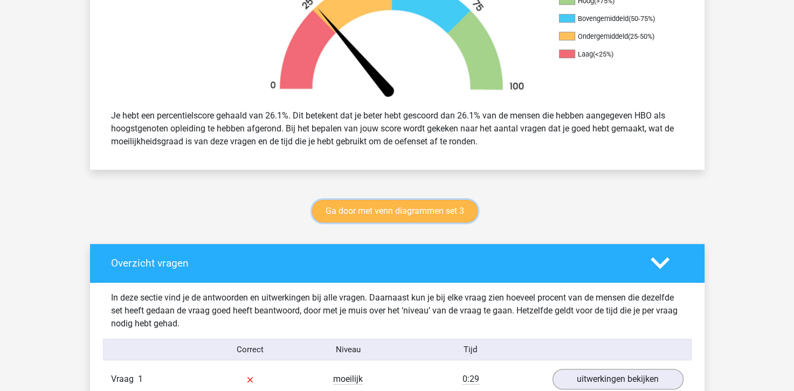
click at [399, 214] on link "Ga door met venn diagrammen set 3" at bounding box center [394, 211] width 165 height 23
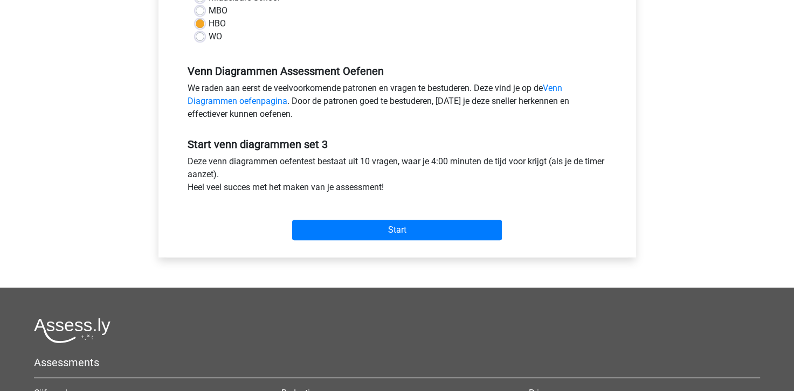
scroll to position [323, 0]
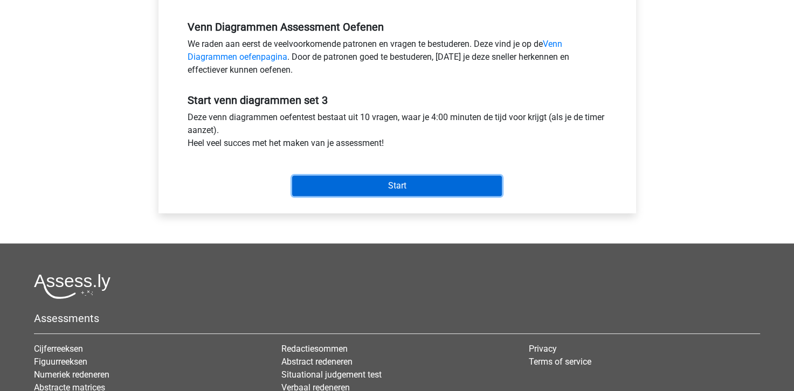
click at [392, 189] on input "Start" at bounding box center [397, 186] width 210 height 20
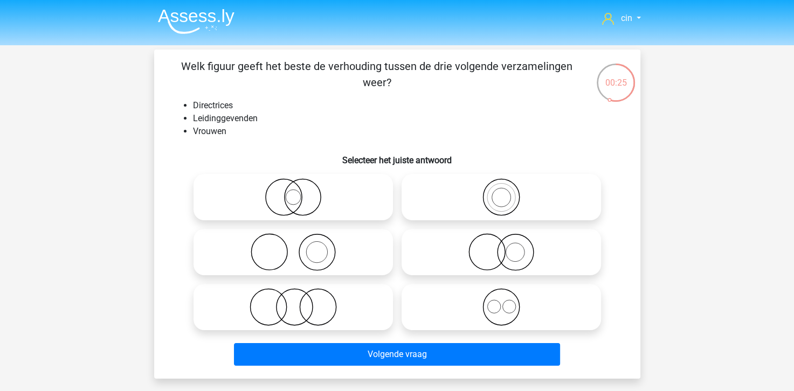
click at [290, 195] on icon at bounding box center [293, 197] width 191 height 38
click at [293, 192] on input "radio" at bounding box center [296, 188] width 7 height 7
radio input "true"
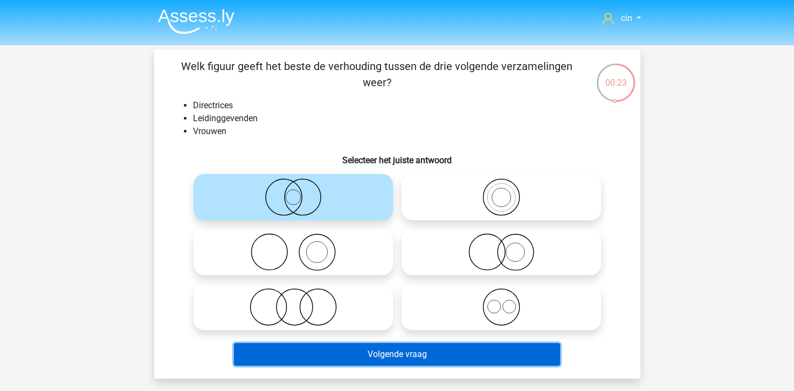
click at [412, 355] on button "Volgende vraag" at bounding box center [397, 354] width 326 height 23
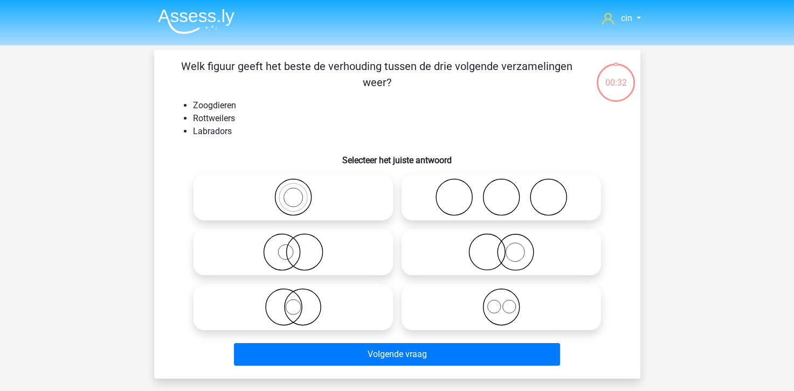
scroll to position [50, 0]
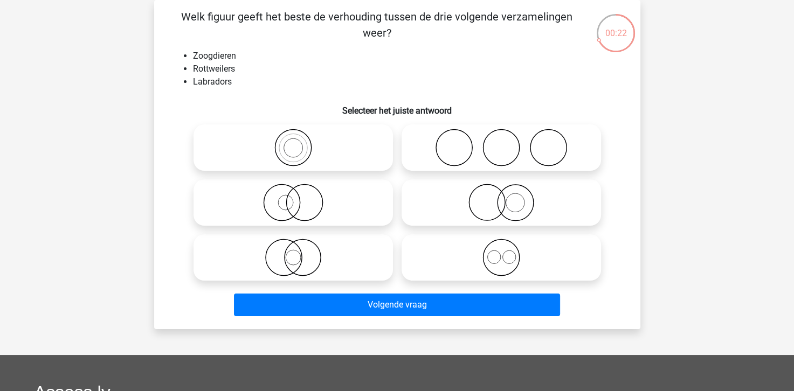
click at [495, 256] on icon at bounding box center [501, 258] width 191 height 38
click at [501, 252] on input "radio" at bounding box center [504, 248] width 7 height 7
radio input "true"
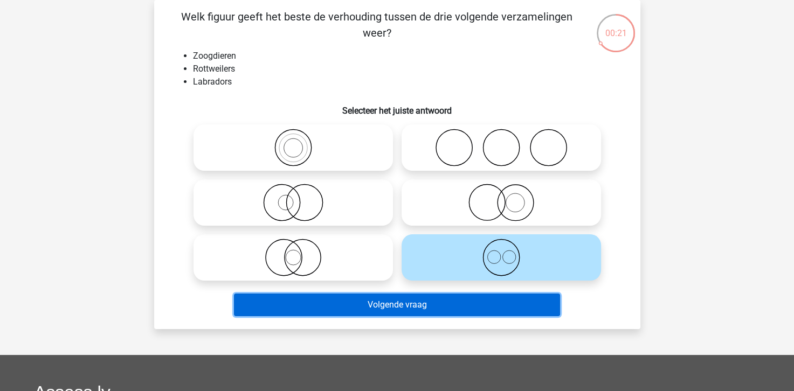
click at [392, 302] on button "Volgende vraag" at bounding box center [397, 305] width 326 height 23
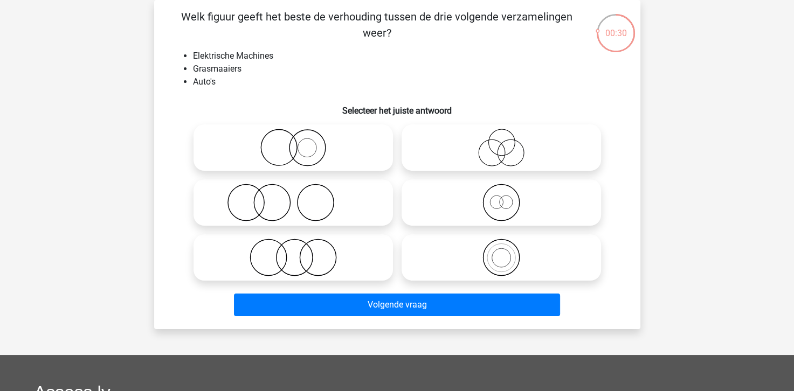
click at [295, 140] on input "radio" at bounding box center [296, 138] width 7 height 7
radio input "true"
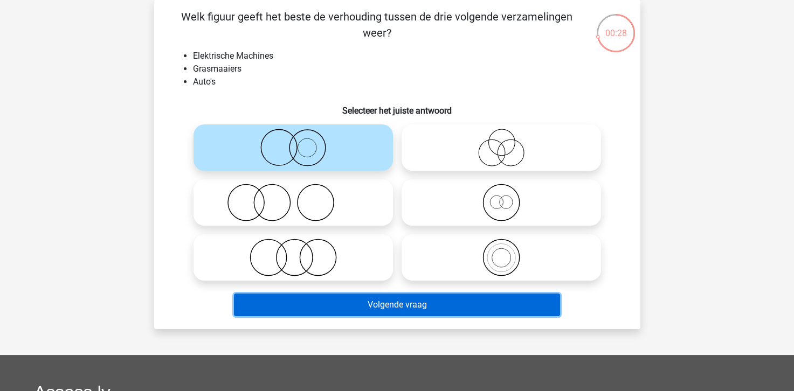
click at [408, 309] on button "Volgende vraag" at bounding box center [397, 305] width 326 height 23
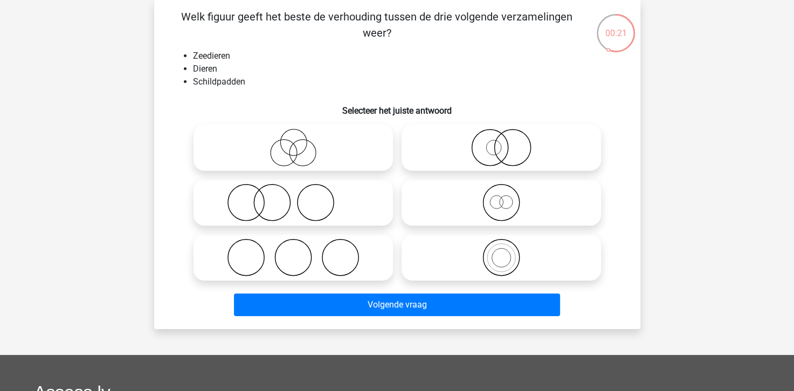
click at [294, 149] on icon at bounding box center [293, 148] width 191 height 38
click at [294, 142] on input "radio" at bounding box center [296, 138] width 7 height 7
radio input "true"
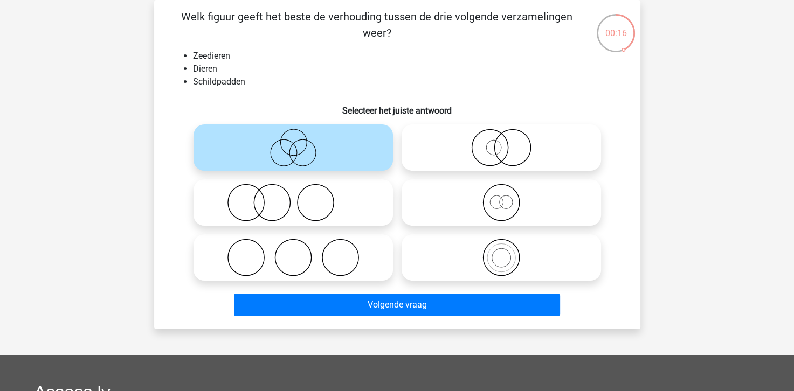
click at [481, 148] on icon at bounding box center [501, 148] width 191 height 38
click at [501, 142] on input "radio" at bounding box center [504, 138] width 7 height 7
radio input "true"
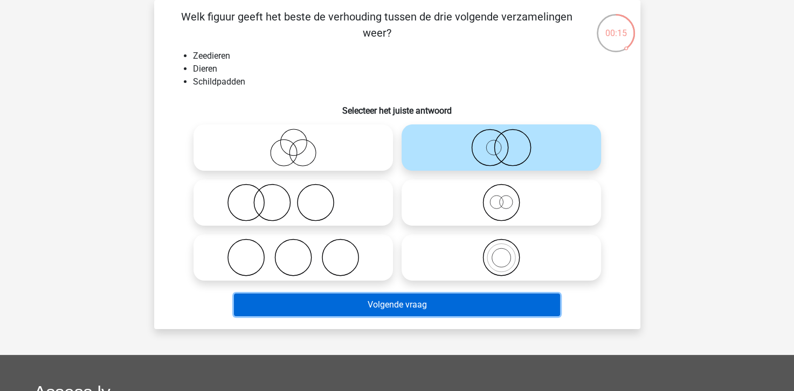
click at [373, 307] on button "Volgende vraag" at bounding box center [397, 305] width 326 height 23
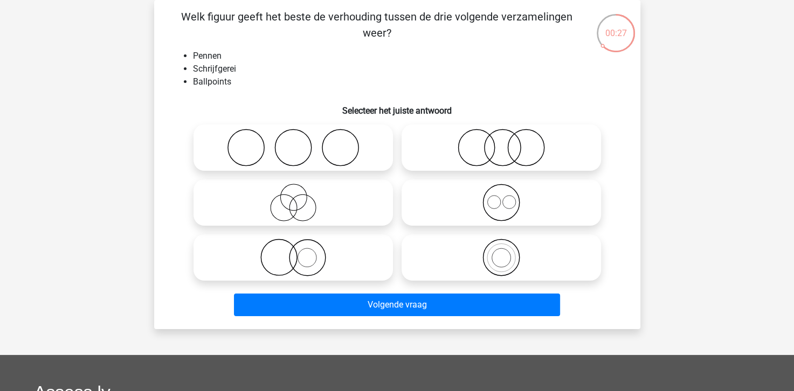
click at [296, 258] on circle at bounding box center [279, 258] width 36 height 36
click at [296, 252] on input "radio" at bounding box center [296, 248] width 7 height 7
radio input "true"
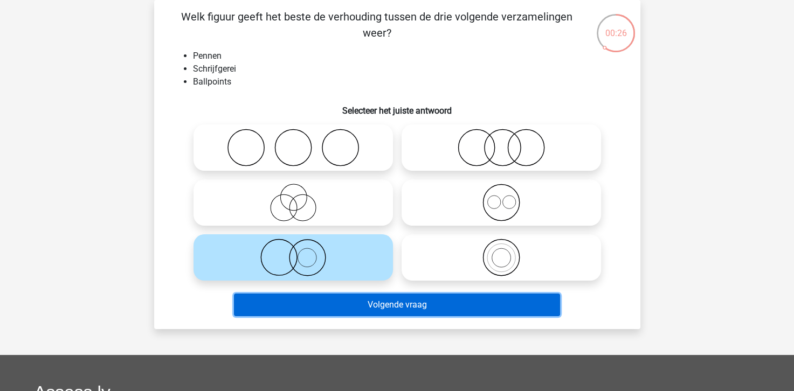
click at [397, 304] on button "Volgende vraag" at bounding box center [397, 305] width 326 height 23
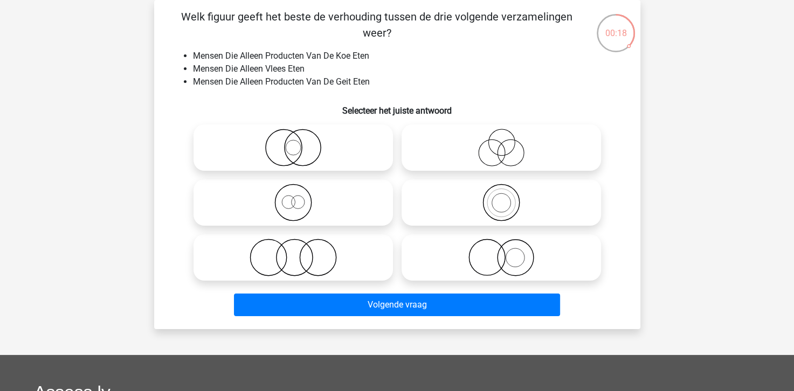
click at [292, 259] on icon at bounding box center [293, 258] width 191 height 38
click at [293, 252] on input "radio" at bounding box center [296, 248] width 7 height 7
radio input "true"
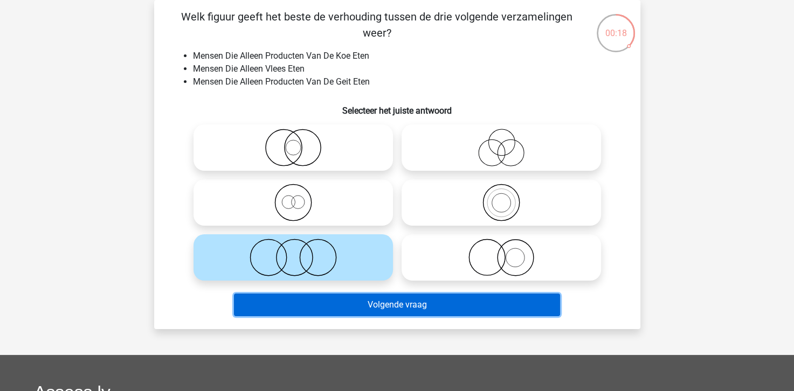
click at [332, 312] on button "Volgende vraag" at bounding box center [397, 305] width 326 height 23
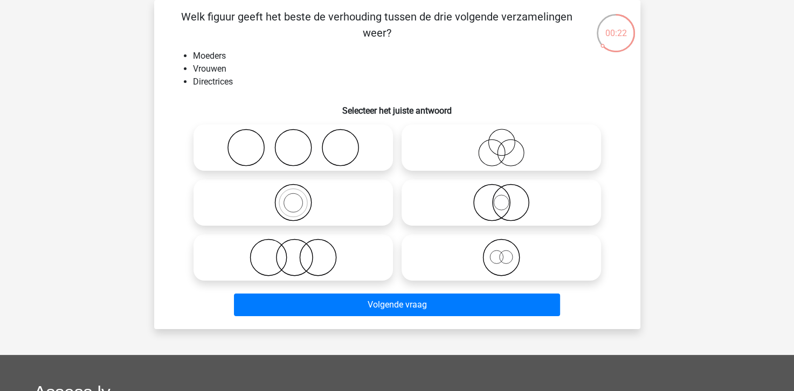
click at [481, 212] on icon at bounding box center [501, 203] width 191 height 38
click at [501, 197] on input "radio" at bounding box center [504, 193] width 7 height 7
radio input "true"
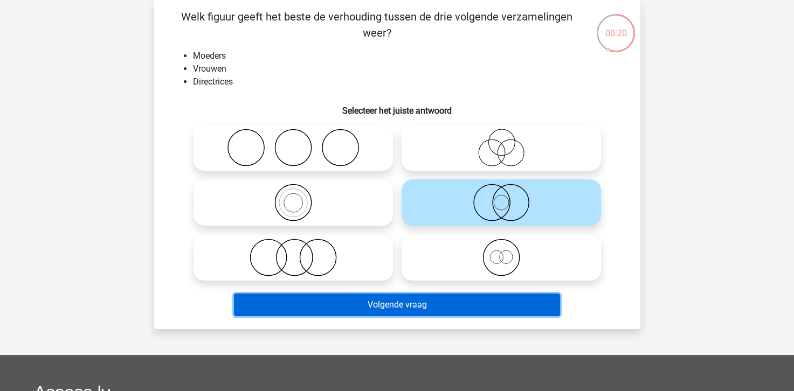
click at [392, 305] on button "Volgende vraag" at bounding box center [397, 305] width 326 height 23
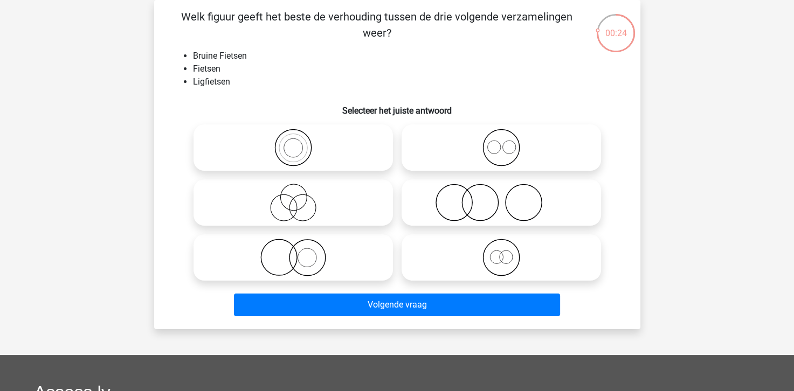
click at [505, 260] on icon at bounding box center [501, 258] width 191 height 38
click at [505, 252] on input "radio" at bounding box center [504, 248] width 7 height 7
radio input "true"
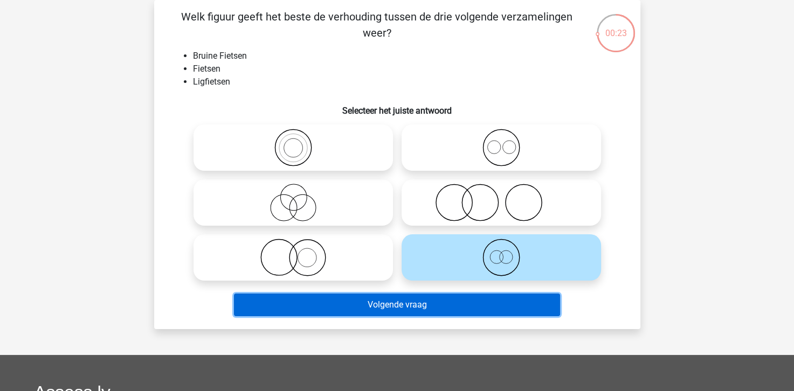
click at [453, 298] on button "Volgende vraag" at bounding box center [397, 305] width 326 height 23
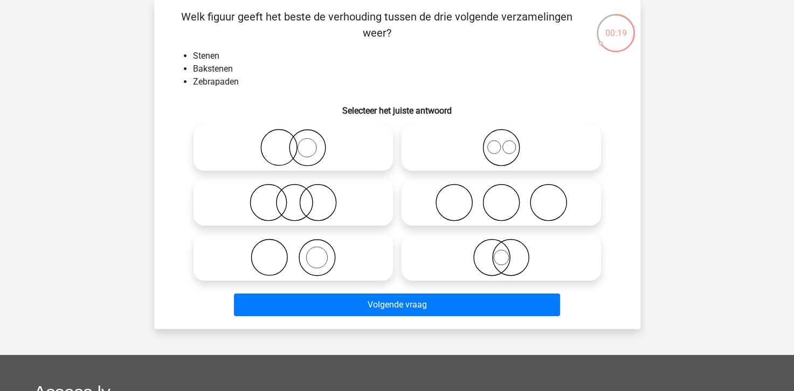
click at [321, 249] on icon at bounding box center [293, 258] width 191 height 38
click at [300, 249] on input "radio" at bounding box center [296, 248] width 7 height 7
radio input "true"
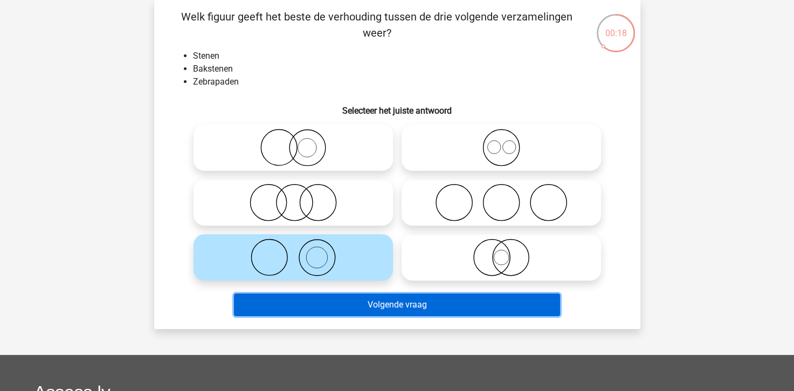
click at [408, 303] on button "Volgende vraag" at bounding box center [397, 305] width 326 height 23
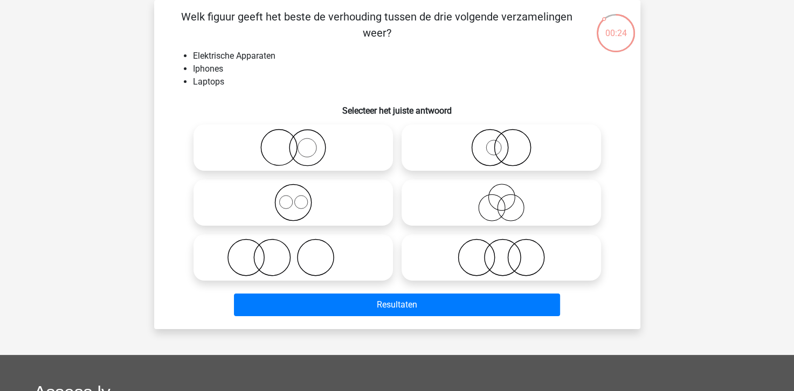
click at [294, 206] on icon at bounding box center [293, 203] width 191 height 38
click at [294, 197] on input "radio" at bounding box center [296, 193] width 7 height 7
radio input "true"
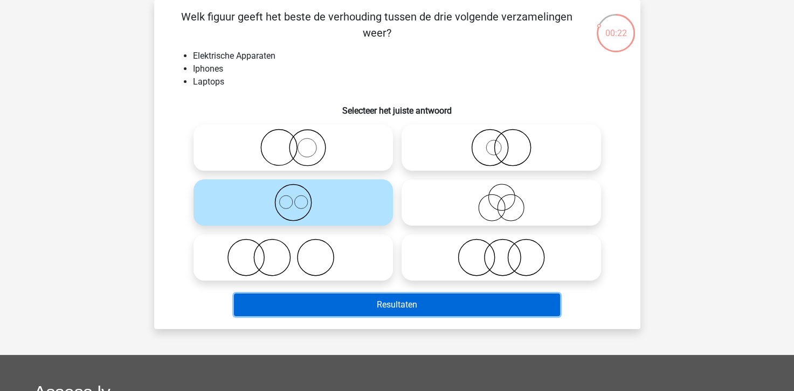
click at [397, 303] on button "Resultaten" at bounding box center [397, 305] width 326 height 23
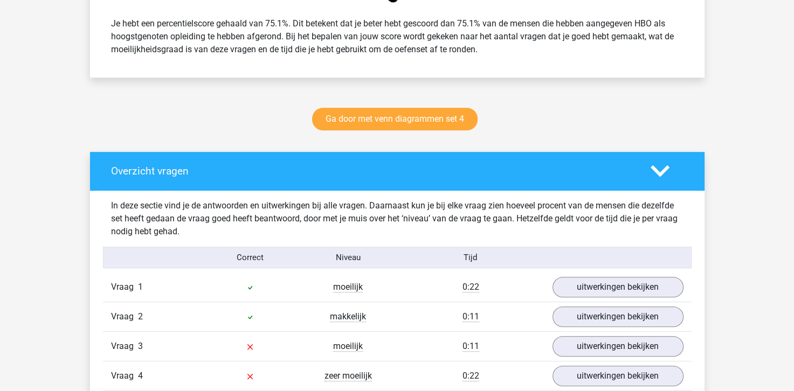
scroll to position [539, 0]
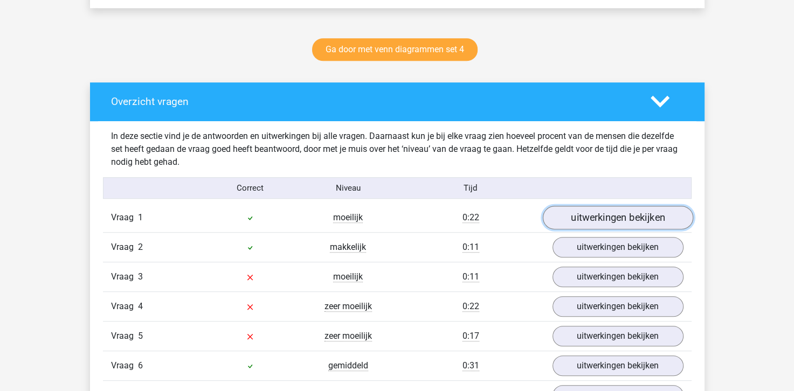
click at [607, 215] on link "uitwerkingen bekijken" at bounding box center [617, 218] width 150 height 24
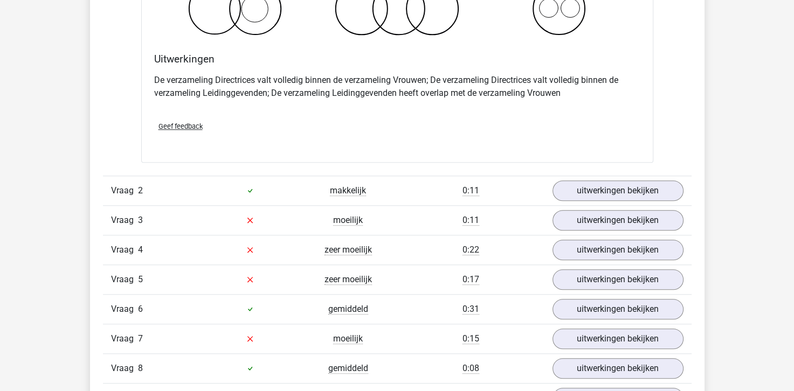
scroll to position [1024, 0]
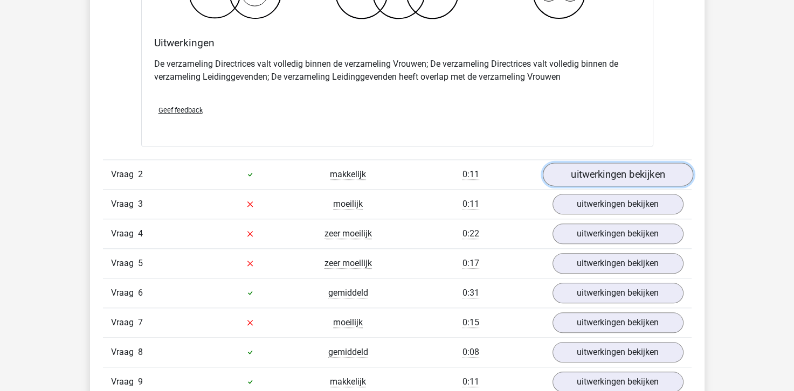
click at [584, 175] on link "uitwerkingen bekijken" at bounding box center [617, 175] width 150 height 24
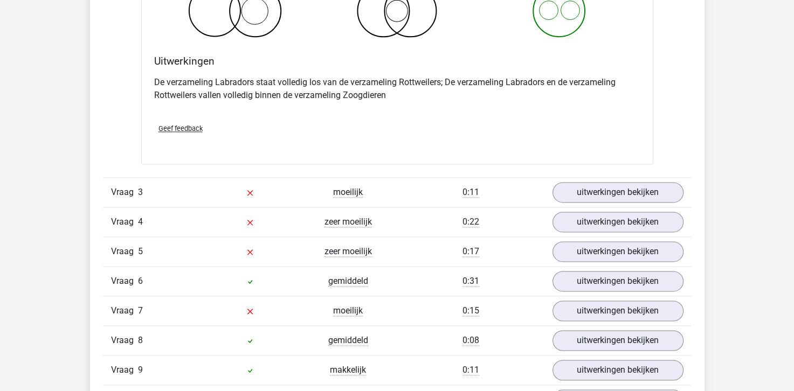
scroll to position [1455, 0]
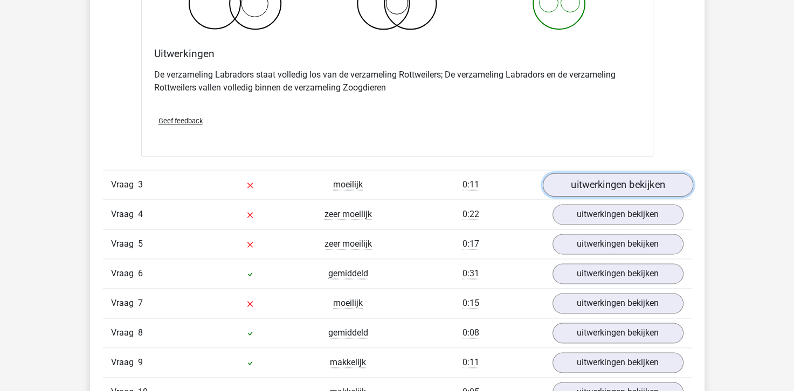
click at [584, 179] on link "uitwerkingen bekijken" at bounding box center [617, 185] width 150 height 24
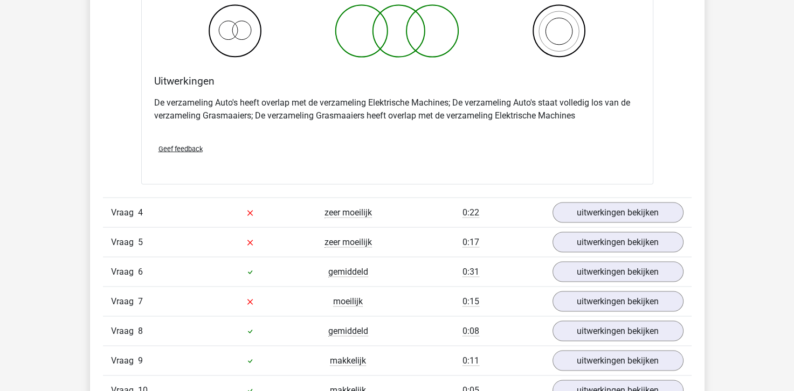
scroll to position [1941, 0]
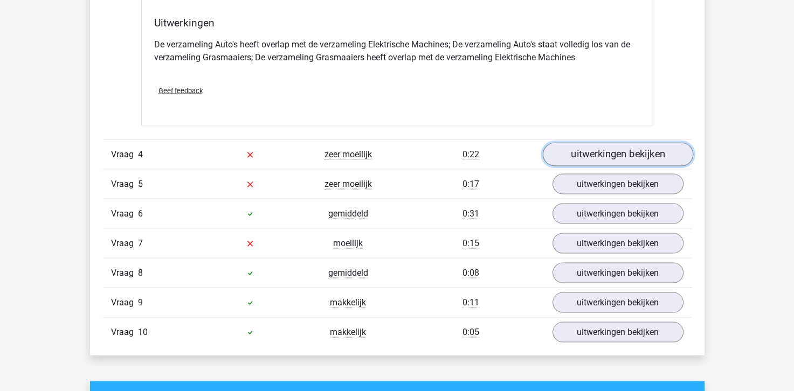
click at [595, 155] on link "uitwerkingen bekijken" at bounding box center [617, 154] width 150 height 24
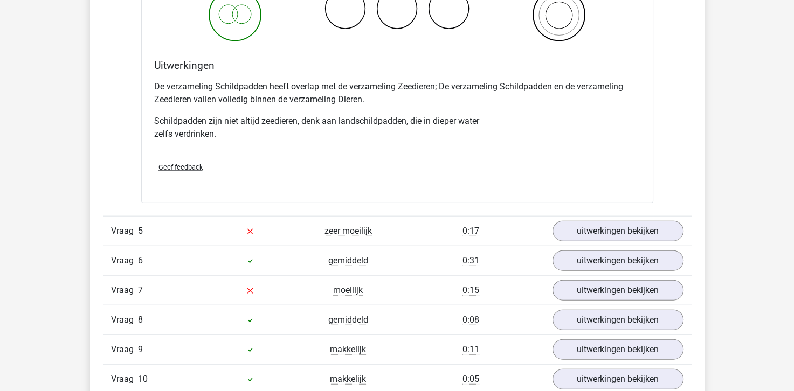
scroll to position [2372, 0]
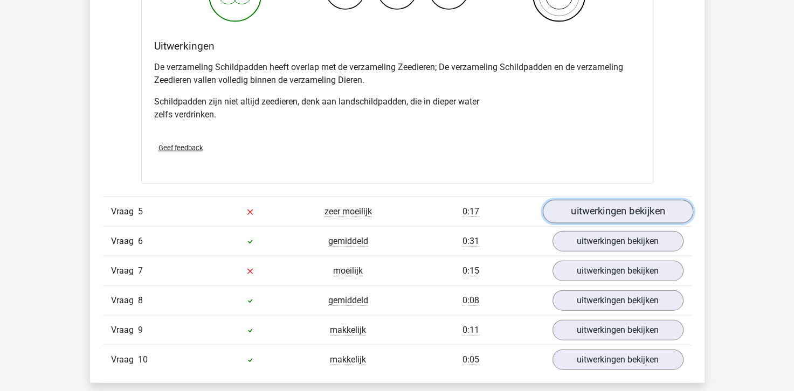
click at [575, 201] on link "uitwerkingen bekijken" at bounding box center [617, 212] width 150 height 24
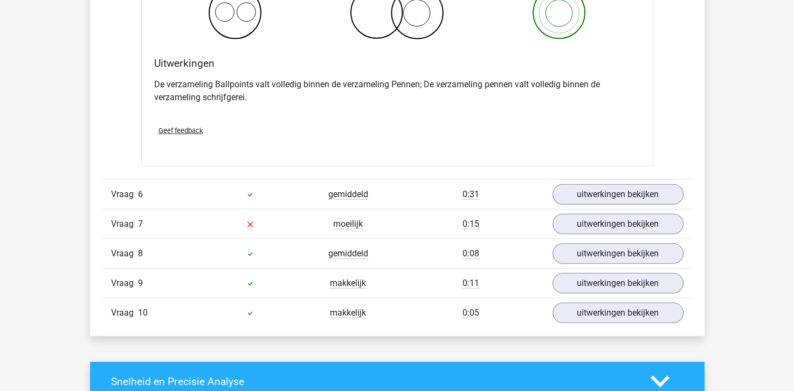
scroll to position [2857, 0]
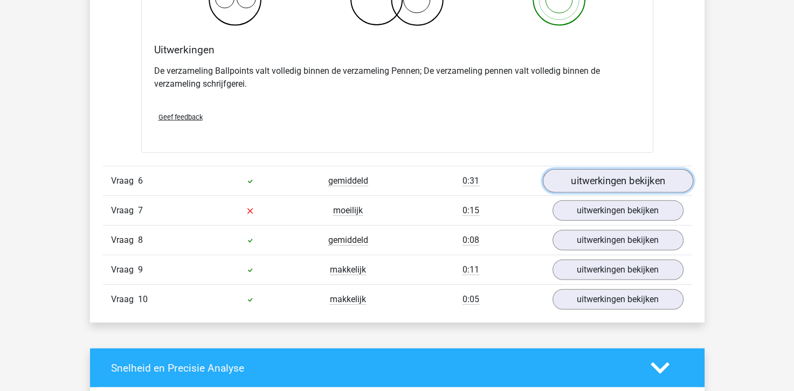
click at [619, 181] on link "uitwerkingen bekijken" at bounding box center [617, 182] width 150 height 24
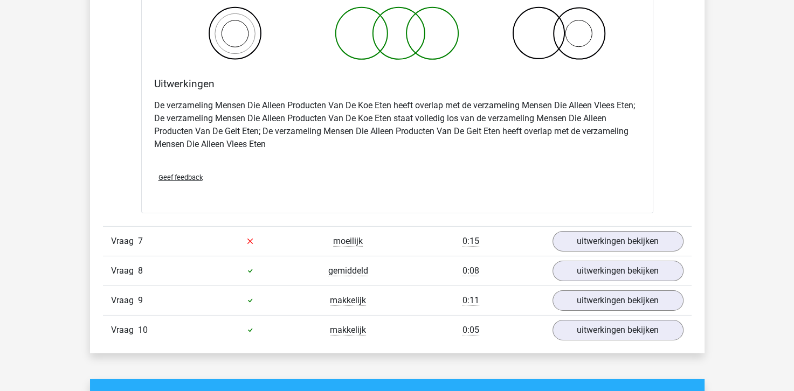
scroll to position [3288, 0]
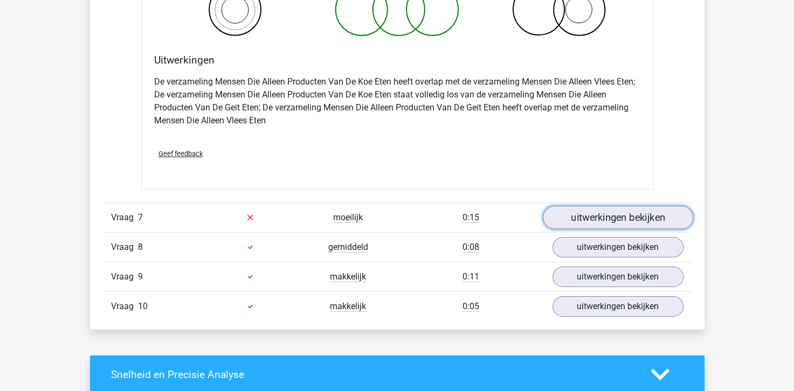
click at [609, 220] on link "uitwerkingen bekijken" at bounding box center [617, 218] width 150 height 24
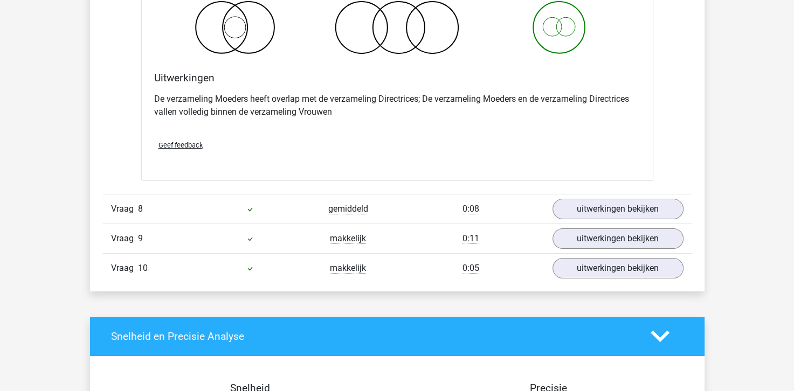
scroll to position [3773, 0]
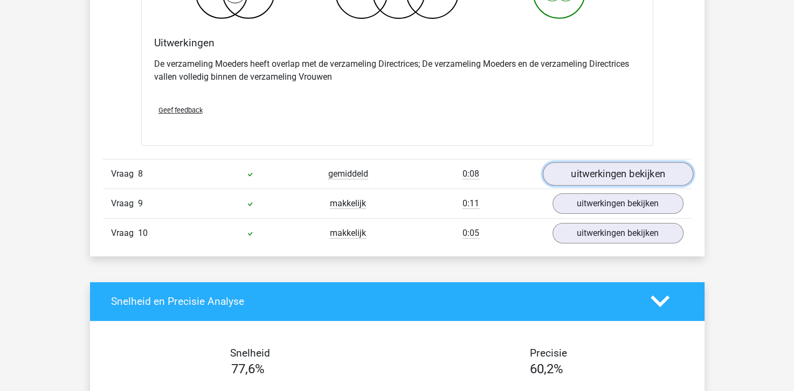
click at [624, 174] on link "uitwerkingen bekijken" at bounding box center [617, 174] width 150 height 24
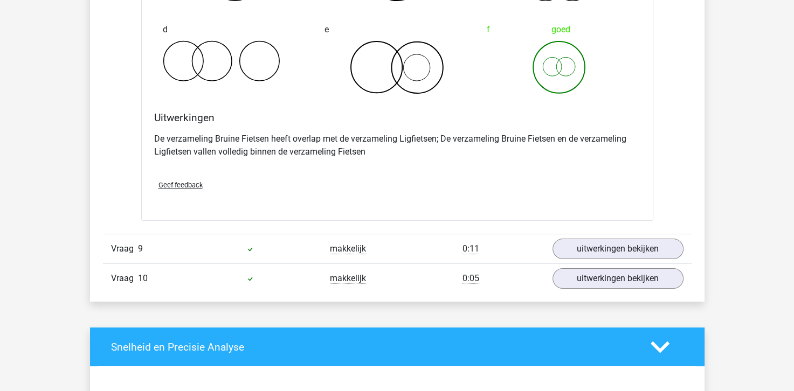
scroll to position [4151, 0]
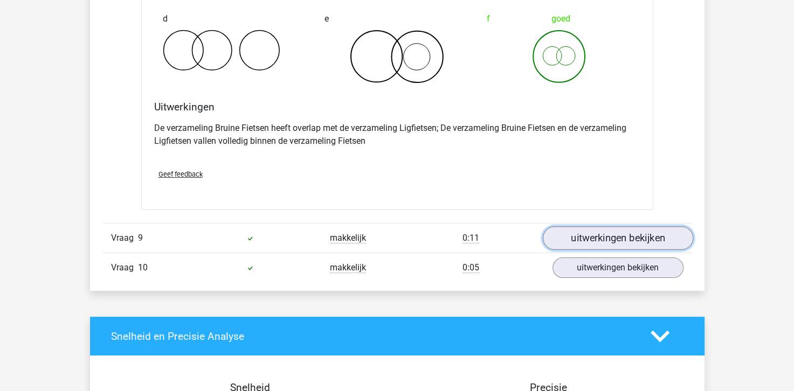
click at [632, 230] on link "uitwerkingen bekijken" at bounding box center [617, 238] width 150 height 24
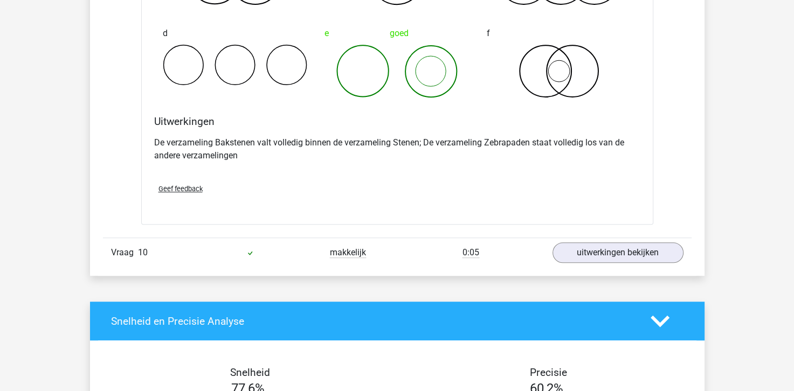
scroll to position [4582, 0]
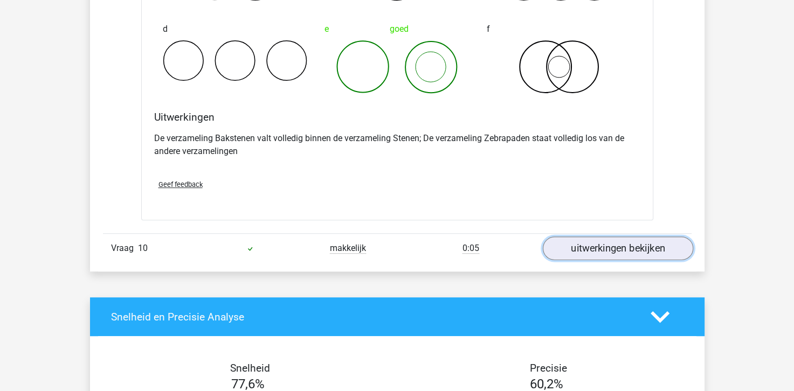
click at [610, 237] on link "uitwerkingen bekijken" at bounding box center [617, 249] width 150 height 24
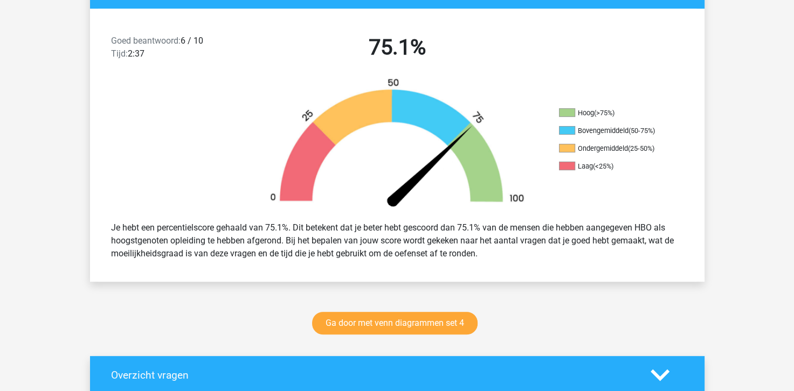
scroll to position [323, 0]
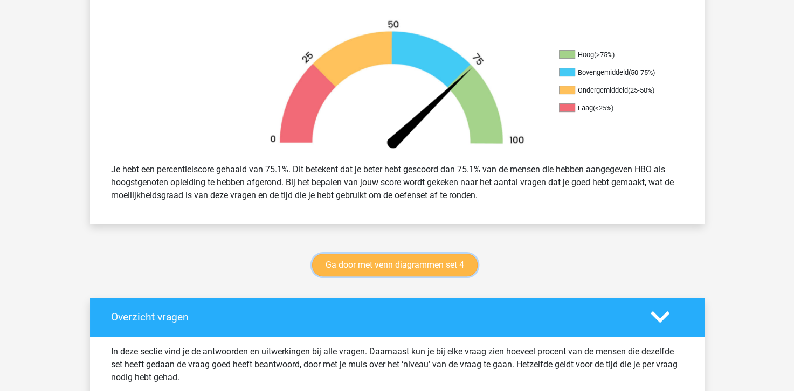
click at [397, 267] on link "Ga door met venn diagrammen set 4" at bounding box center [394, 265] width 165 height 23
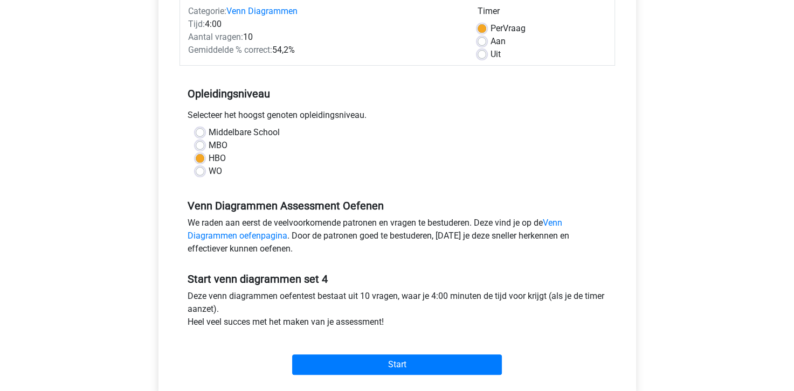
scroll to position [162, 0]
